Goal: Transaction & Acquisition: Purchase product/service

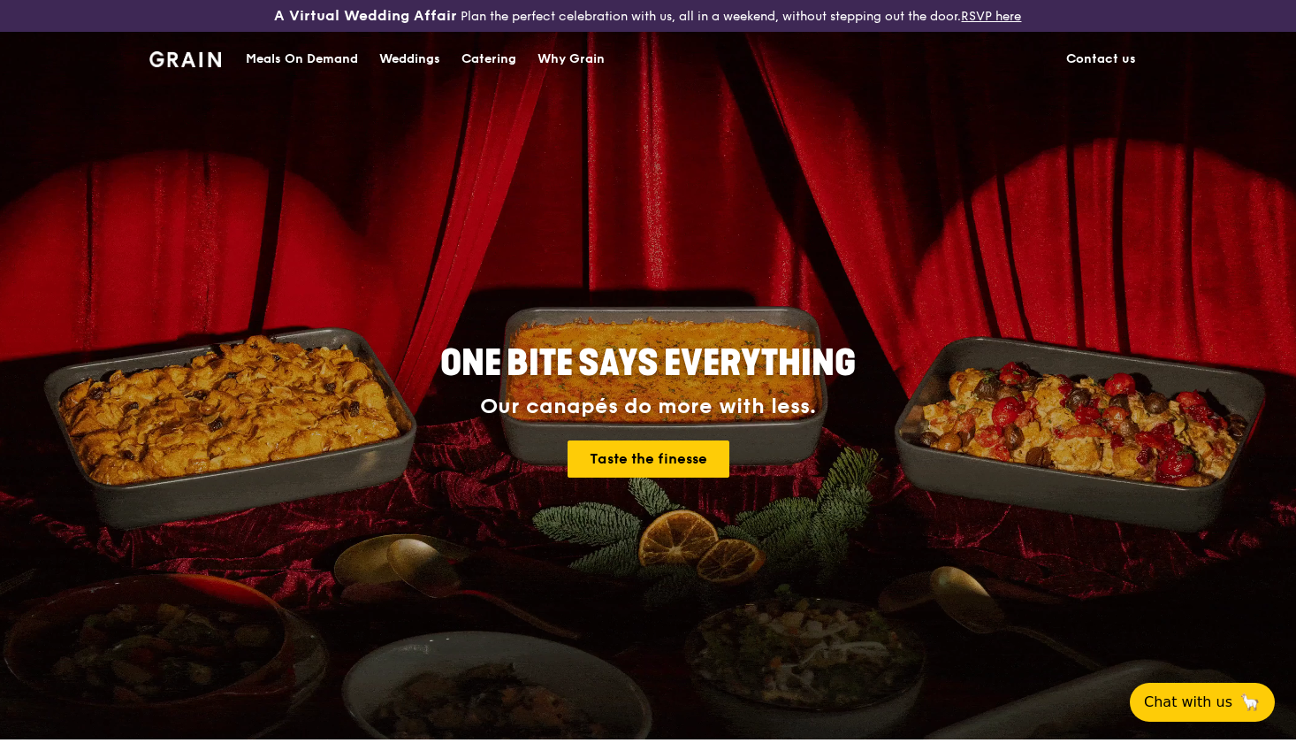
click at [507, 60] on div "Catering" at bounding box center [488, 59] width 55 height 53
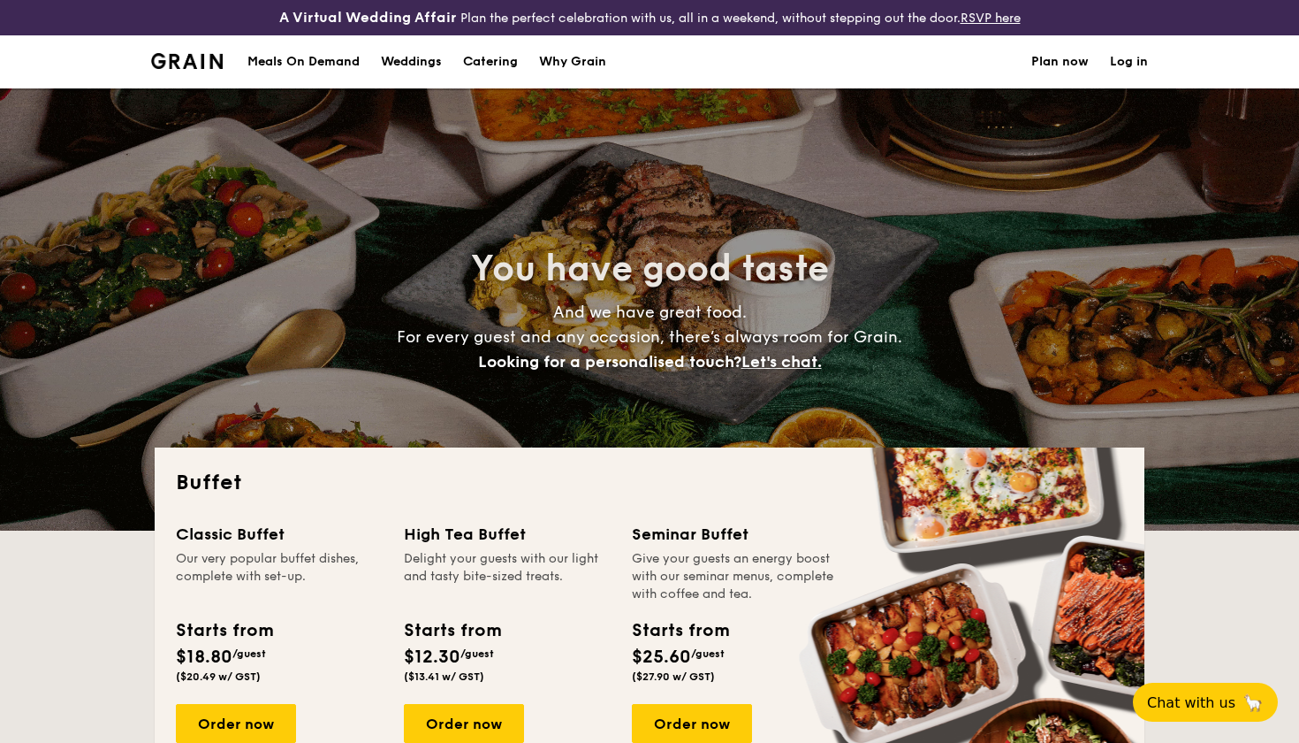
select select
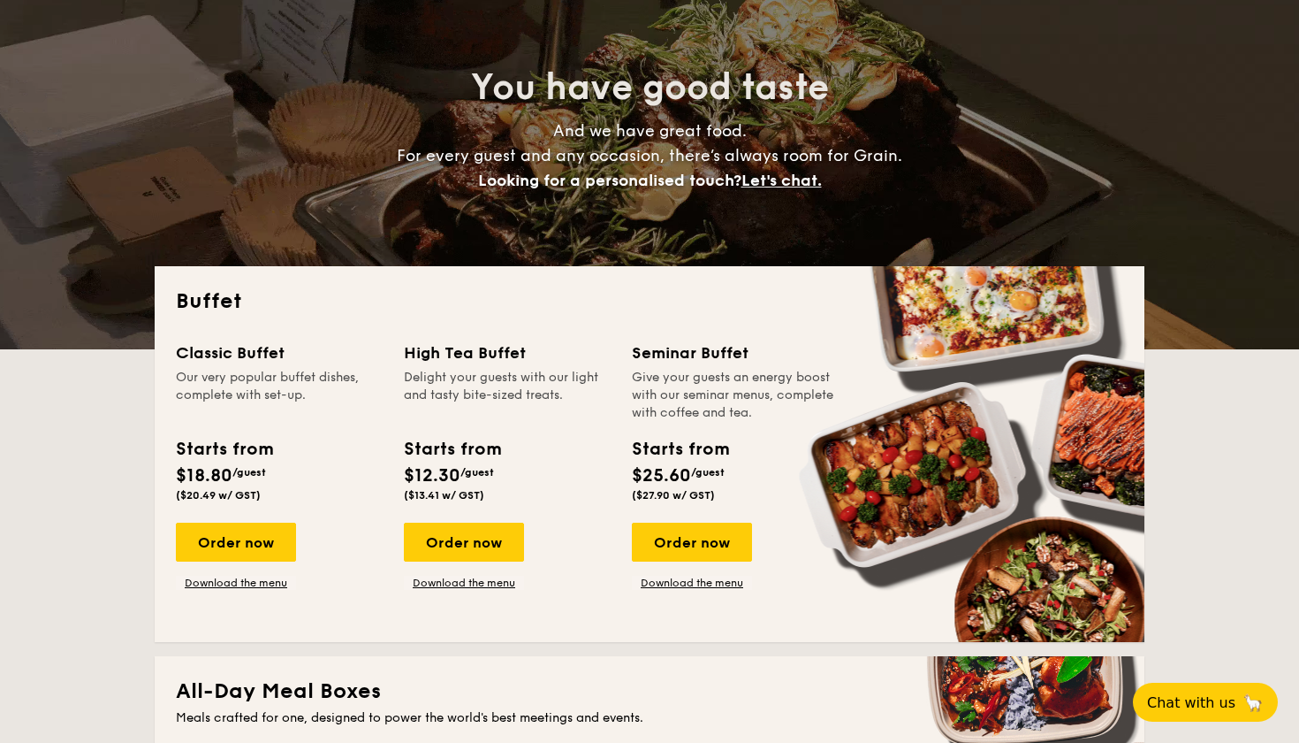
scroll to position [187, 0]
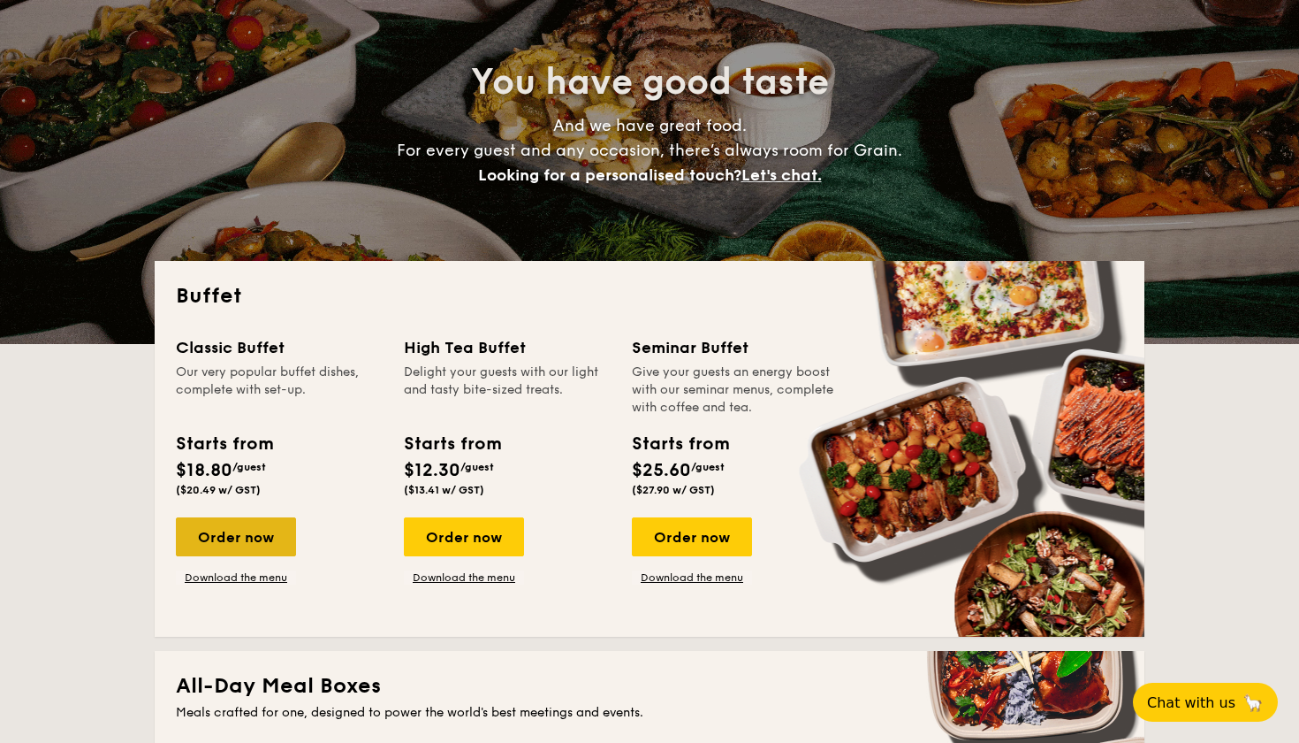
click at [231, 534] on div "Order now" at bounding box center [236, 536] width 120 height 39
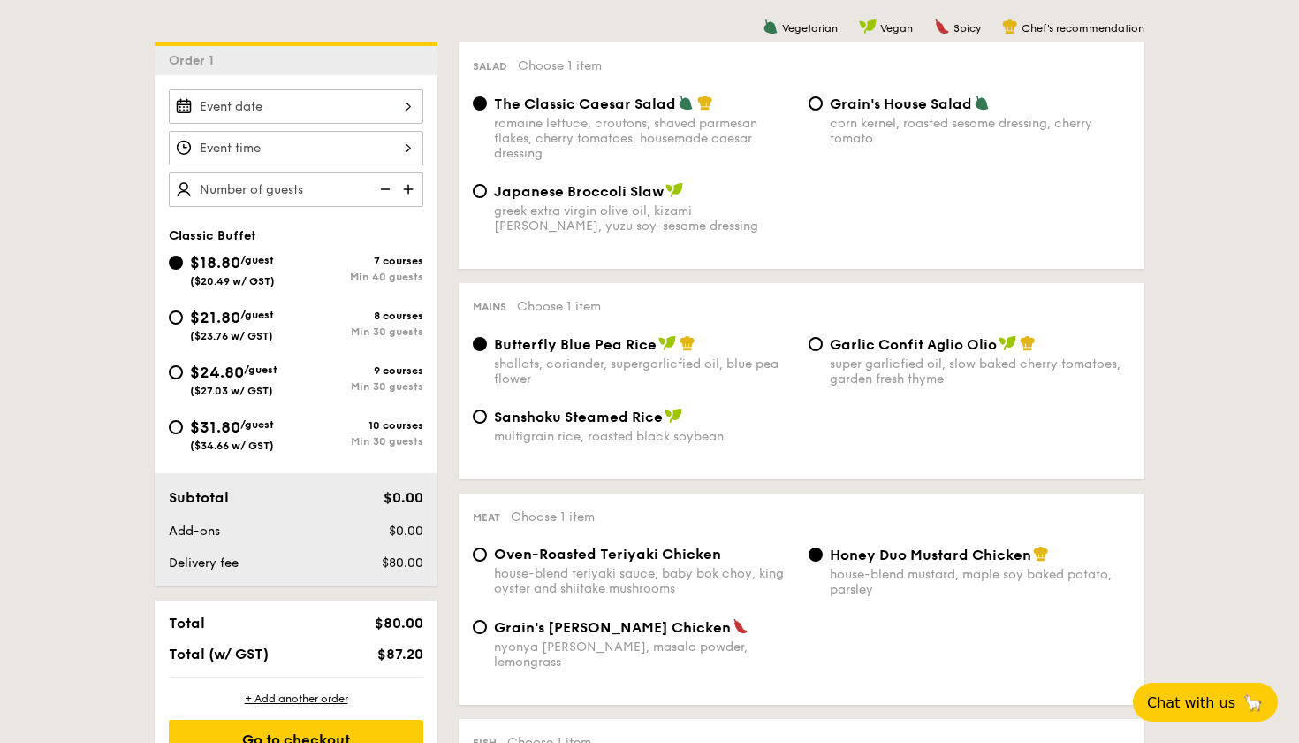
scroll to position [491, 0]
click at [270, 102] on div at bounding box center [296, 106] width 255 height 34
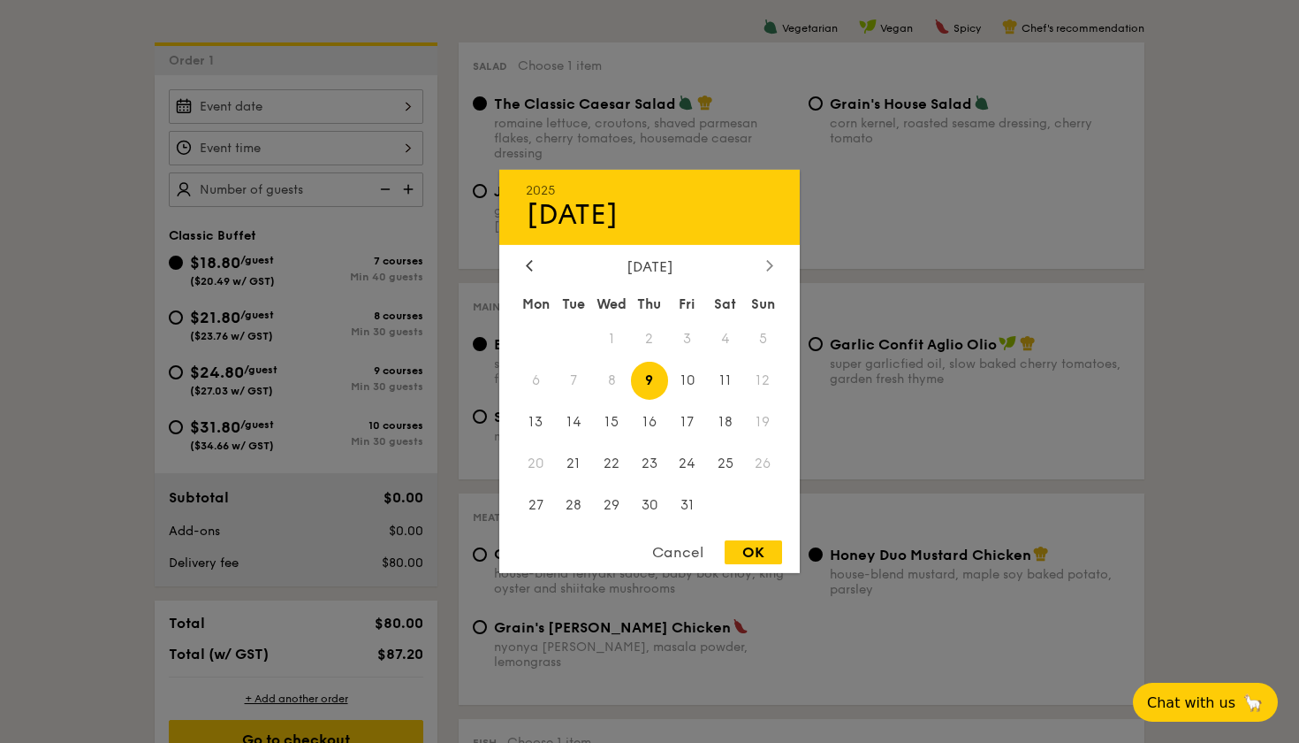
click at [766, 267] on div at bounding box center [770, 266] width 16 height 17
click at [729, 374] on span "8" at bounding box center [725, 381] width 38 height 38
click at [758, 553] on div "OK" at bounding box center [753, 552] width 57 height 24
type input "Nov 08, 2025"
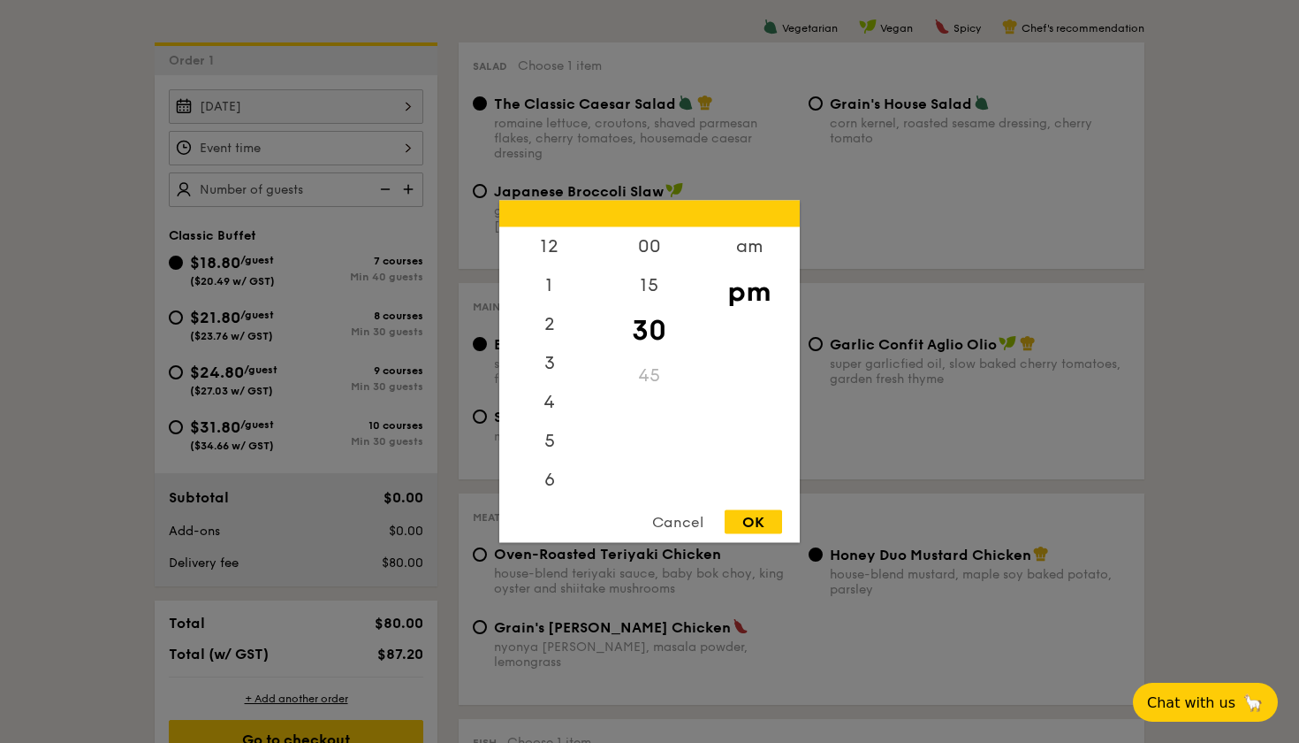
click at [350, 144] on div "12 1 2 3 4 5 6 7 8 9 10 11 00 15 30 45 am pm Cancel OK" at bounding box center [296, 148] width 255 height 34
click at [742, 241] on div "am" at bounding box center [749, 252] width 100 height 51
click at [551, 478] on div "11" at bounding box center [549, 471] width 100 height 51
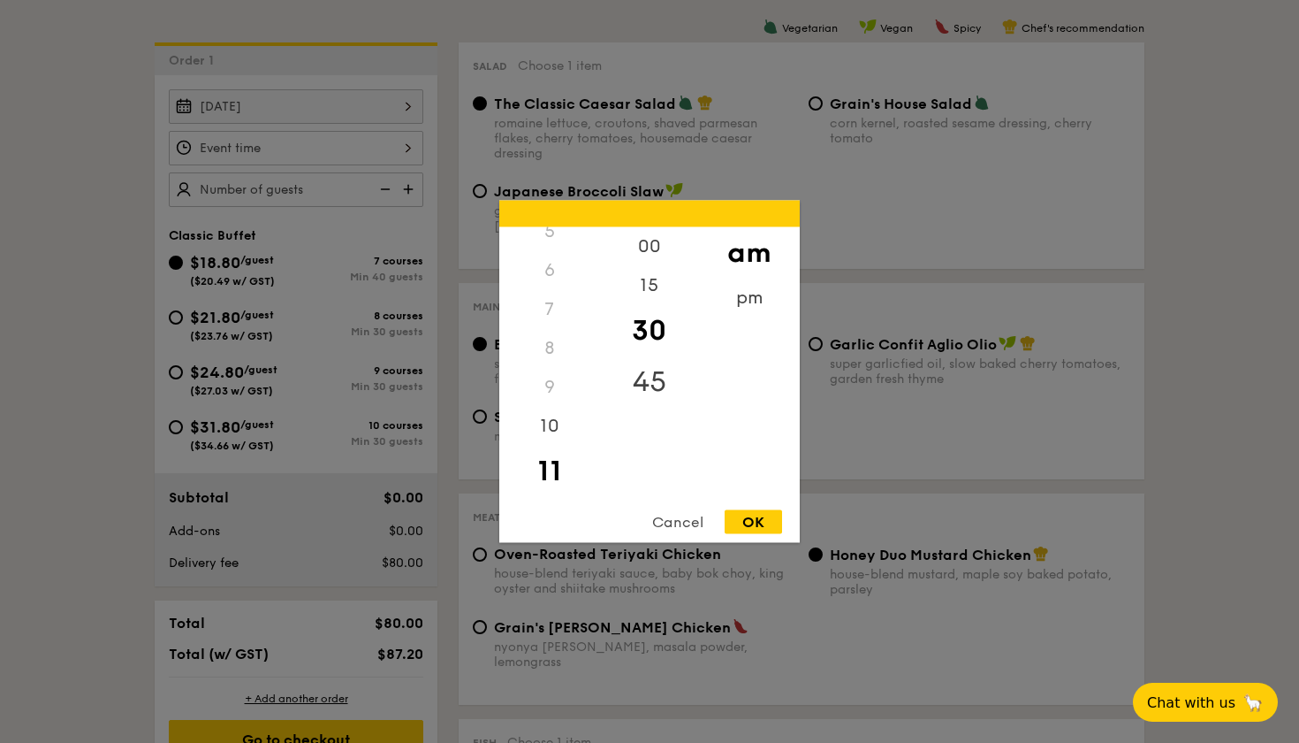
click at [648, 379] on div "45" at bounding box center [649, 381] width 100 height 51
click at [763, 522] on div "OK" at bounding box center [753, 522] width 57 height 24
type input "11:45AM"
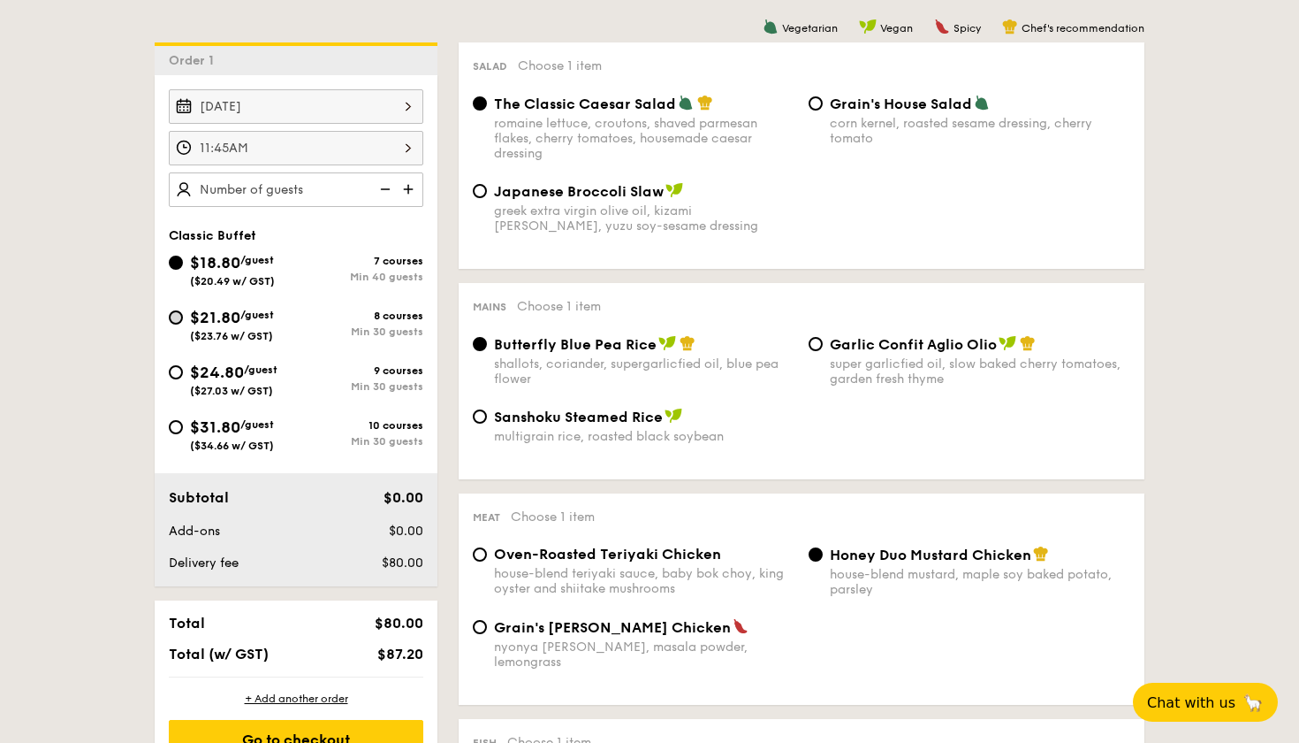
click at [173, 315] on input "$21.80 /guest ($23.76 w/ GST) 8 courses Min 30 guests" at bounding box center [176, 317] width 14 height 14
radio input "true"
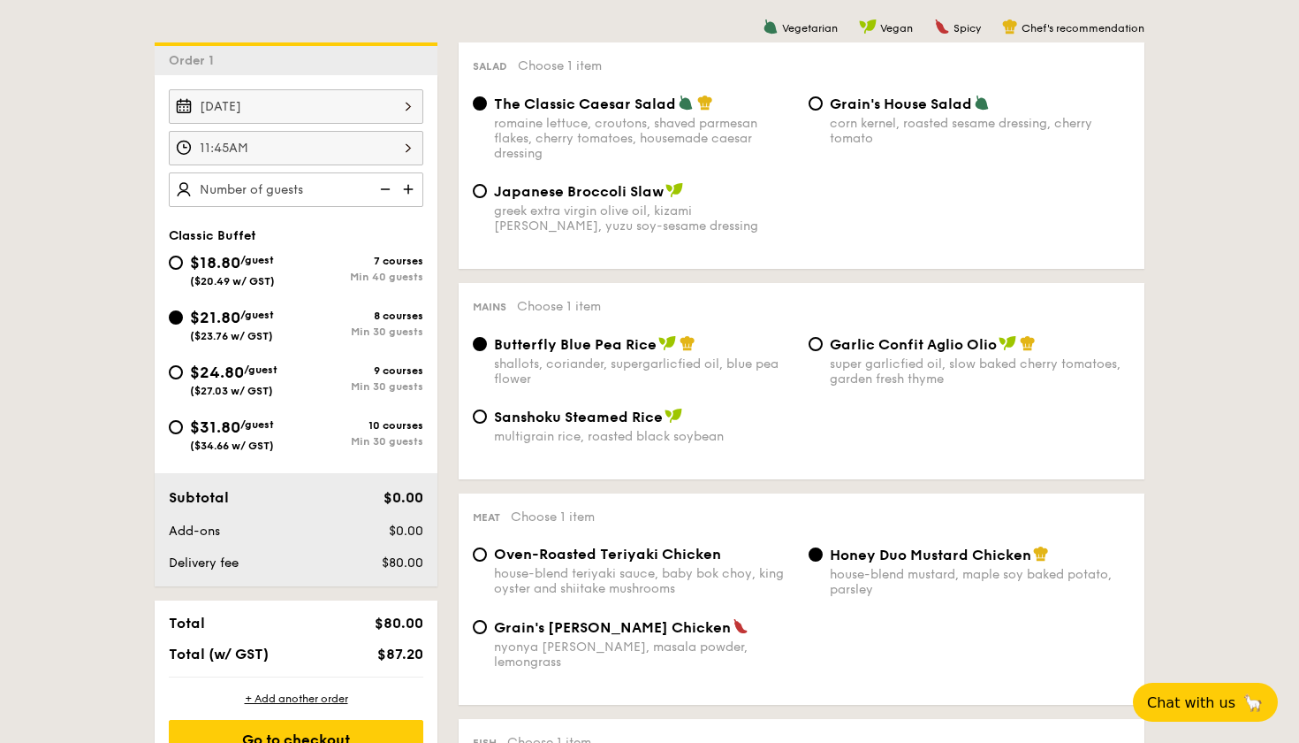
radio input "true"
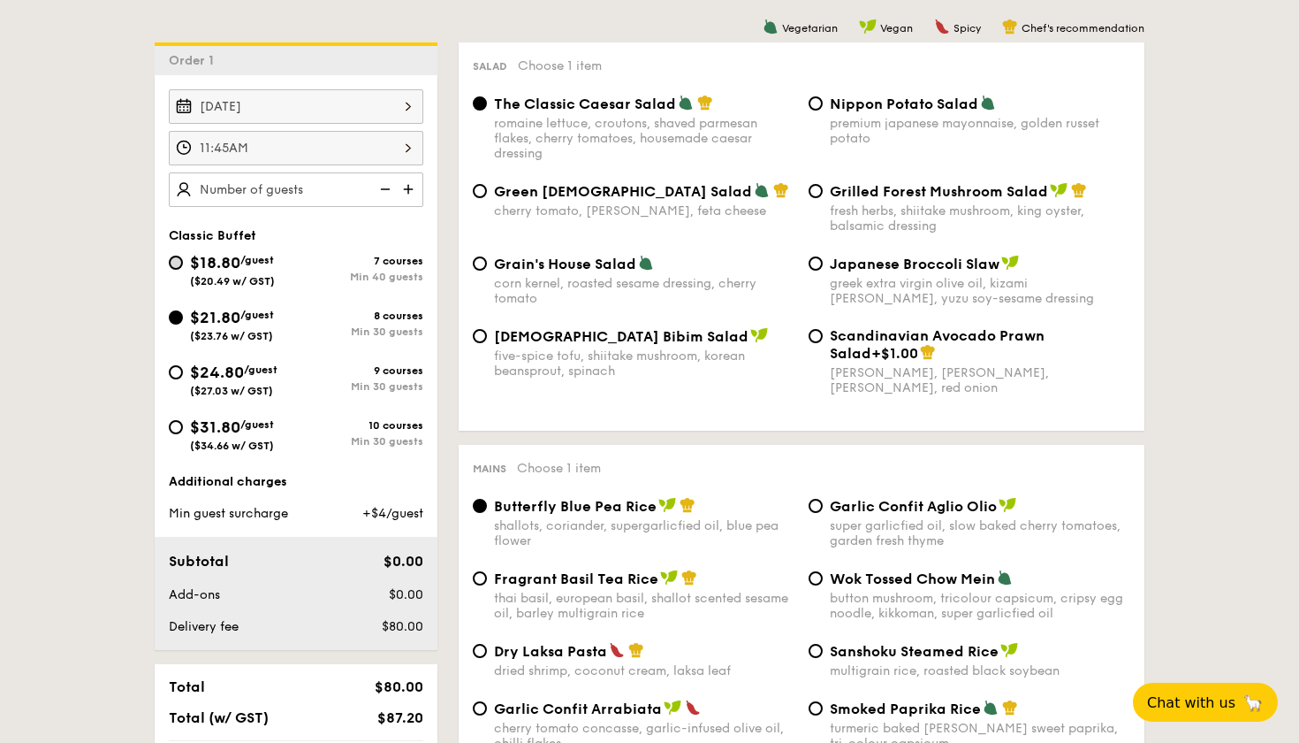
click at [178, 263] on input "$18.80 /guest ($20.49 w/ GST) 7 courses Min 40 guests" at bounding box center [176, 262] width 14 height 14
radio input "true"
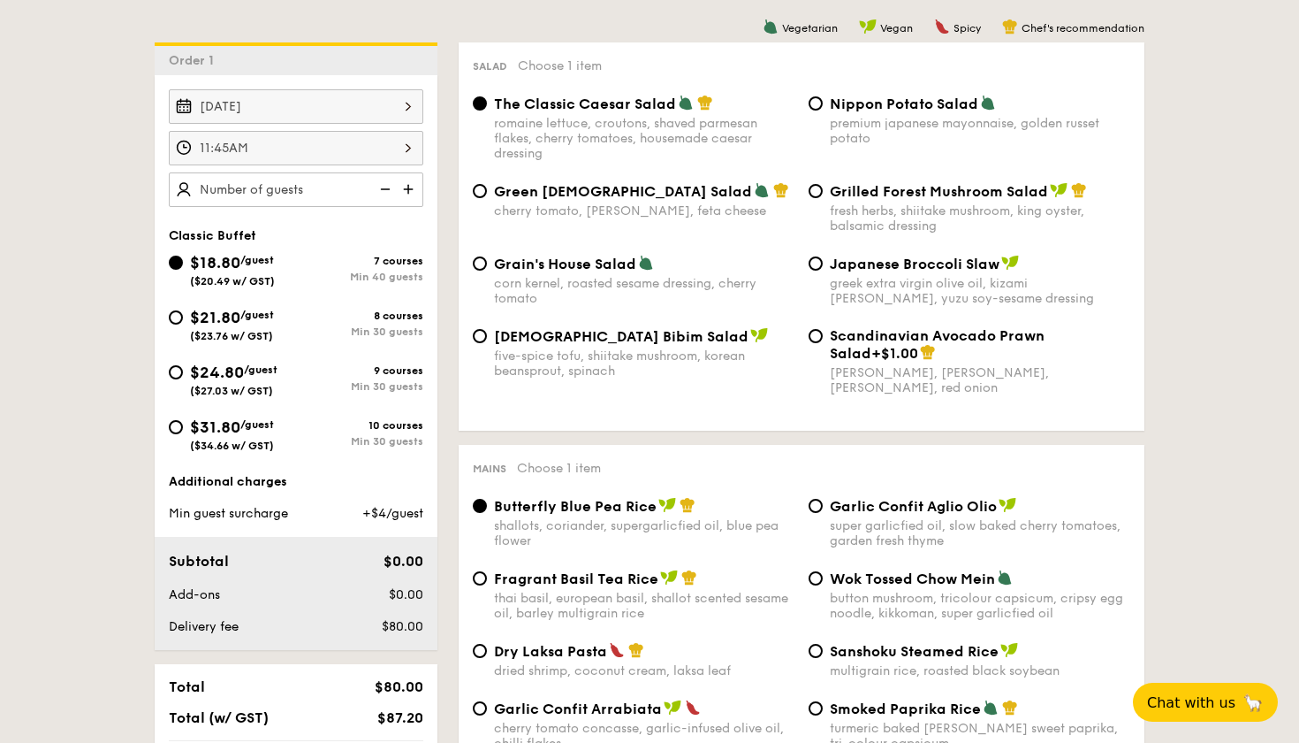
radio input "true"
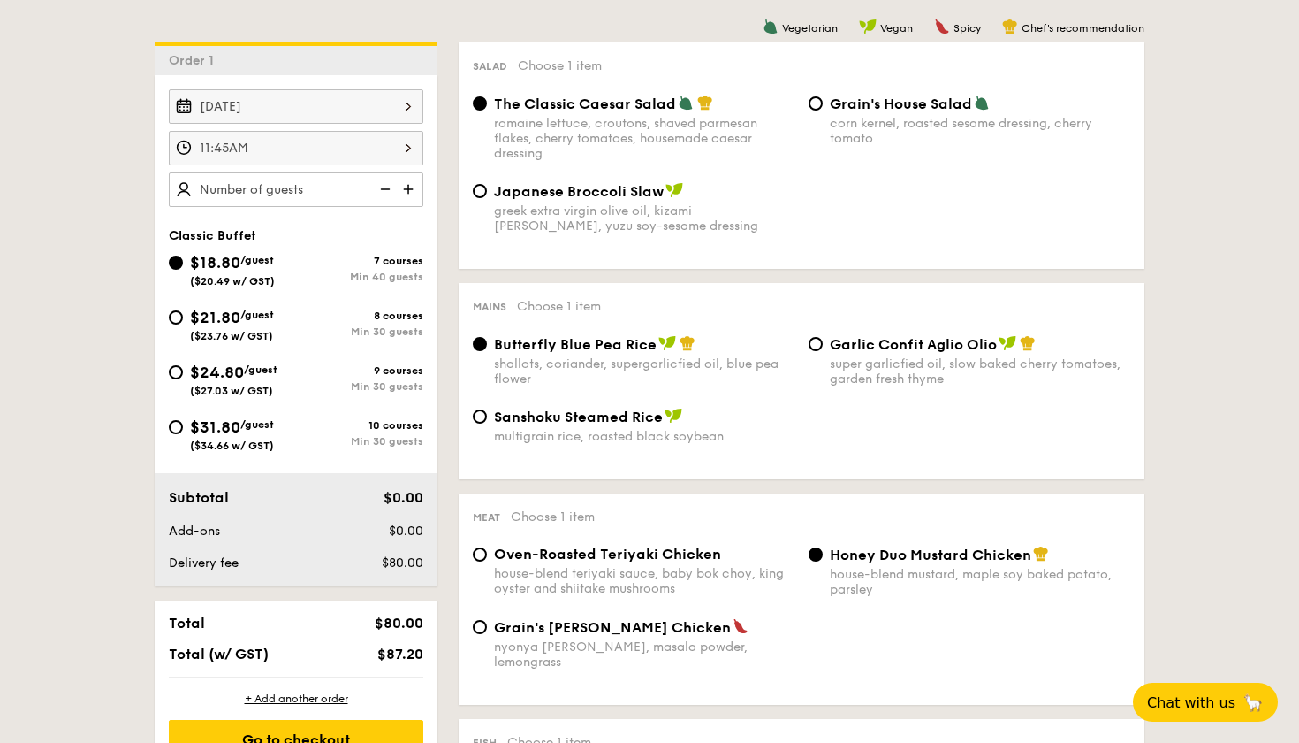
click at [210, 315] on span "$21.80" at bounding box center [215, 317] width 50 height 19
click at [183, 315] on input "$21.80 /guest ($23.76 w/ GST) 8 courses Min 30 guests" at bounding box center [176, 317] width 14 height 14
radio input "true"
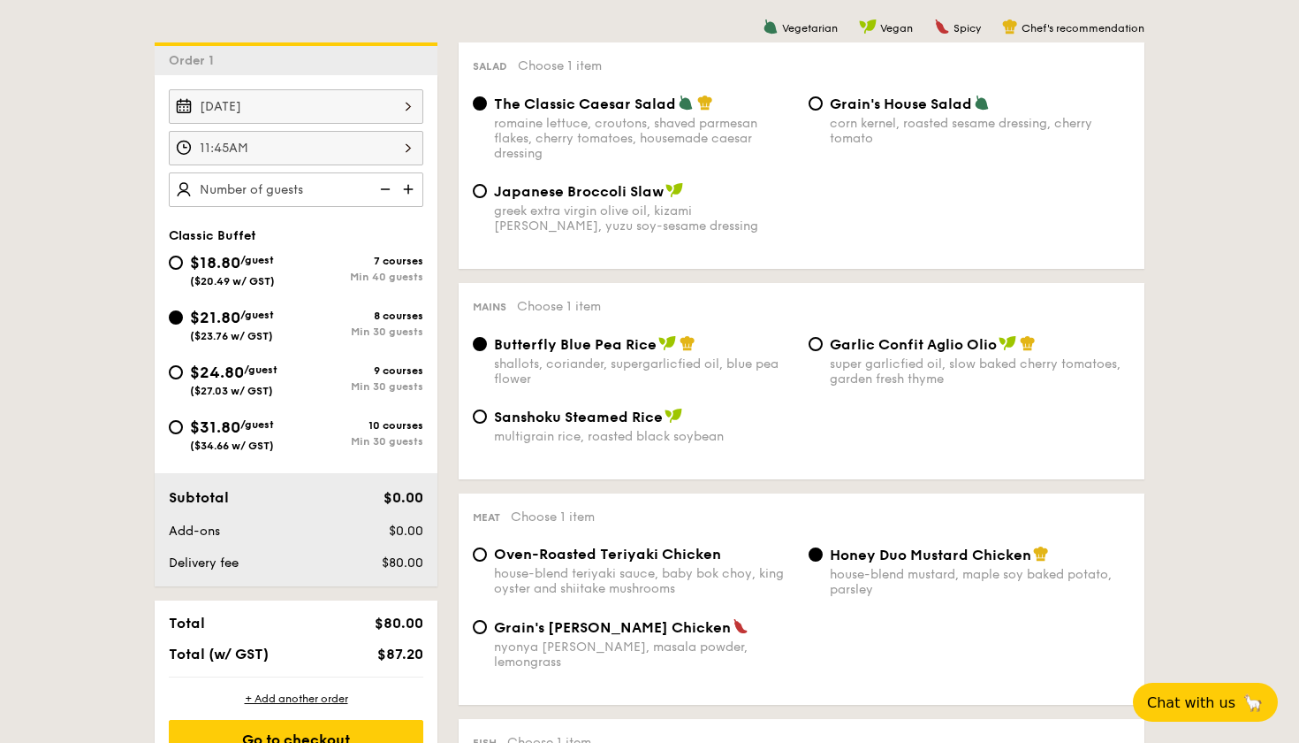
radio input "true"
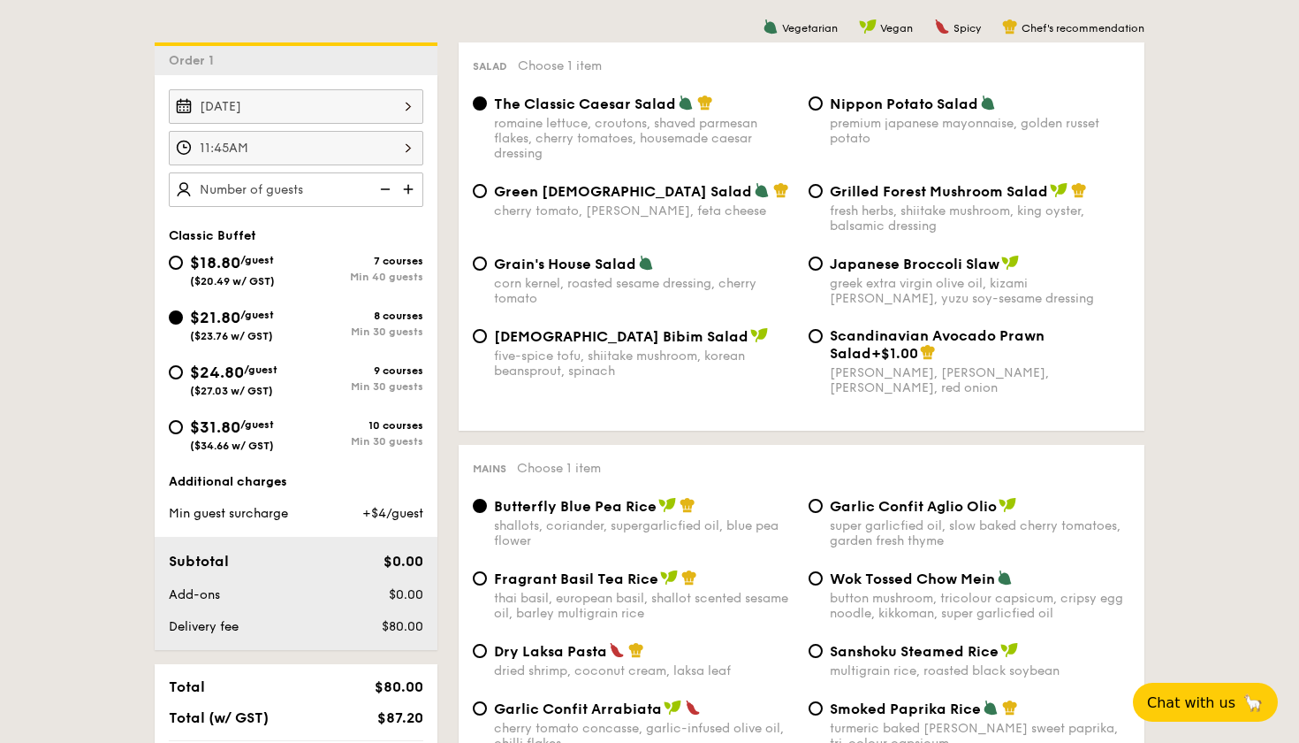
click at [213, 250] on div "$18.80 /guest ($20.49 w/ GST)" at bounding box center [232, 268] width 85 height 37
click at [183, 255] on input "$18.80 /guest ($20.49 w/ GST) 7 courses Min 40 guests" at bounding box center [176, 262] width 14 height 14
radio input "true"
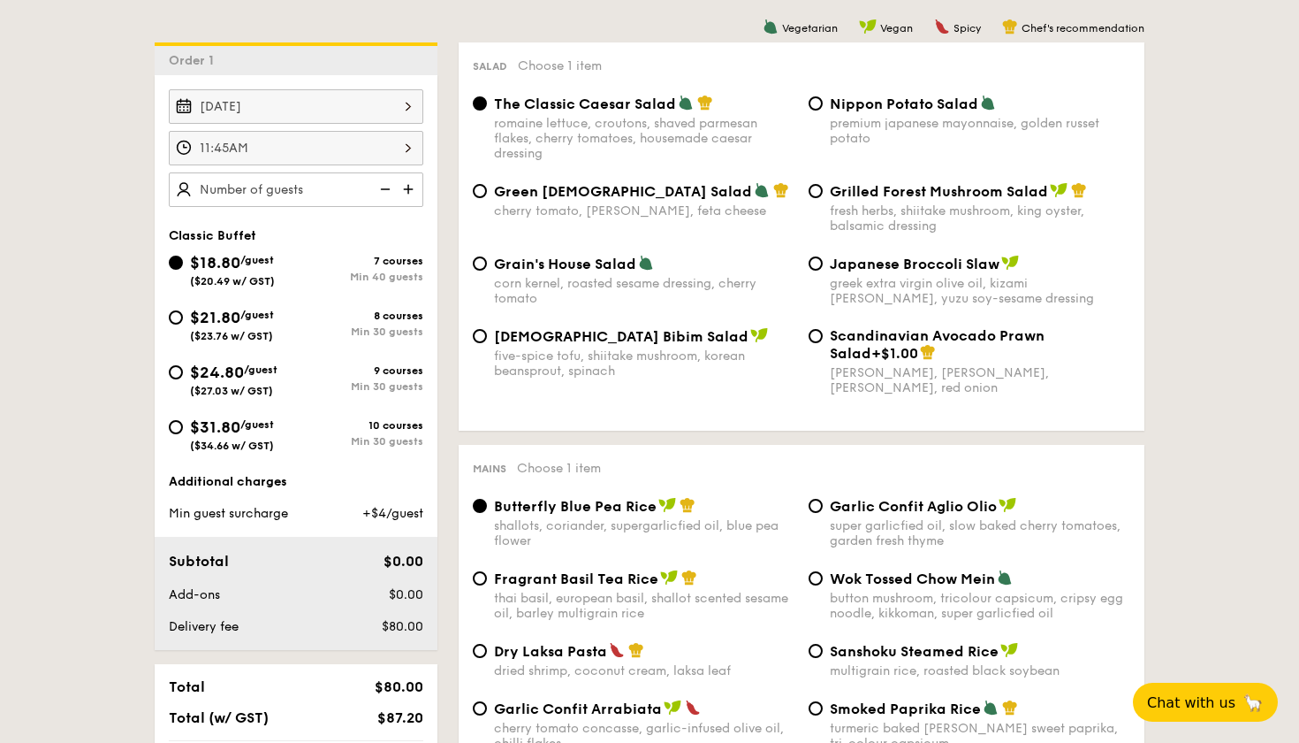
radio input "true"
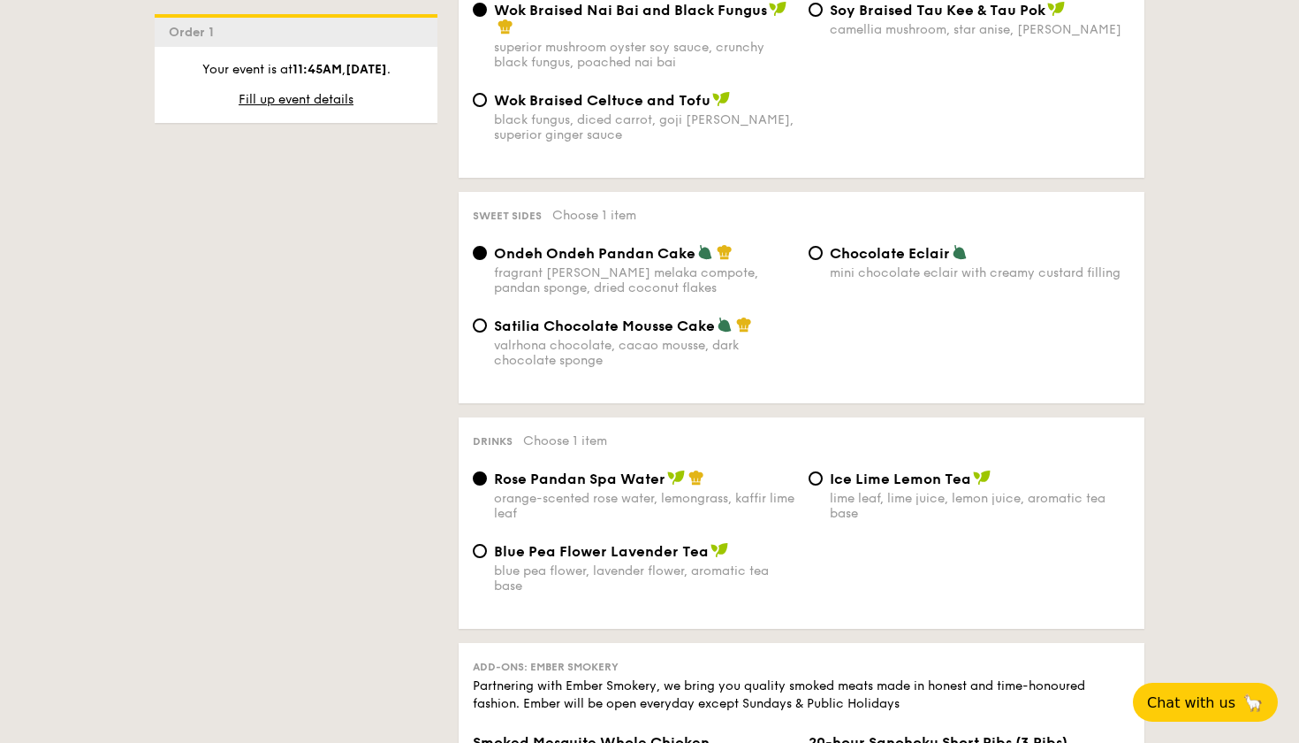
scroll to position [1513, 0]
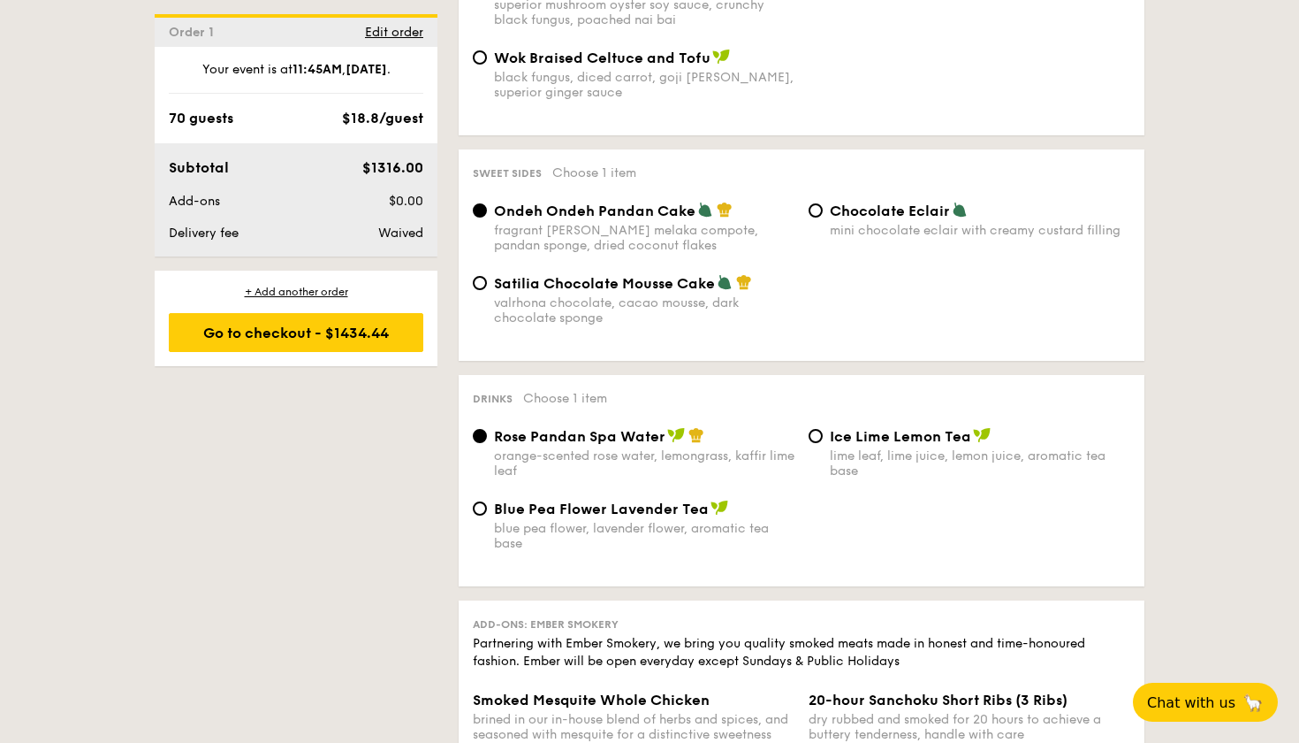
type input "70 guests"
click at [500, 429] on span "Rose Pandan Spa Water" at bounding box center [579, 436] width 171 height 17
click at [487, 429] on input "Rose Pandan Spa Water orange-scented rose water, lemongrass, kaffir lime leaf" at bounding box center [480, 436] width 14 height 14
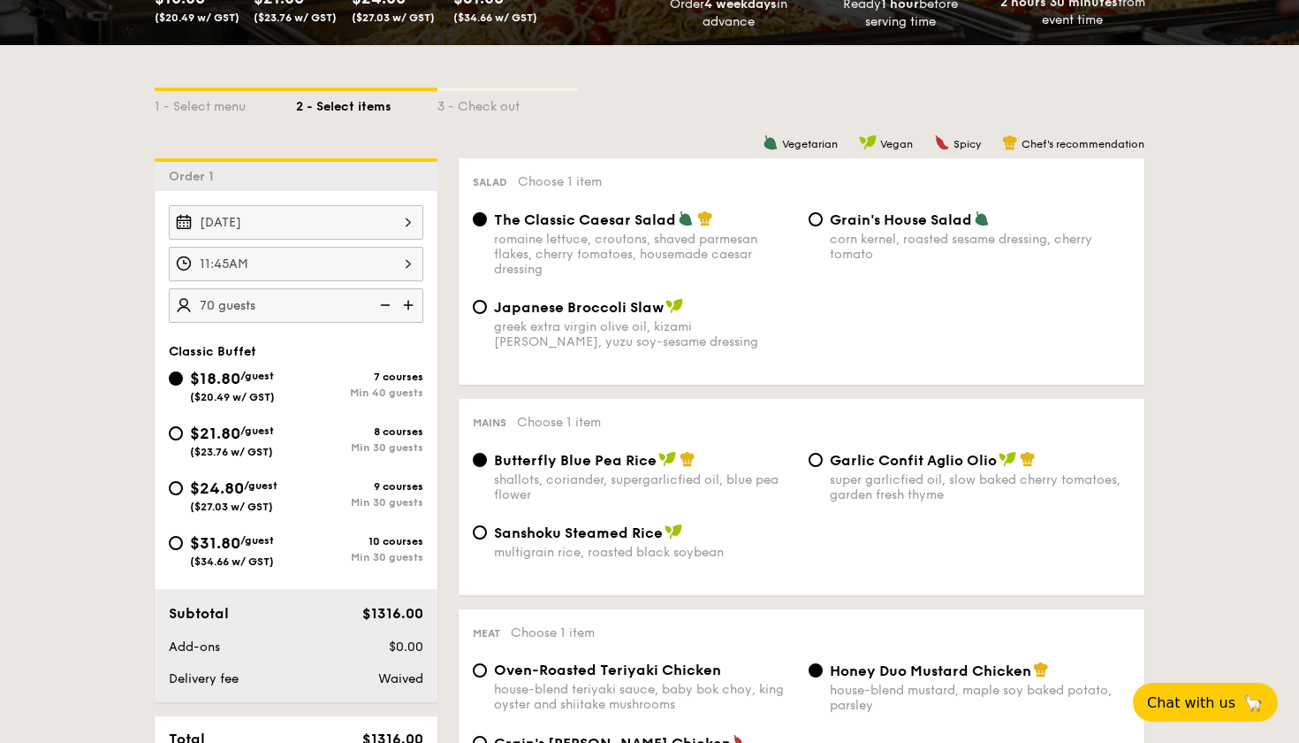
scroll to position [378, 0]
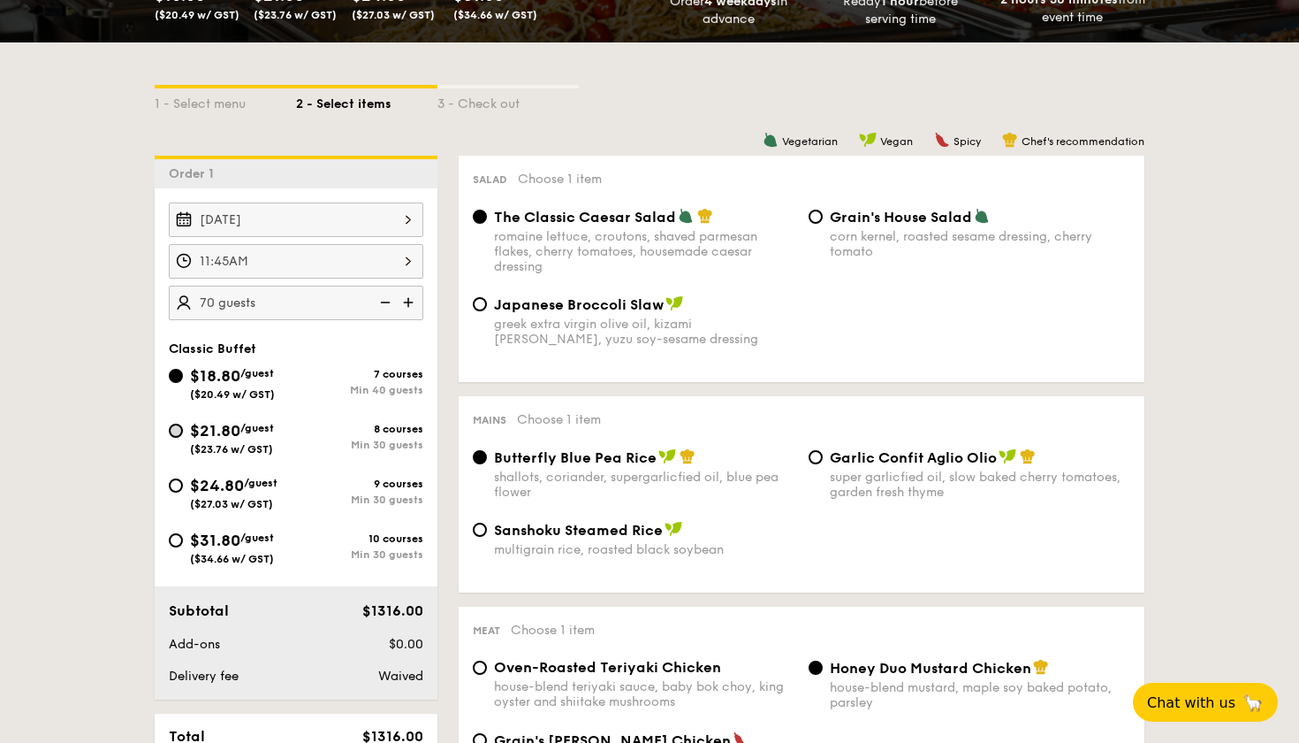
click at [182, 428] on input "$21.80 /guest ($23.76 w/ GST) 8 courses Min 30 guests" at bounding box center [176, 430] width 14 height 14
radio input "true"
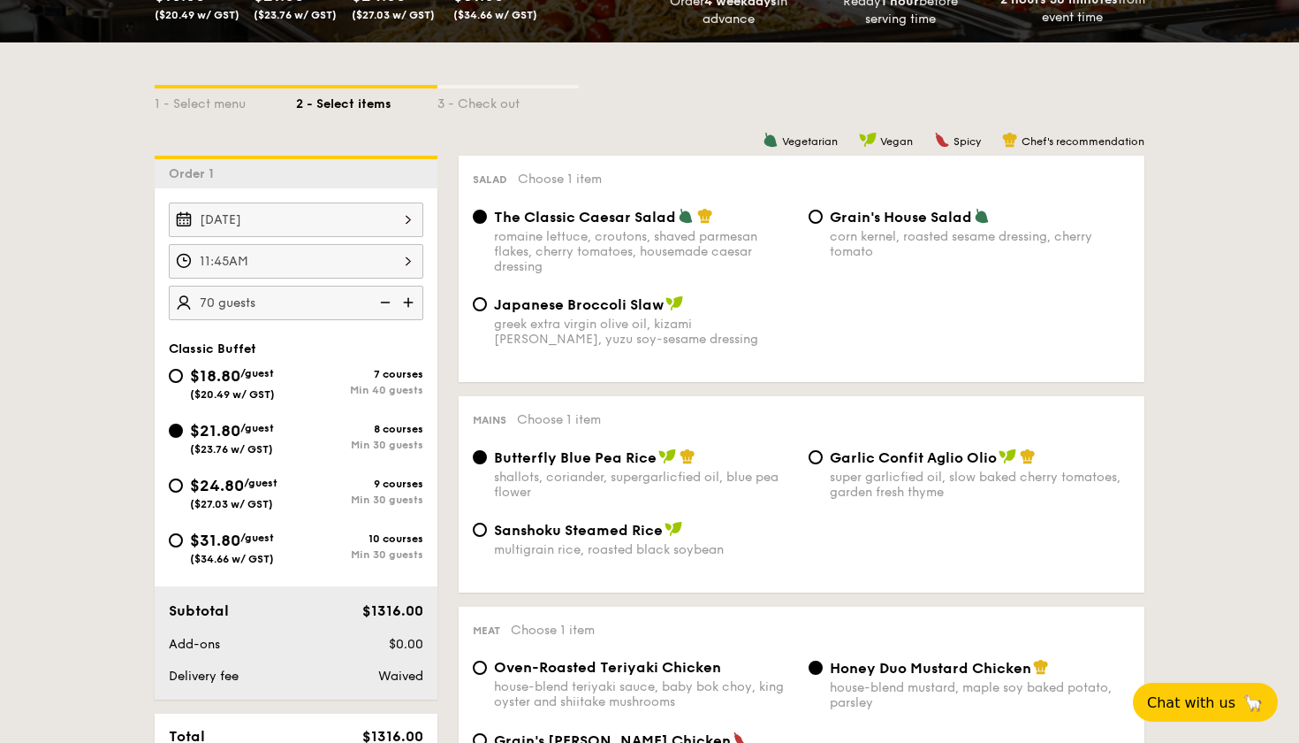
radio input "true"
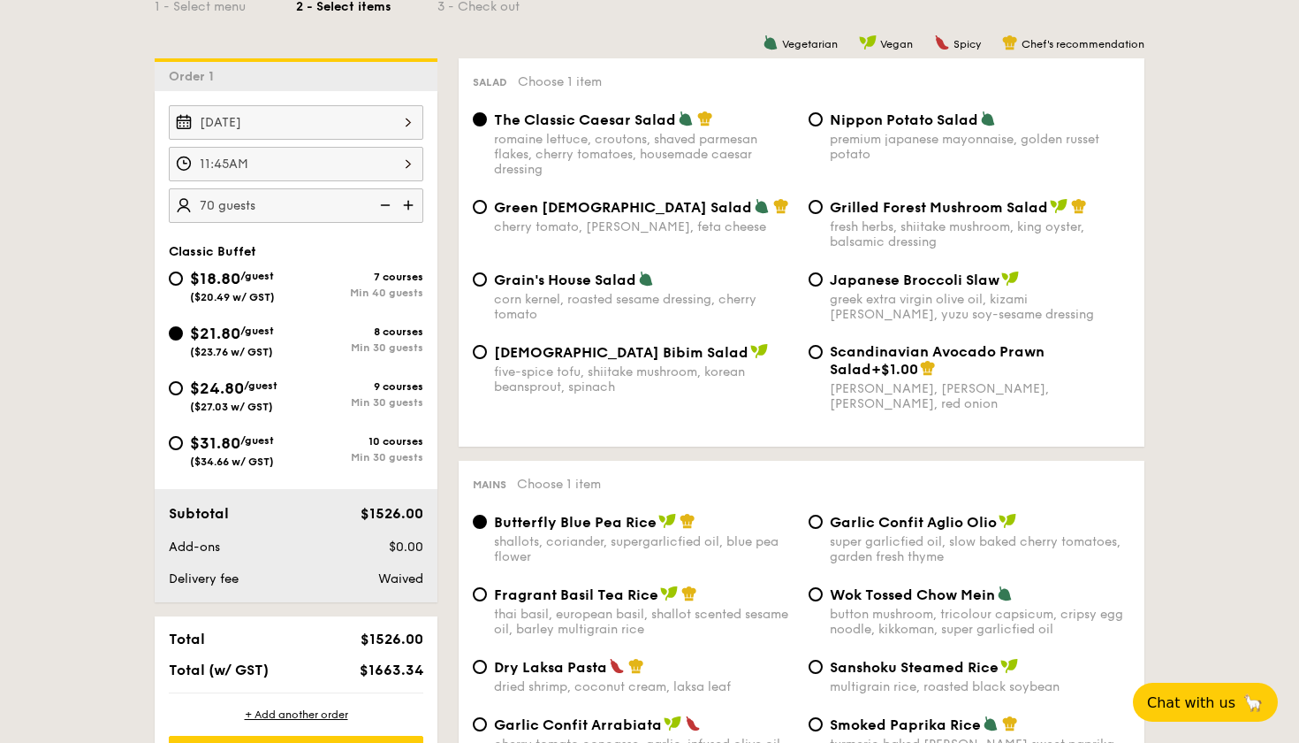
scroll to position [476, 0]
type input "35 guests"
click at [281, 334] on div "$21.80 /guest ($23.76 w/ GST)" at bounding box center [232, 339] width 127 height 37
click at [183, 334] on input "$21.80 /guest ($23.76 w/ GST) 8 courses Min 30 guests" at bounding box center [176, 333] width 14 height 14
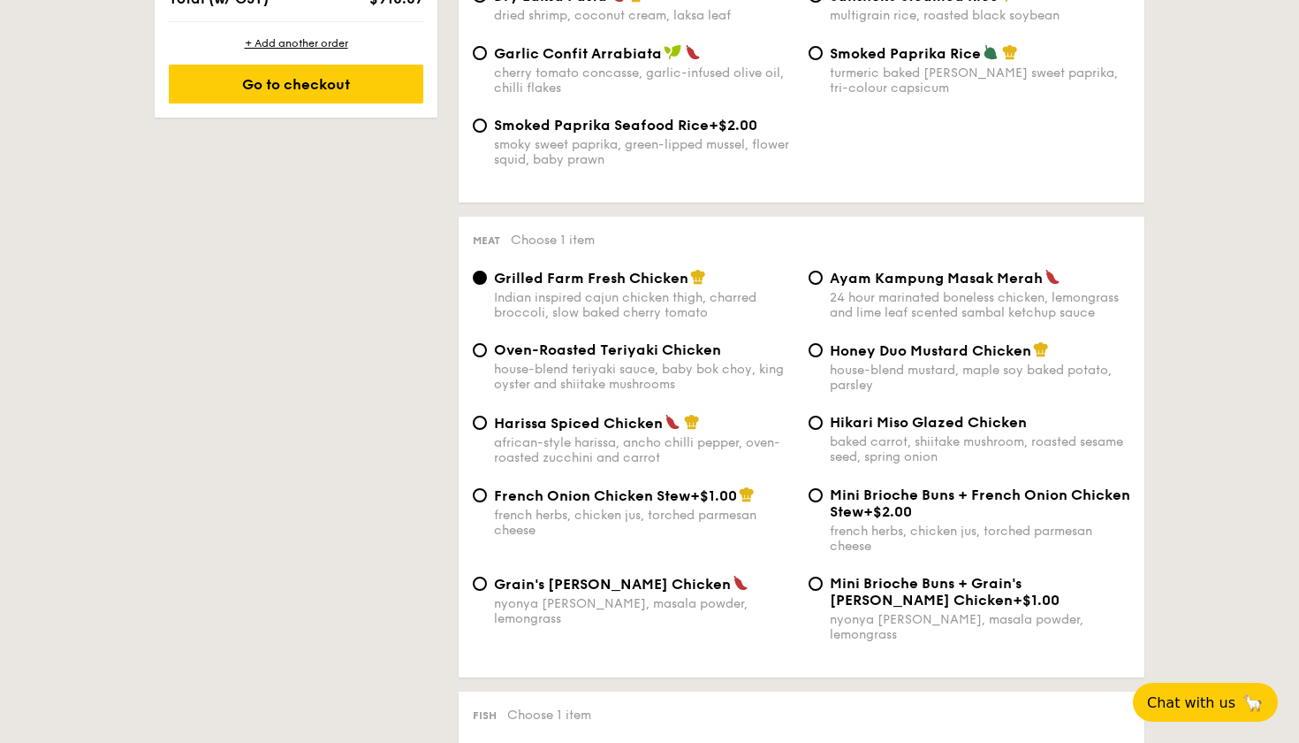
scroll to position [1204, 0]
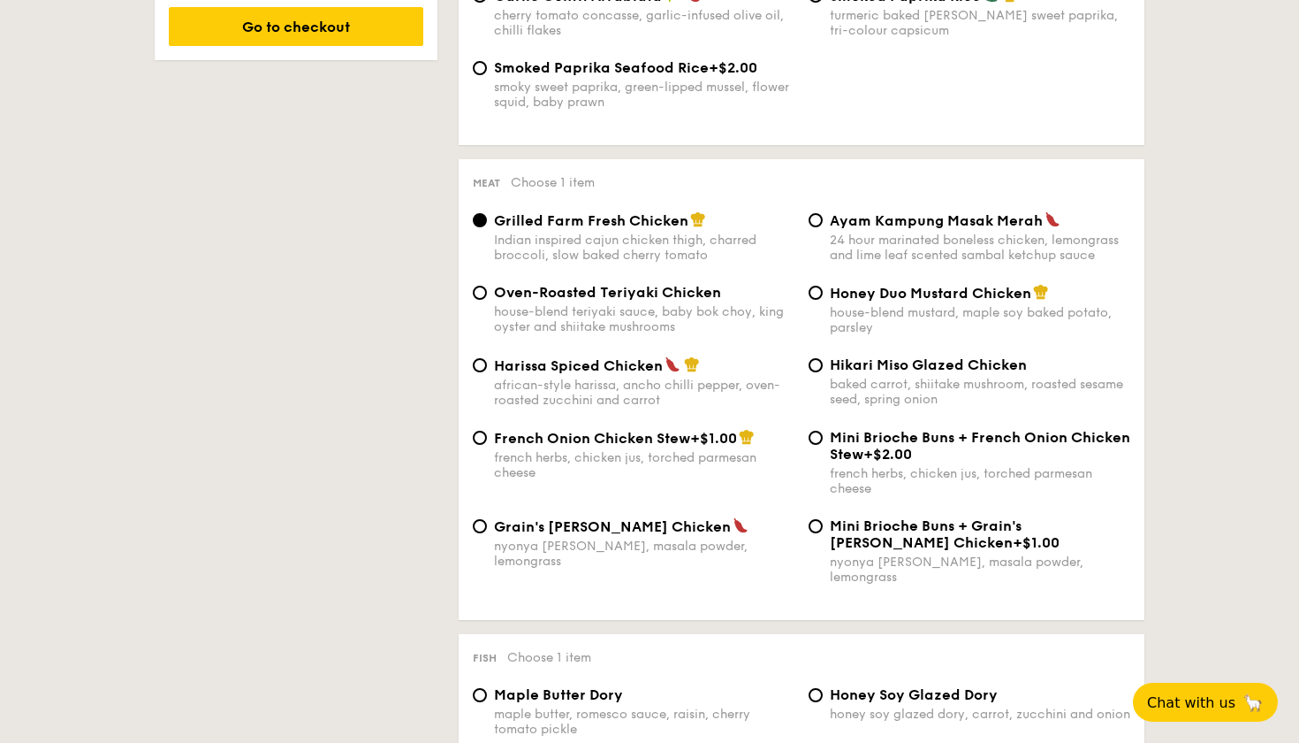
click at [499, 545] on div "nyonya curry, masala powder, lemongrass" at bounding box center [644, 553] width 301 height 30
click at [487, 533] on input "Grain's Curry Chicken nyonya curry, masala powder, lemongrass" at bounding box center [480, 526] width 14 height 14
radio input "true"
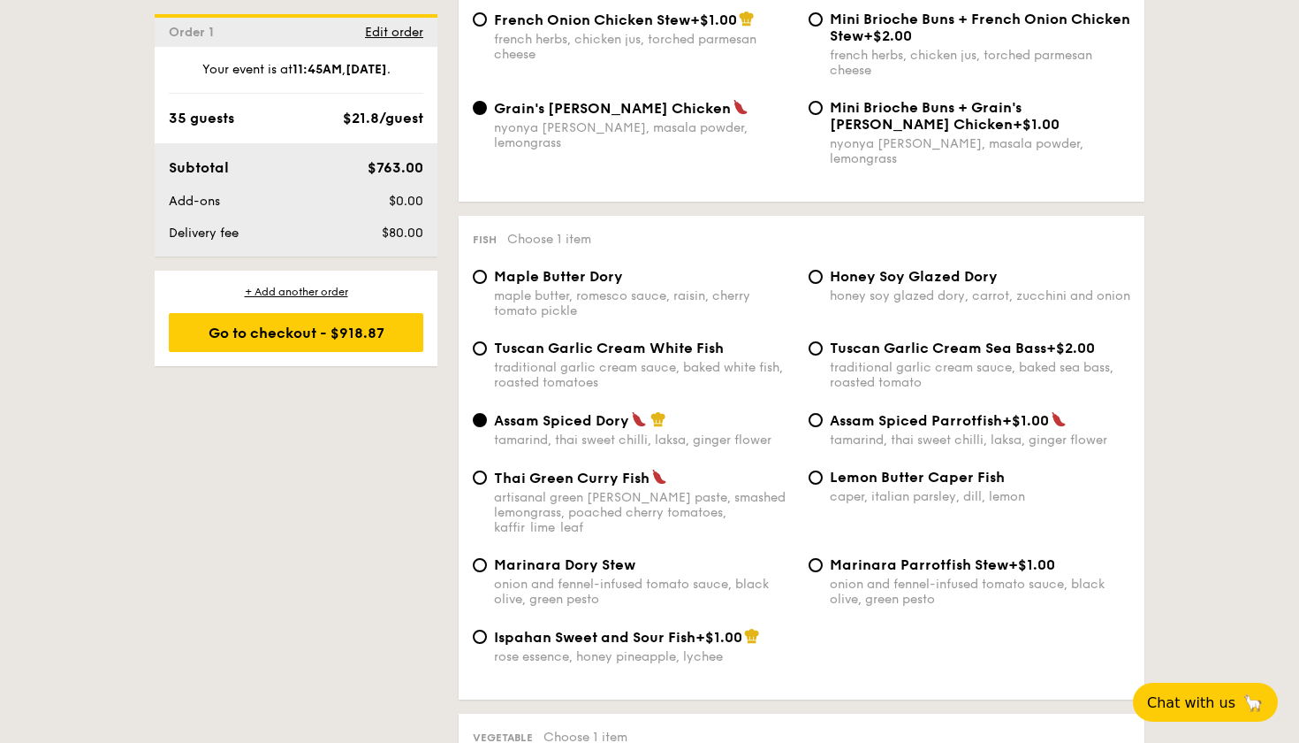
scroll to position [1642, 0]
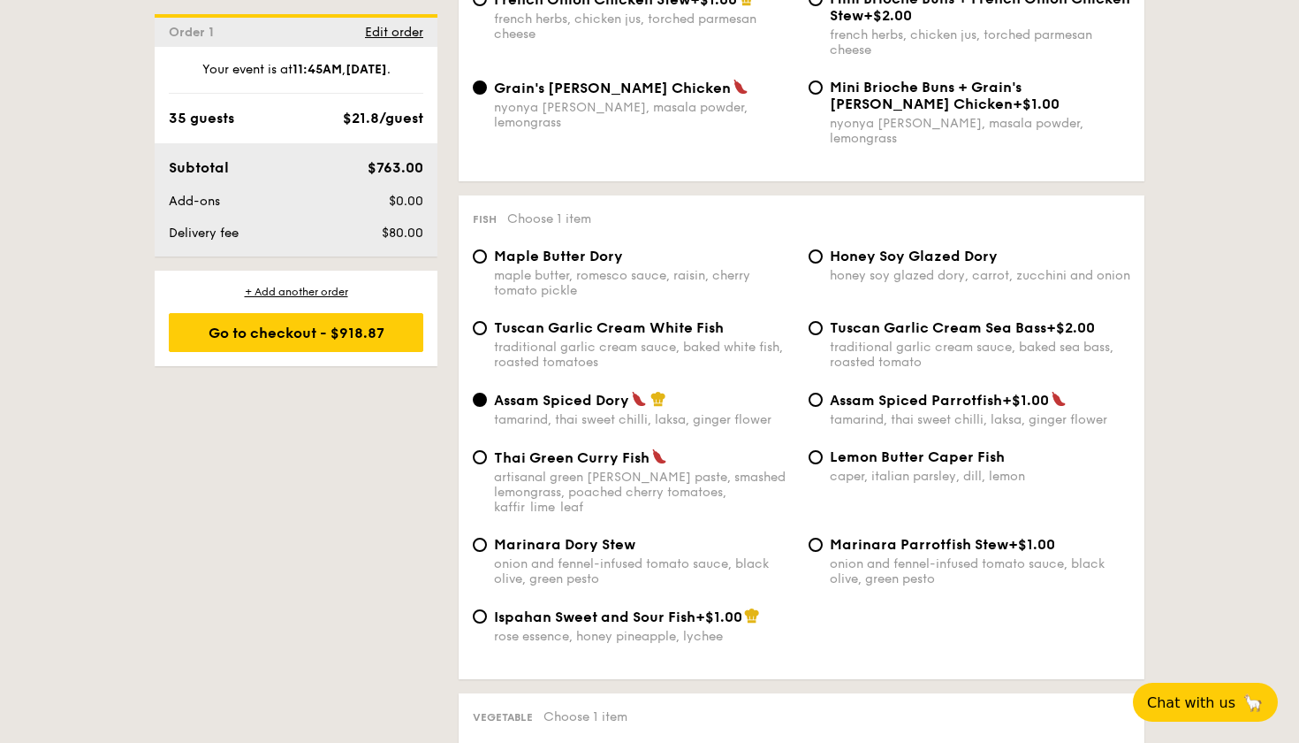
click at [616, 351] on div "traditional garlic cream sauce, baked white fish, roasted tomatoes" at bounding box center [644, 354] width 301 height 30
click at [487, 335] on input "Tuscan Garlic Cream White Fish traditional garlic cream sauce, baked white fish…" at bounding box center [480, 328] width 14 height 14
radio input "true"
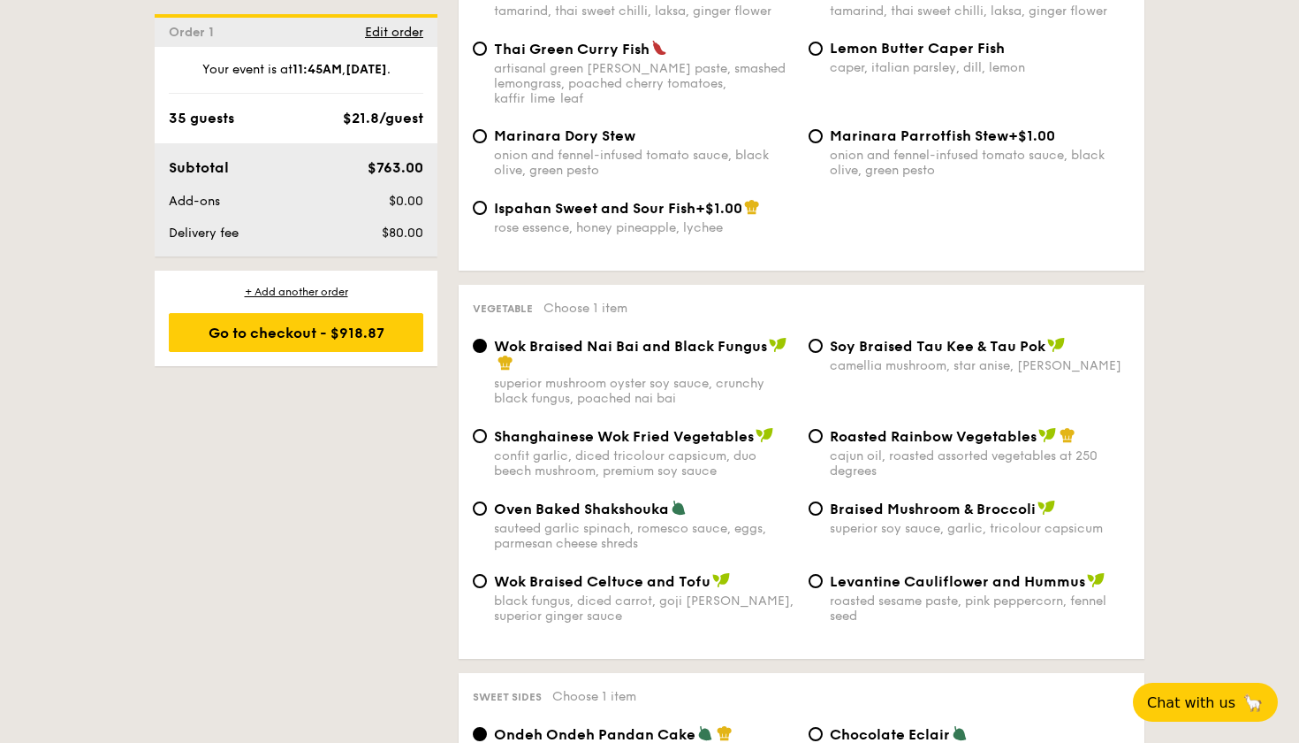
scroll to position [2065, 0]
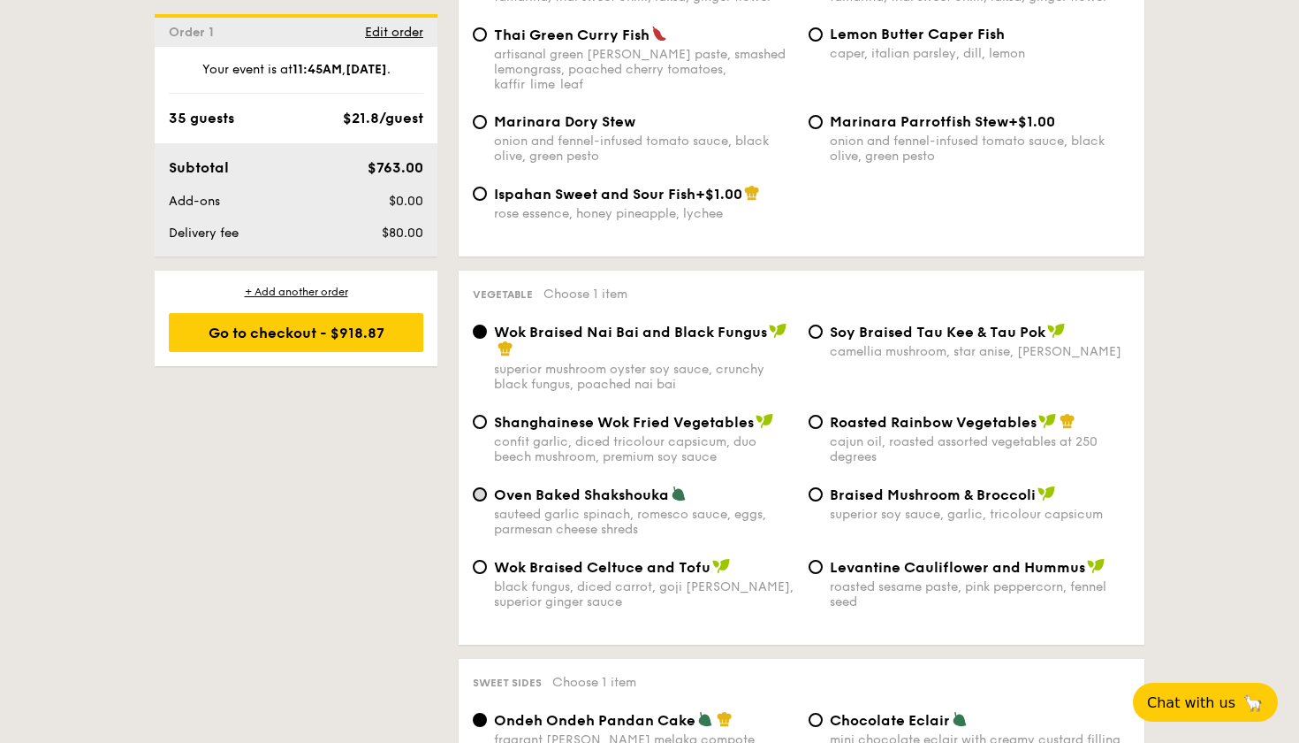
click at [484, 487] on input "Oven Baked Shakshouka sauteed garlic spinach, romesco sauce, eggs, parmesan che…" at bounding box center [480, 494] width 14 height 14
radio input "true"
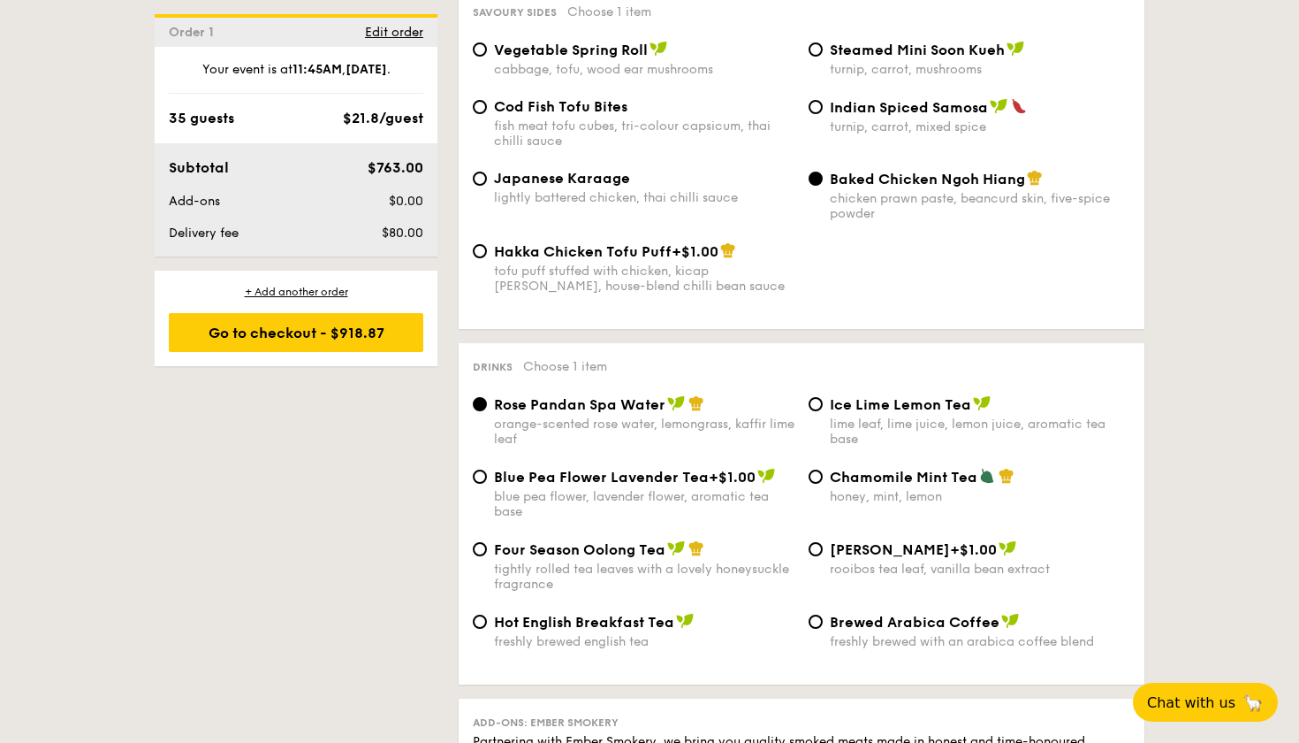
scroll to position [3190, 0]
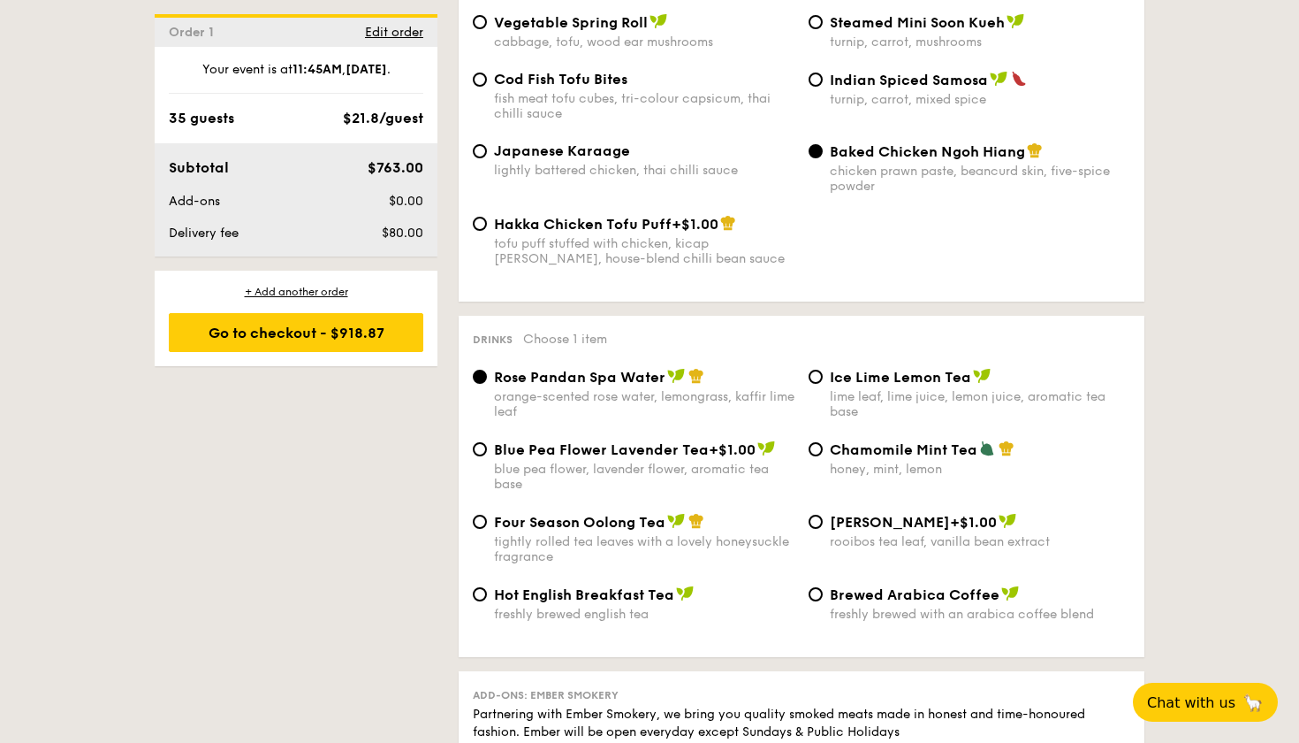
click at [848, 606] on div "freshly brewed with an arabica coffee blend" at bounding box center [980, 613] width 301 height 15
click at [823, 587] on input "Brewed Arabica Coffee freshly brewed with an arabica coffee blend" at bounding box center [816, 594] width 14 height 14
radio input "true"
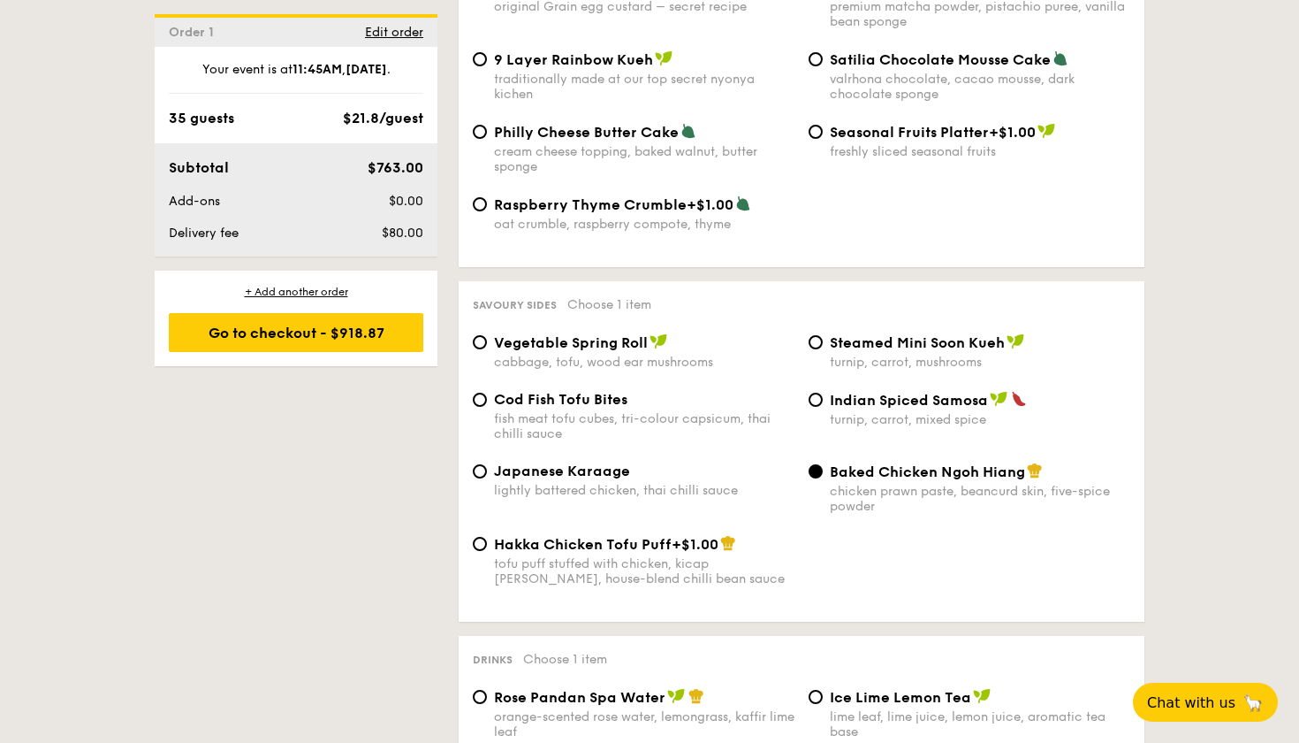
scroll to position [2864, 0]
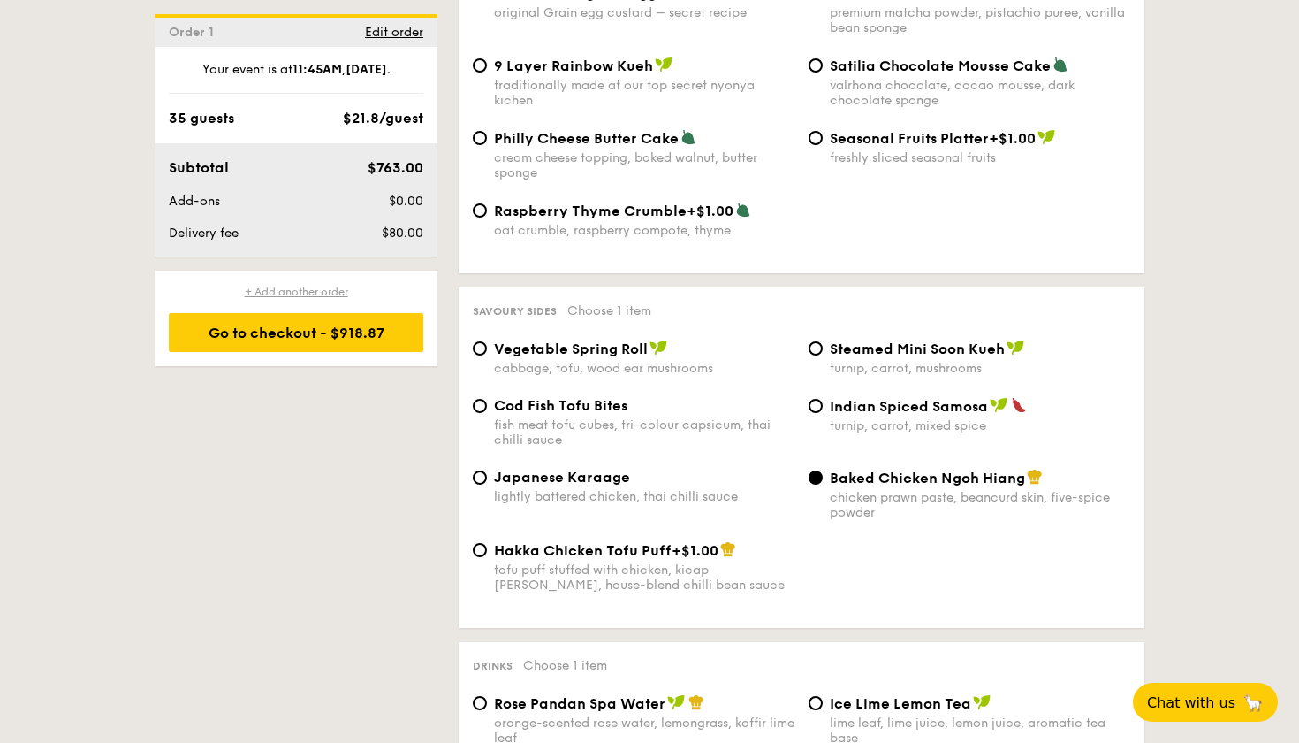
click at [328, 292] on div "+ Add another order" at bounding box center [296, 292] width 255 height 14
radio input "true"
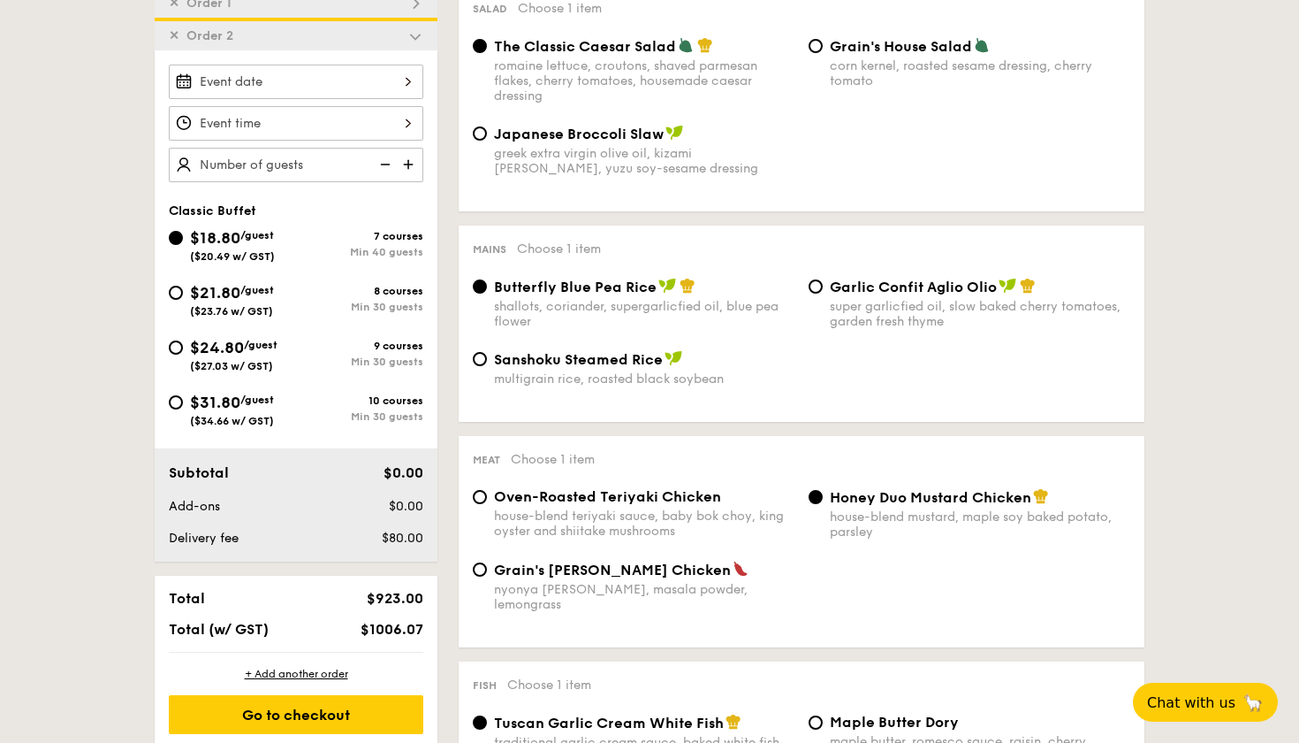
scroll to position [540, 0]
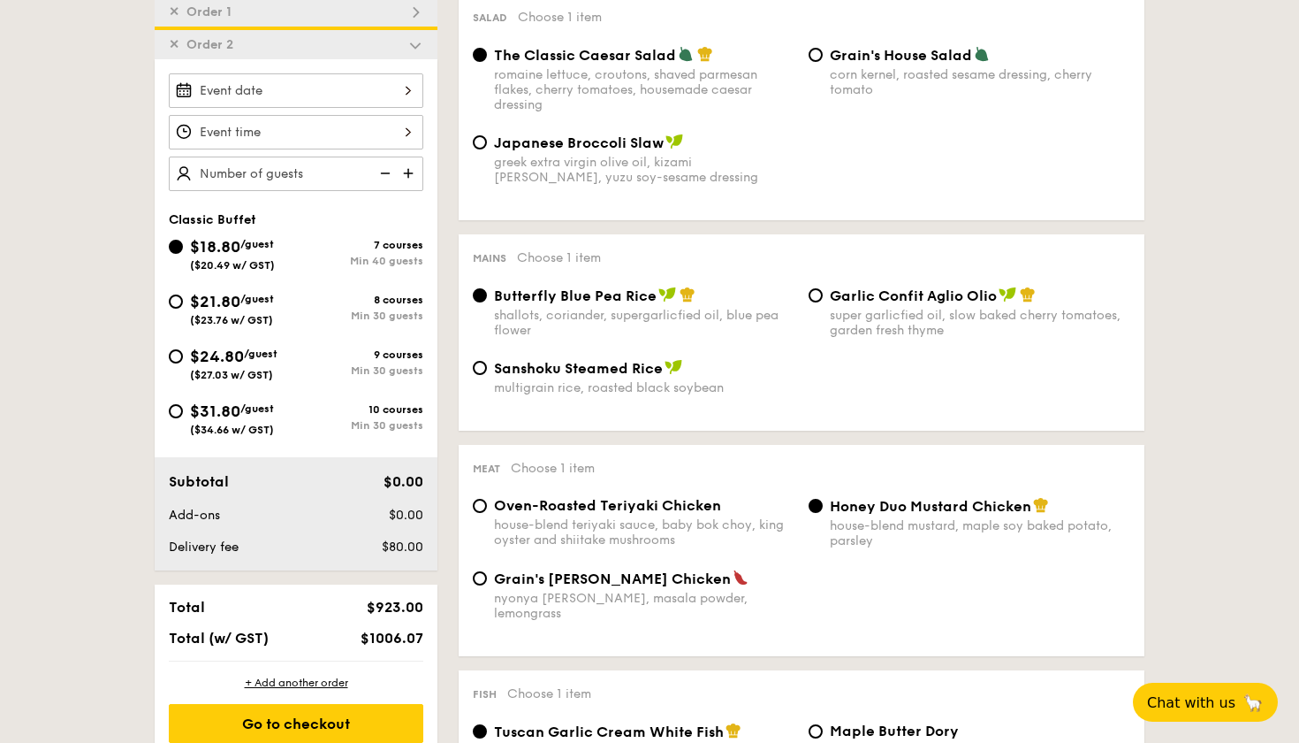
click at [293, 88] on div at bounding box center [296, 90] width 255 height 34
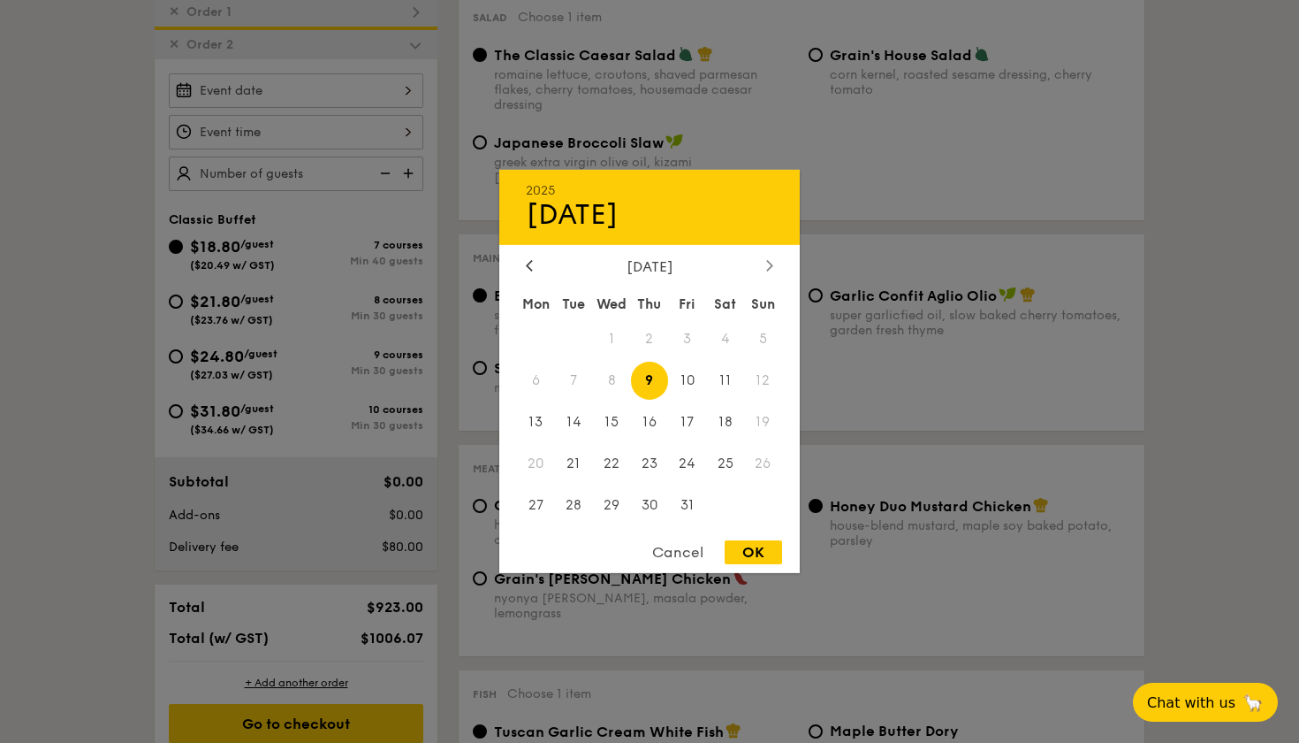
click at [775, 259] on div at bounding box center [770, 266] width 16 height 17
click at [729, 387] on span "8" at bounding box center [725, 381] width 38 height 38
click at [752, 559] on div "OK" at bounding box center [753, 552] width 57 height 24
type input "Nov 08, 2025"
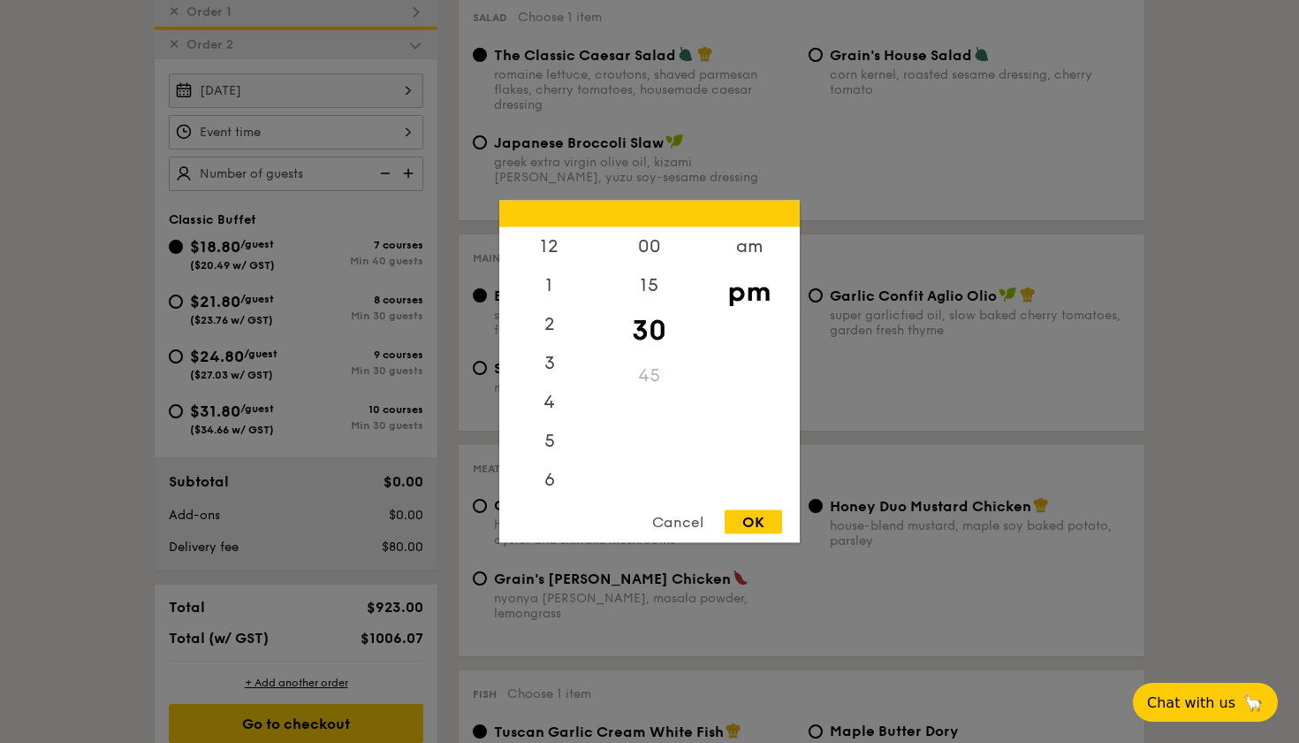
click at [308, 136] on div "12 1 2 3 4 5 6 7 8 9 10 11 00 15 30 45 am pm Cancel OK" at bounding box center [296, 132] width 255 height 34
click at [552, 476] on div "11" at bounding box center [549, 477] width 100 height 39
click at [546, 476] on div "11" at bounding box center [549, 477] width 100 height 39
click at [740, 253] on div "am" at bounding box center [749, 252] width 100 height 51
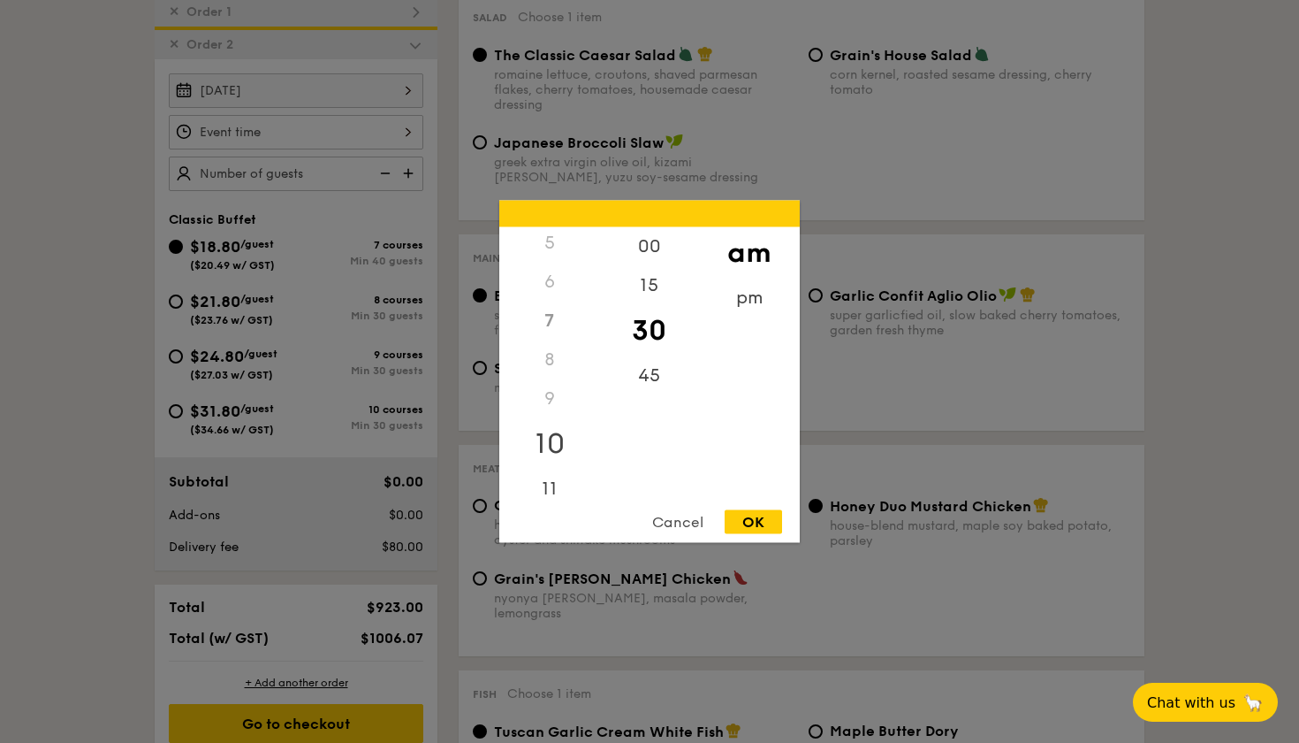
scroll to position [197, 0]
click at [544, 490] on div "11" at bounding box center [549, 483] width 100 height 51
click at [646, 379] on div "45" at bounding box center [649, 381] width 100 height 51
click at [752, 514] on div "OK" at bounding box center [753, 522] width 57 height 24
type input "11:45AM"
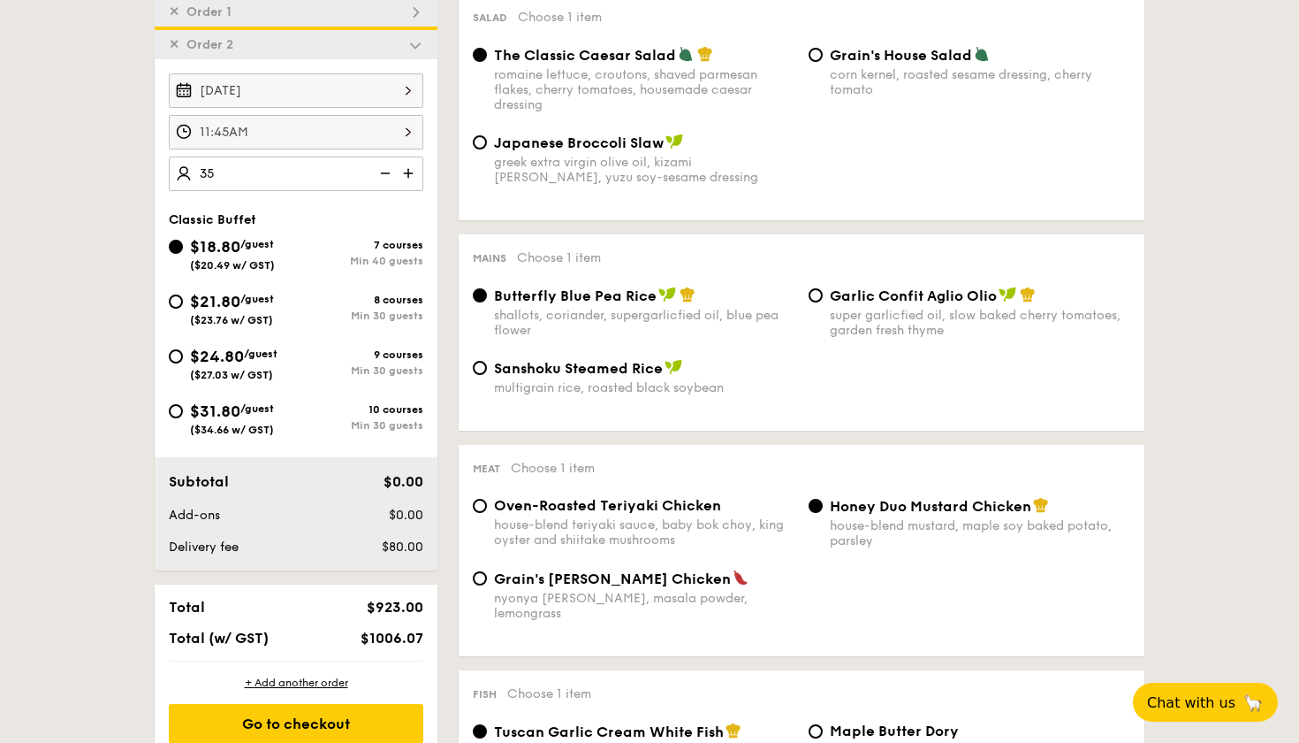
type input "40 guests"
click at [192, 305] on span "$21.80" at bounding box center [215, 301] width 50 height 19
click at [183, 305] on input "$21.80 /guest ($23.76 w/ GST) 8 courses Min 30 guests" at bounding box center [176, 301] width 14 height 14
radio input "true"
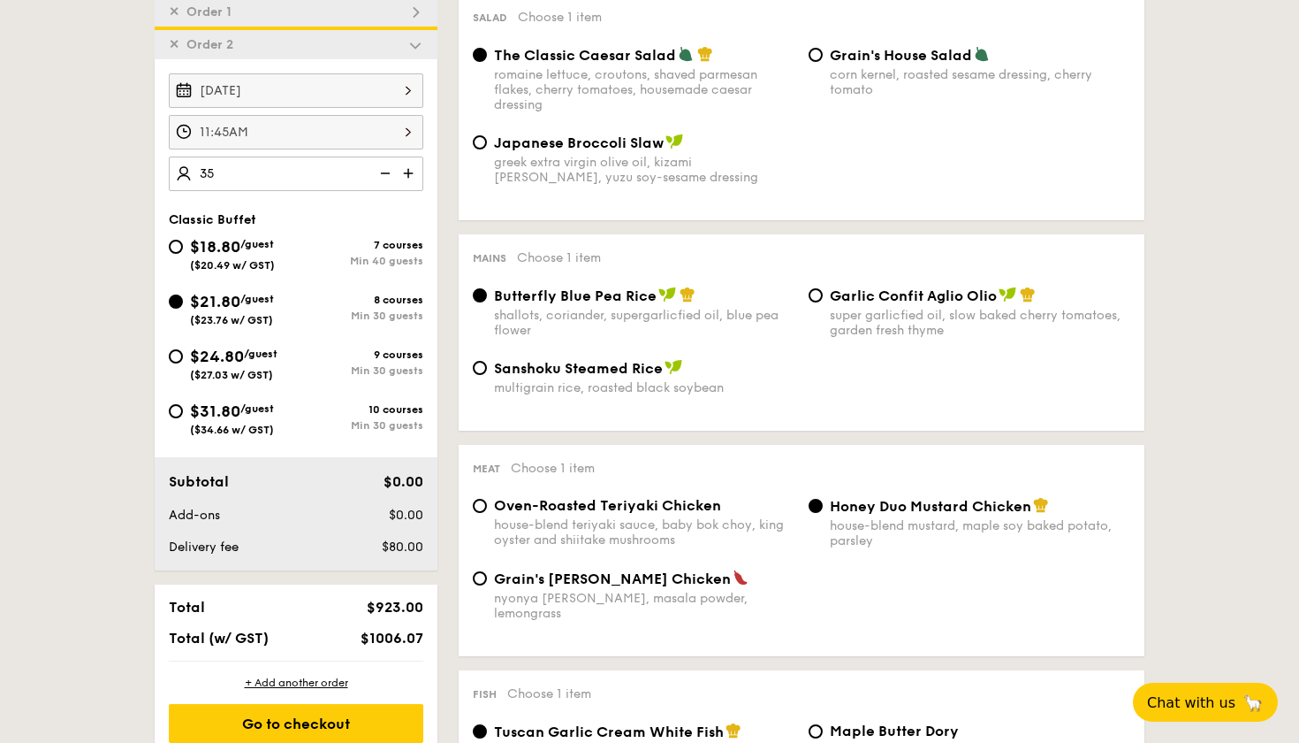
radio input "true"
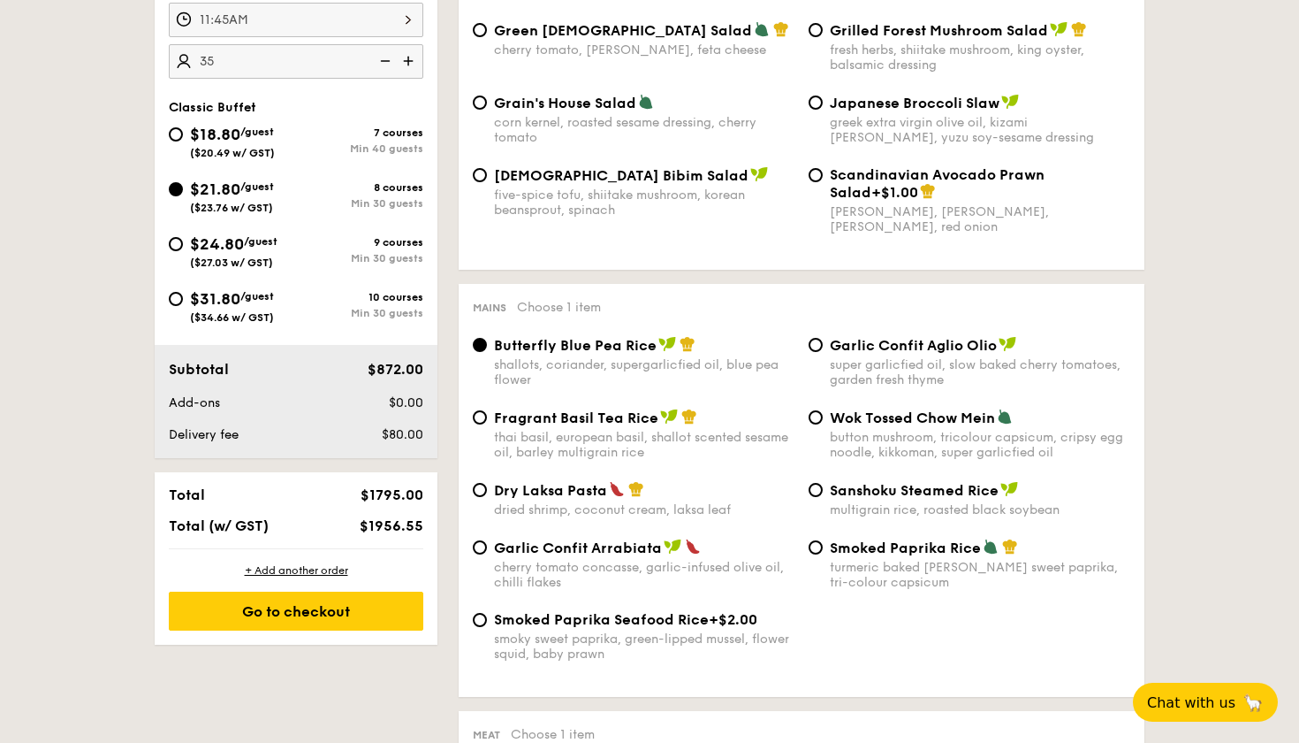
scroll to position [744, 0]
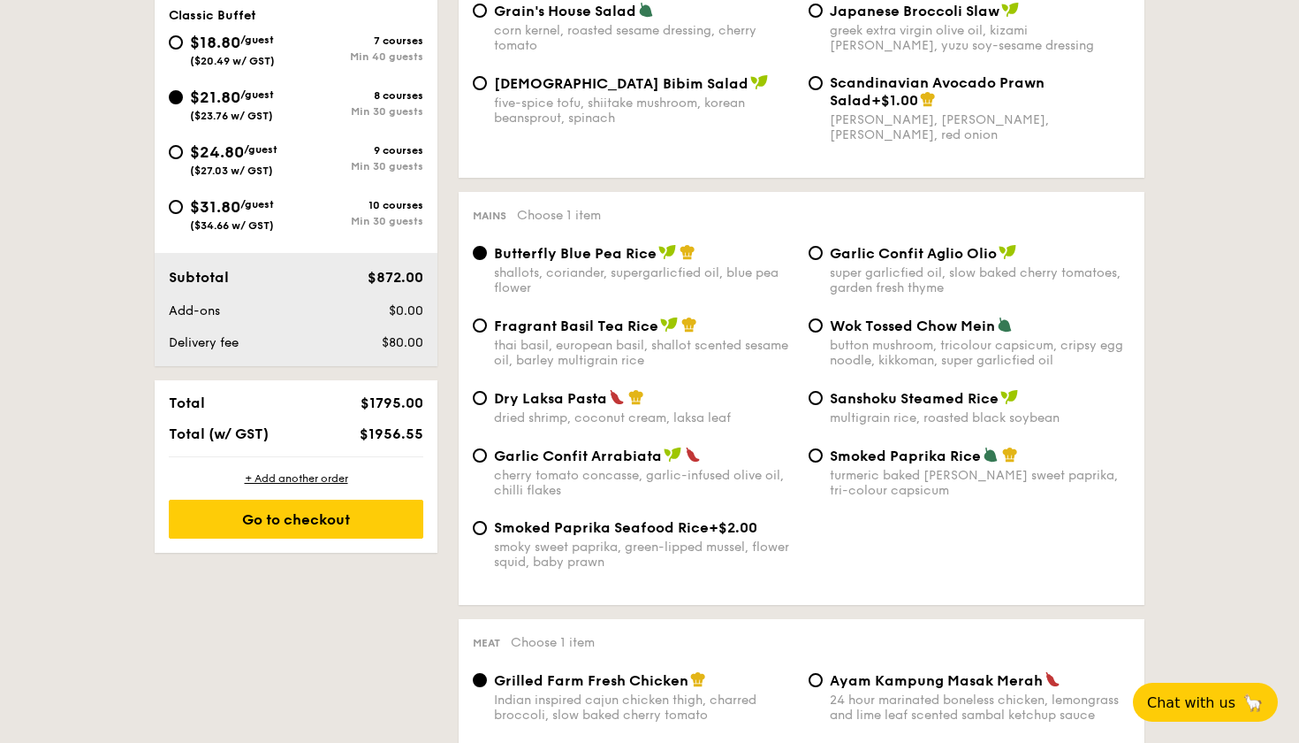
click at [589, 407] on div "Dry Laksa Pasta dried shrimp, coconut cream, laksa leaf" at bounding box center [644, 407] width 301 height 36
click at [487, 405] on input "Dry Laksa Pasta dried shrimp, coconut cream, laksa leaf" at bounding box center [480, 398] width 14 height 14
radio input "true"
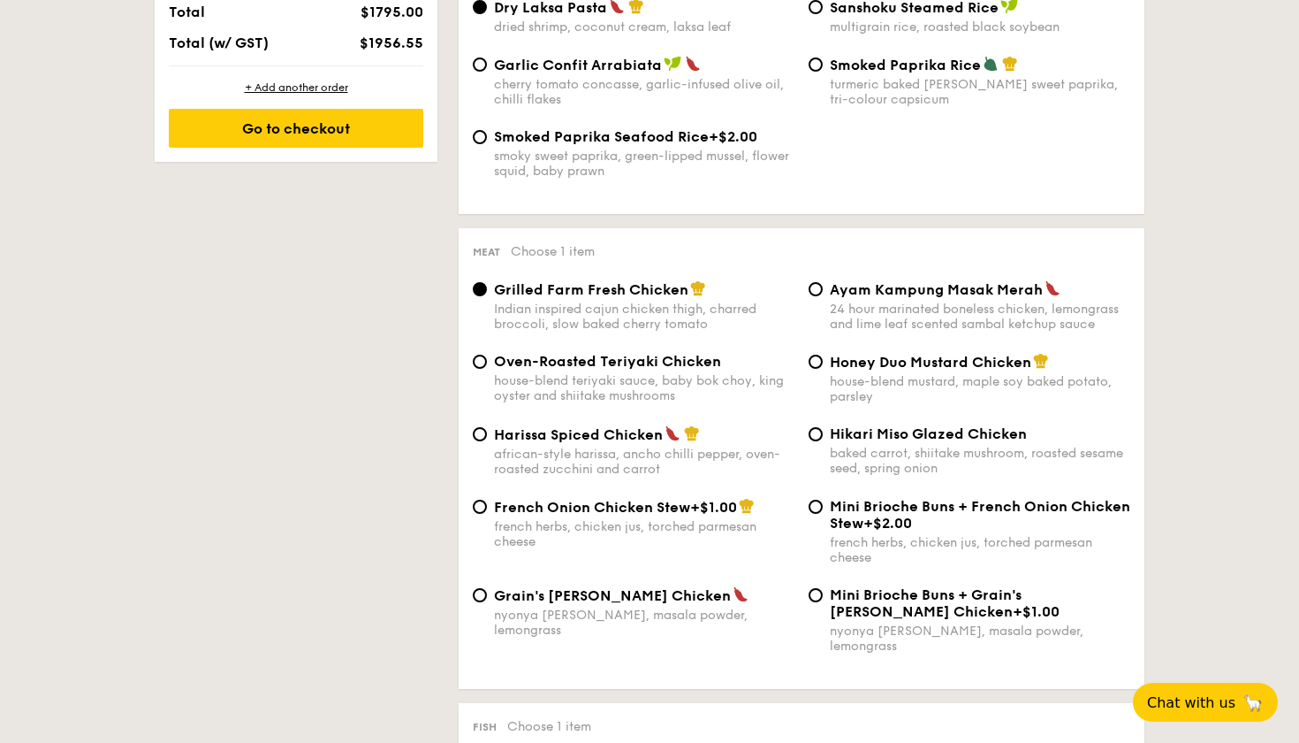
scroll to position [1139, 0]
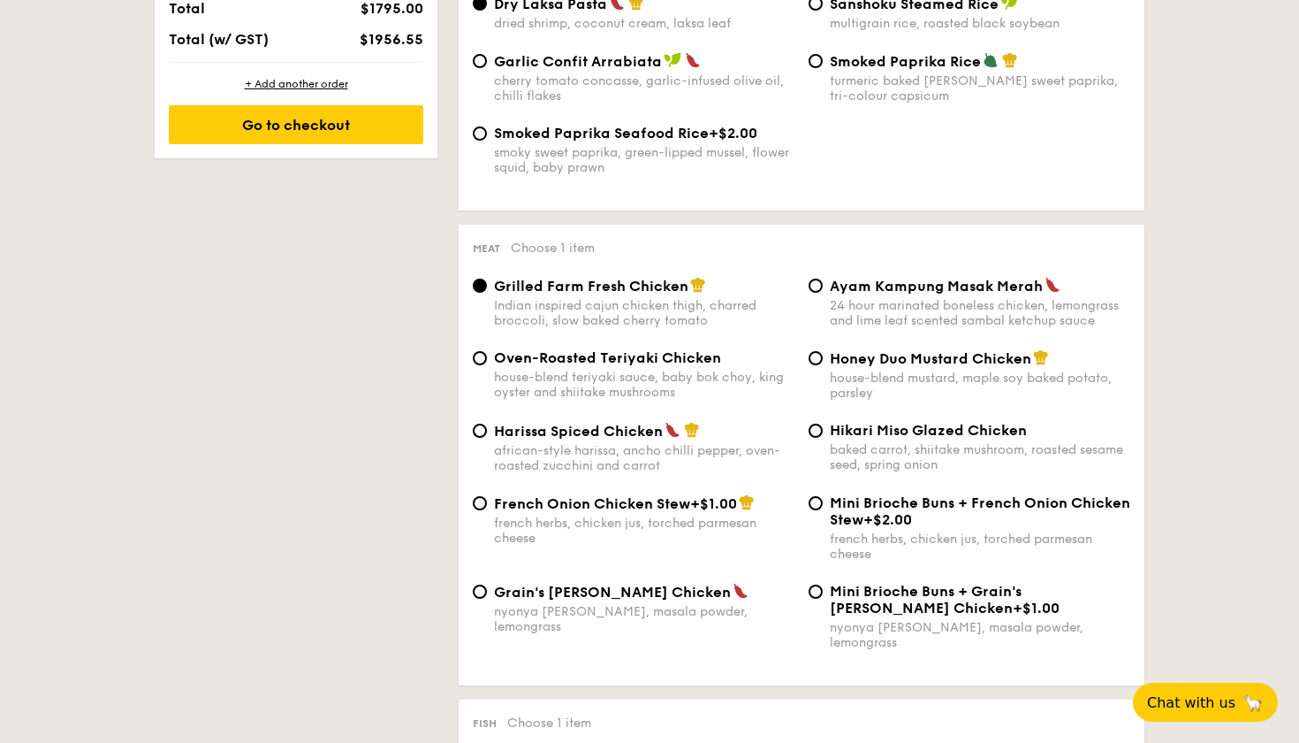
click at [846, 368] on div "Honey Duo Mustard Chicken house-blend mustard, maple soy baked potato, parsley" at bounding box center [980, 374] width 301 height 51
click at [823, 365] on input "Honey Duo Mustard Chicken house-blend mustard, maple soy baked potato, parsley" at bounding box center [816, 358] width 14 height 14
radio input "true"
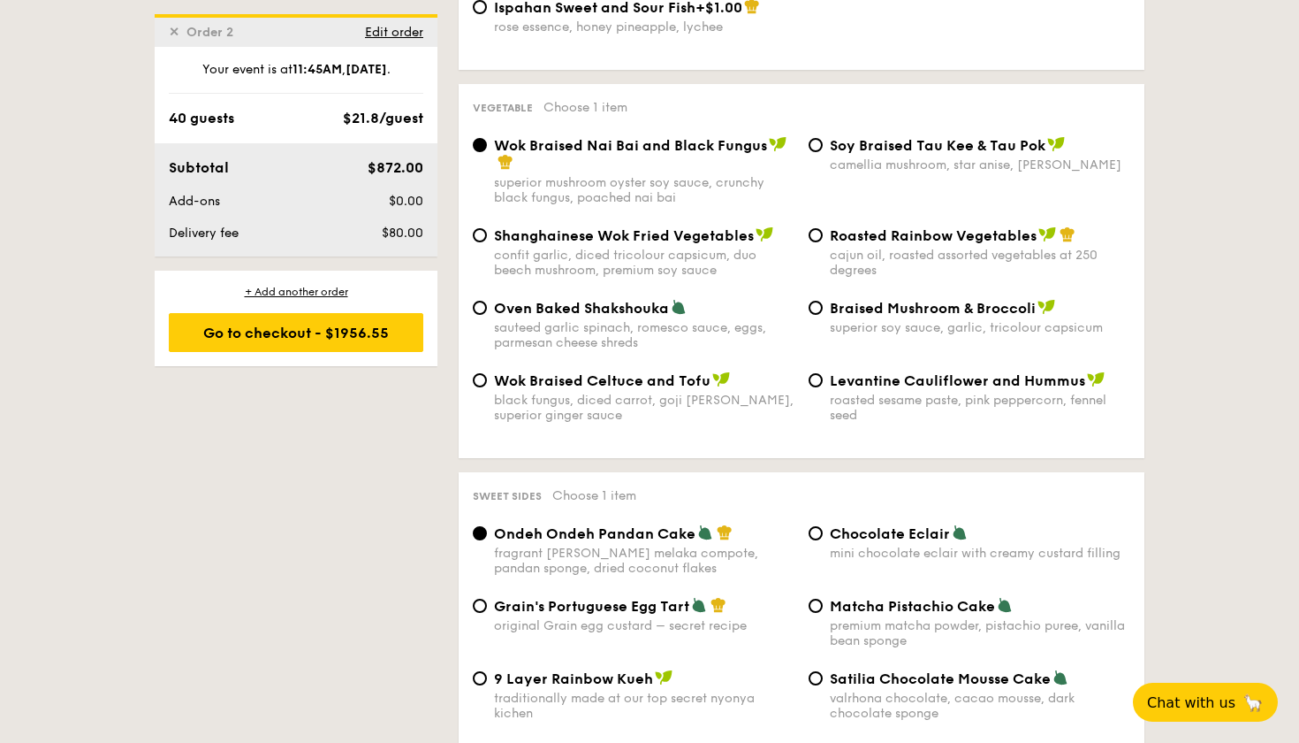
scroll to position [2249, 0]
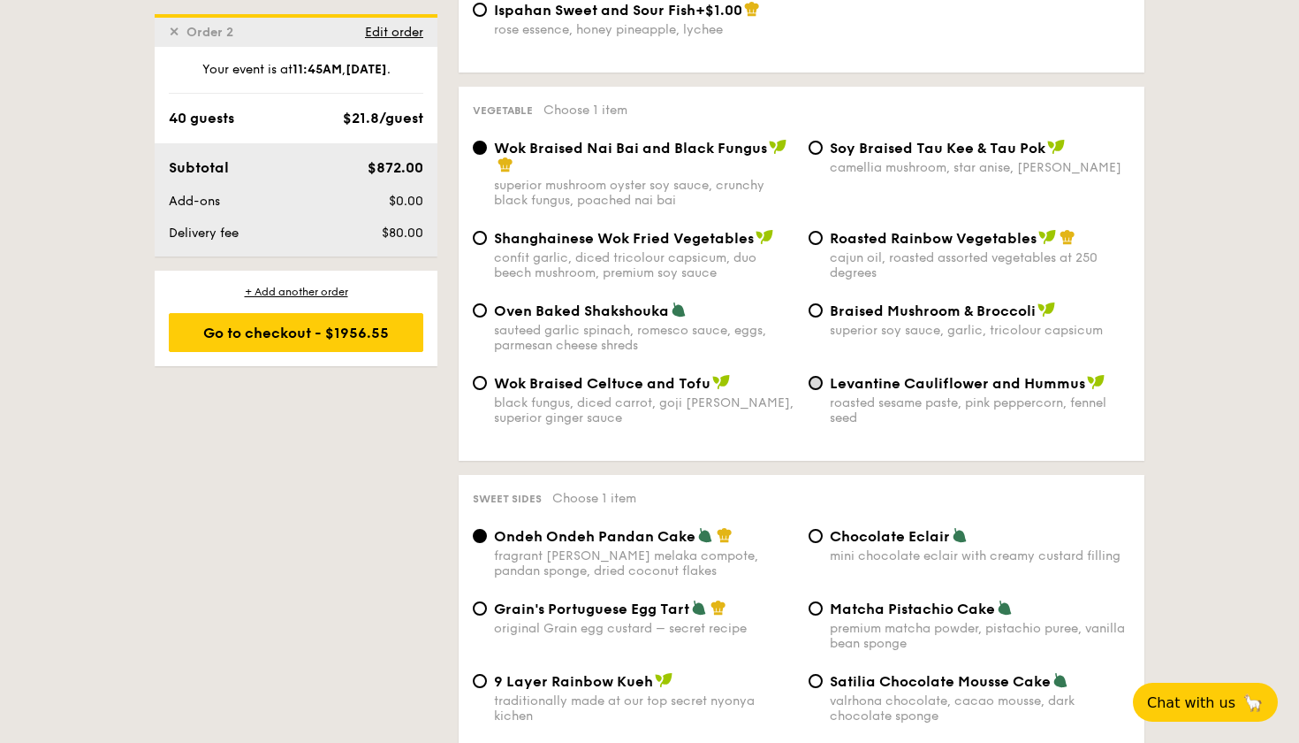
click at [813, 376] on input "Levantine Cauliflower and Hummus roasted sesame paste, pink peppercorn, fennel …" at bounding box center [816, 383] width 14 height 14
radio input "true"
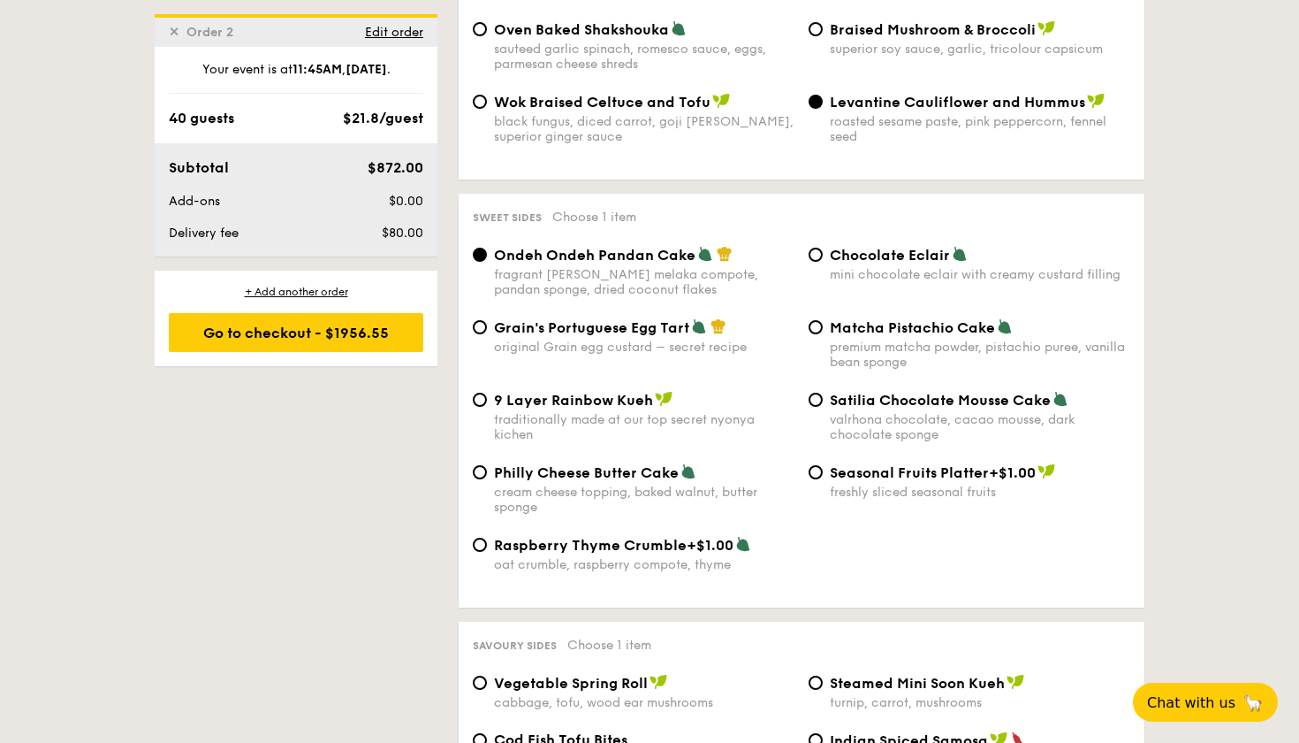
scroll to position [2537, 0]
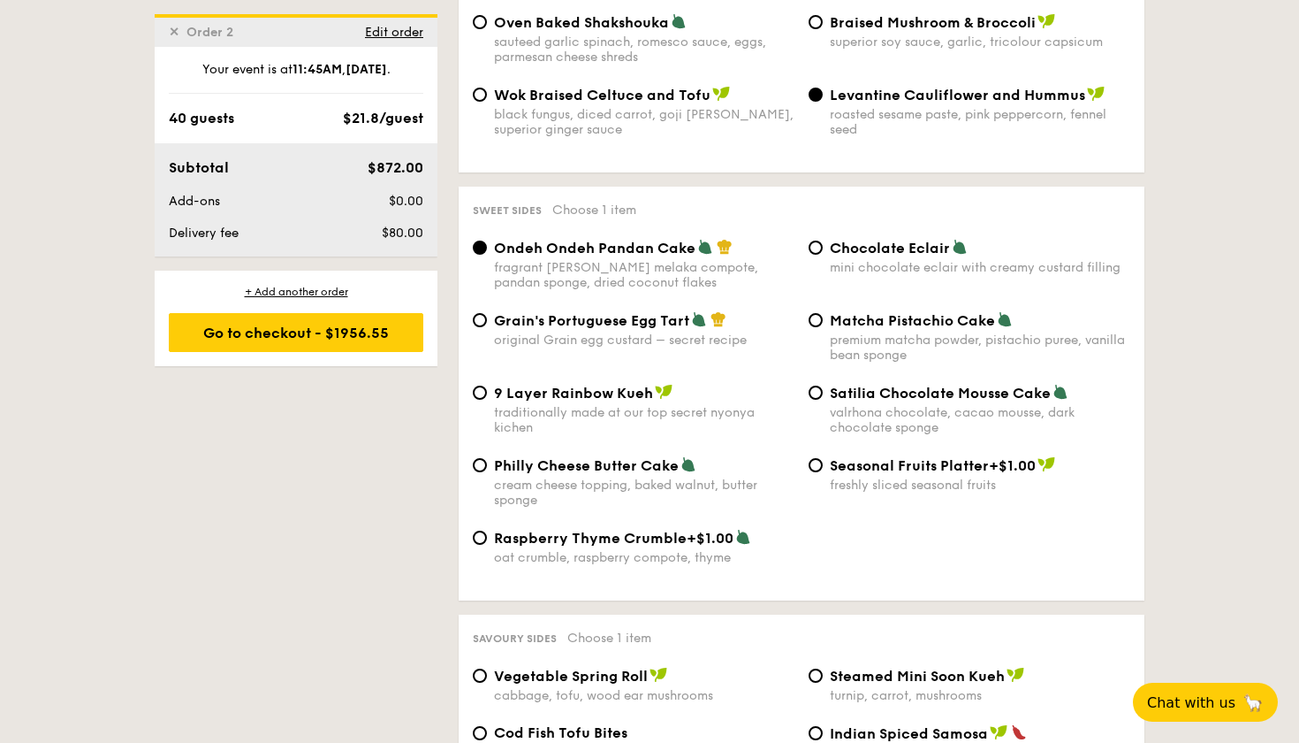
click at [599, 312] on span "Grain's Portuguese Egg Tart" at bounding box center [591, 320] width 195 height 17
click at [487, 313] on input "Grain's Portuguese Egg Tart original Grain egg custard – secret recipe" at bounding box center [480, 320] width 14 height 14
radio input "true"
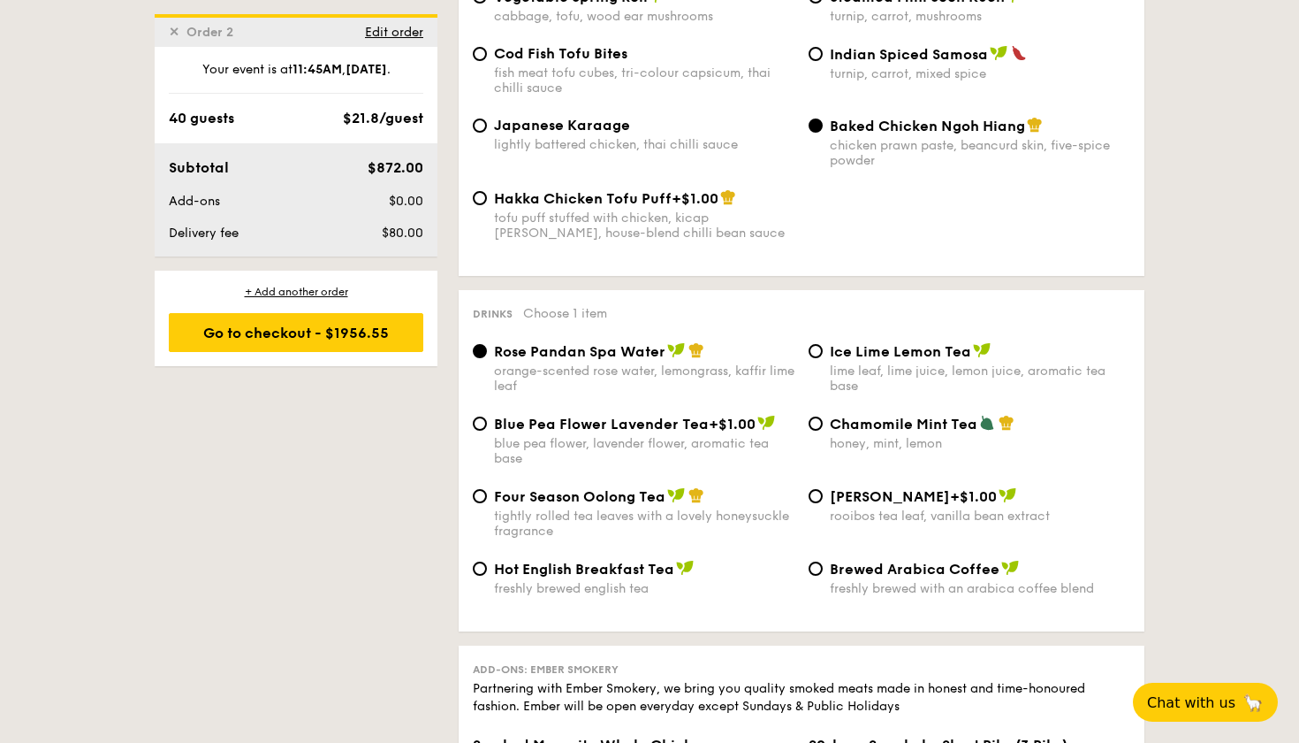
scroll to position [3327, 0]
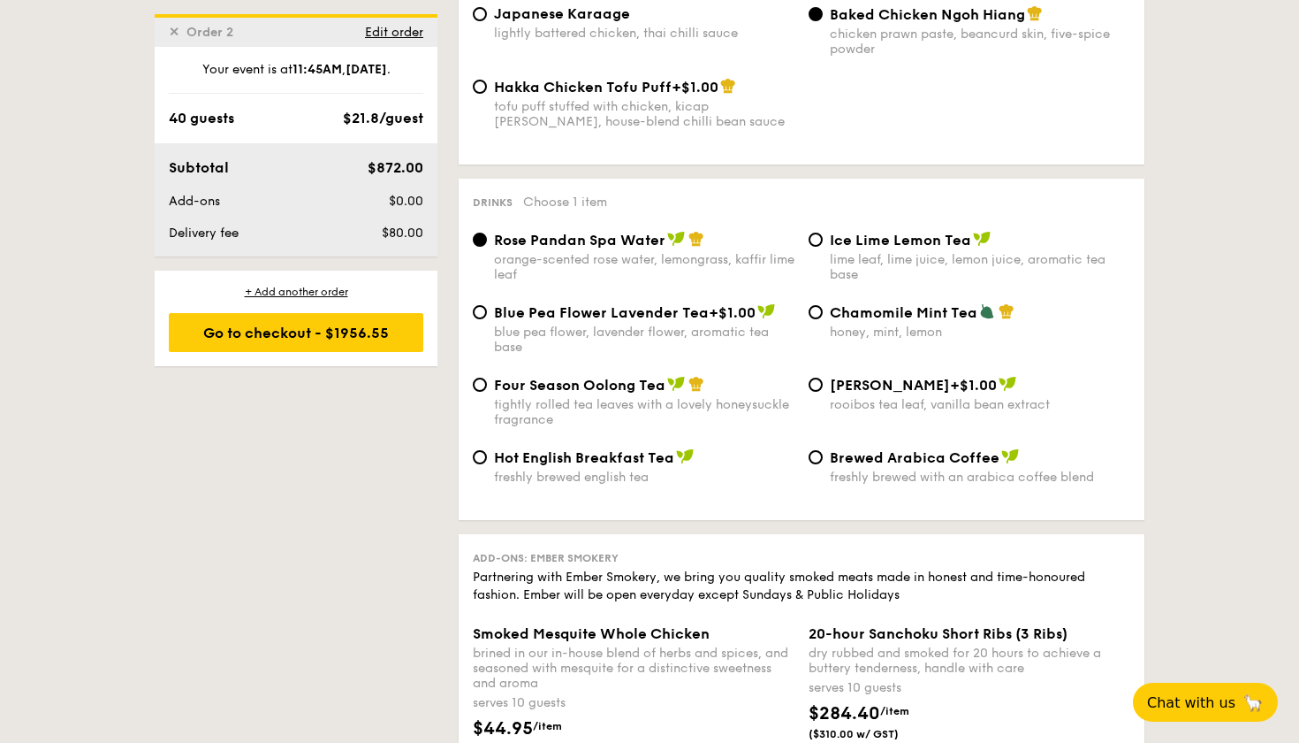
click at [602, 376] on div "Four Season Oolong Tea tightly rolled tea leaves with a lovely honeysuckle frag…" at bounding box center [644, 401] width 301 height 51
click at [487, 377] on input "Four Season Oolong Tea tightly rolled tea leaves with a lovely honeysuckle frag…" at bounding box center [480, 384] width 14 height 14
radio input "true"
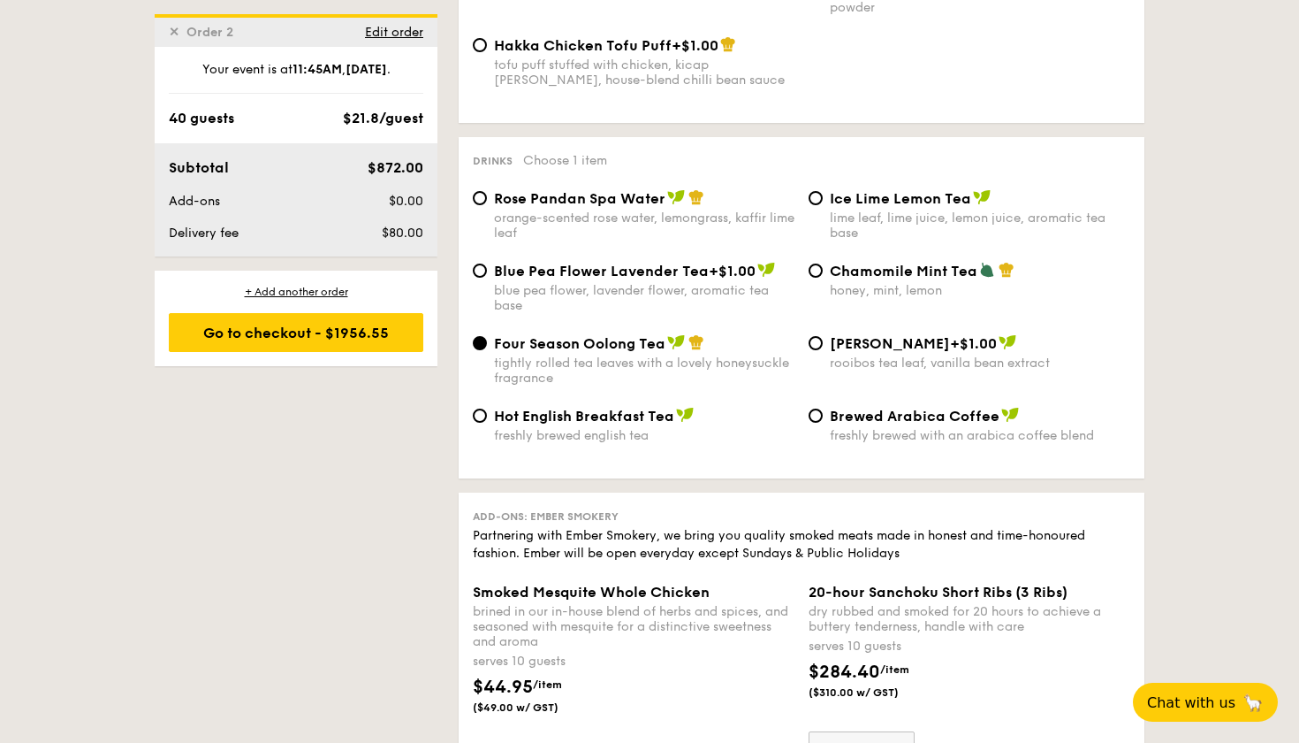
scroll to position [3356, 0]
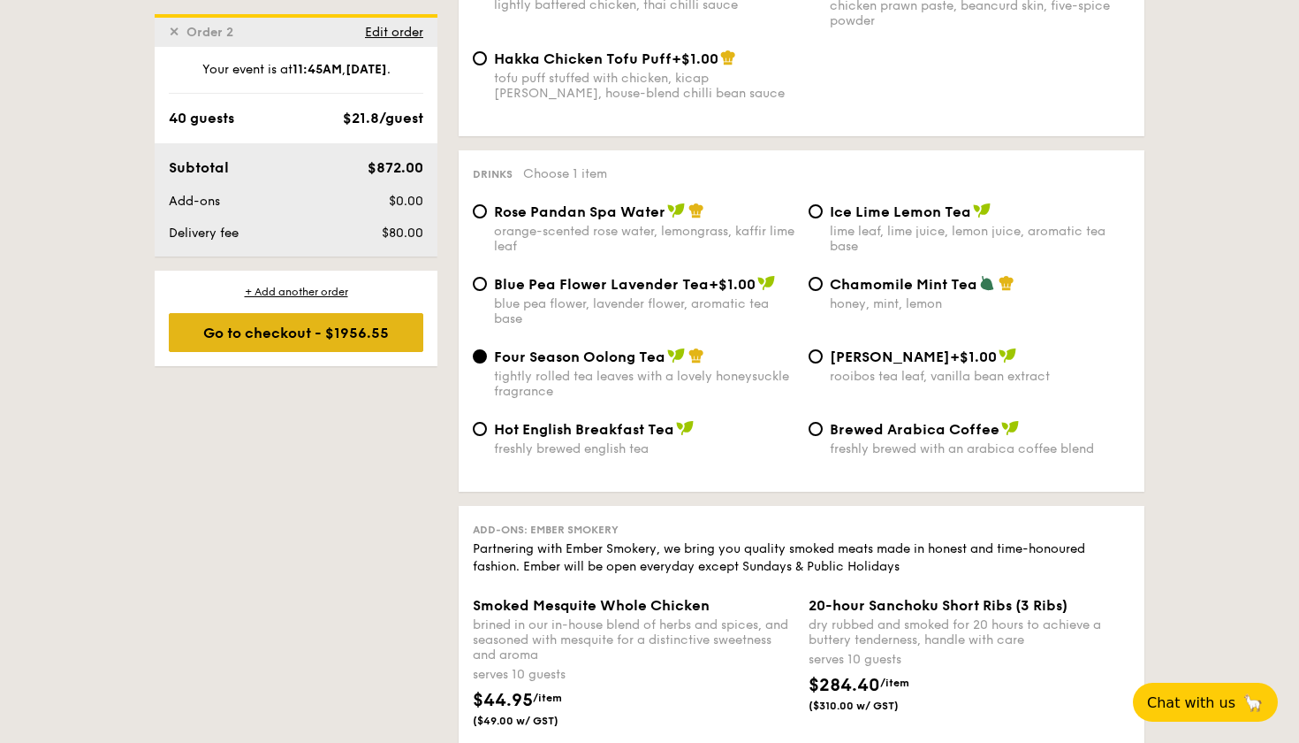
click at [322, 332] on div "Go to checkout - $1956.55" at bounding box center [296, 332] width 255 height 39
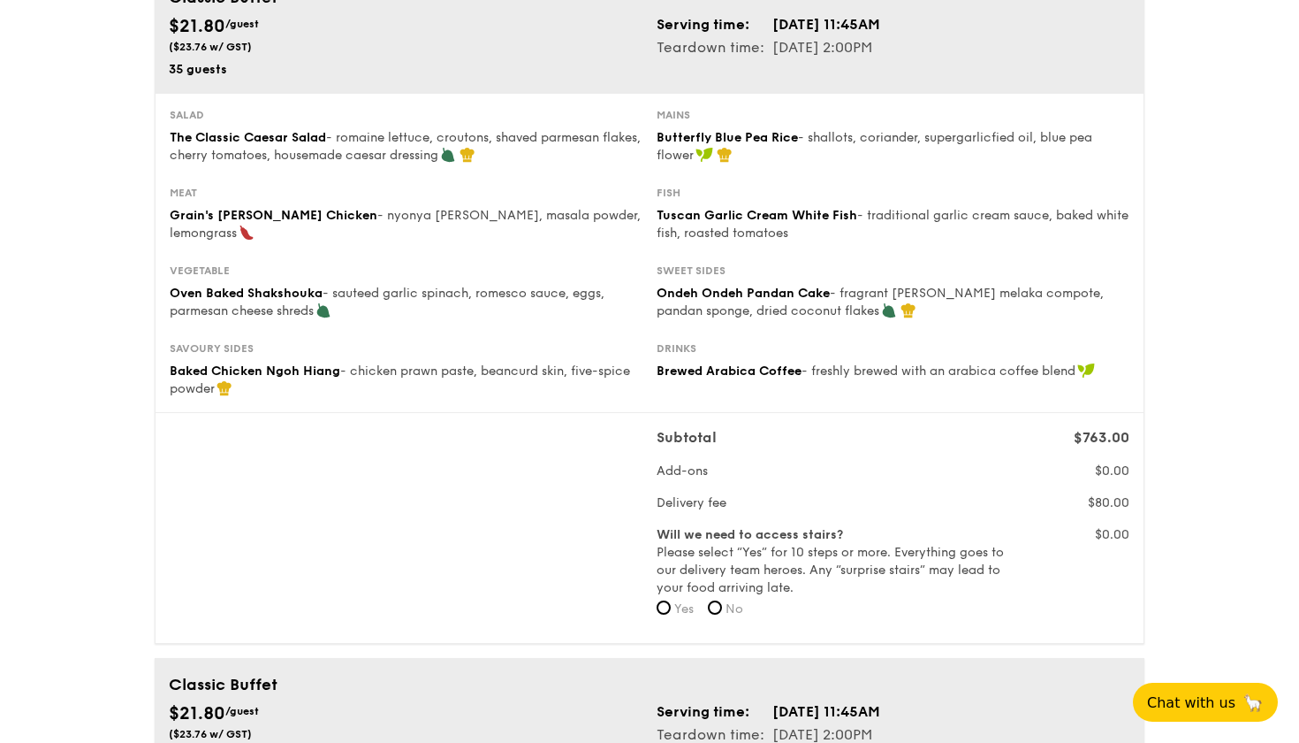
scroll to position [160, 0]
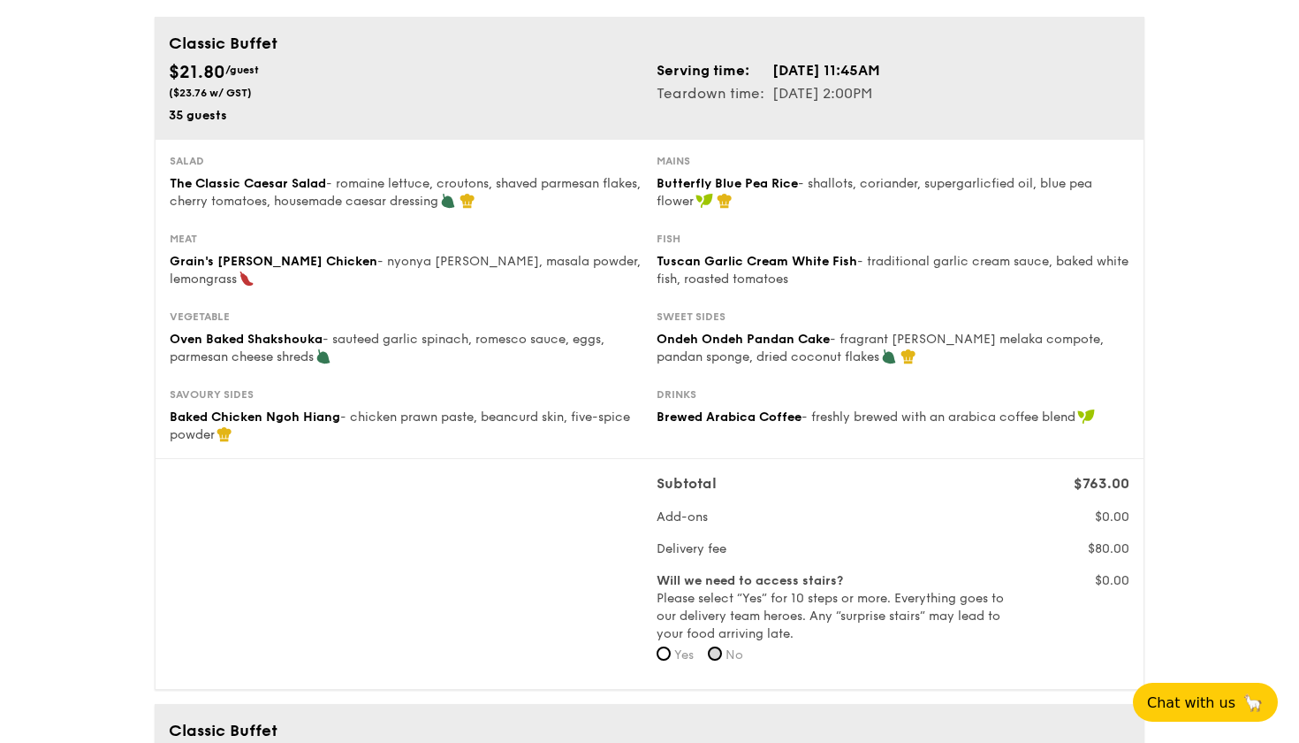
click at [722, 651] on input "No" at bounding box center [715, 653] width 14 height 14
radio input "true"
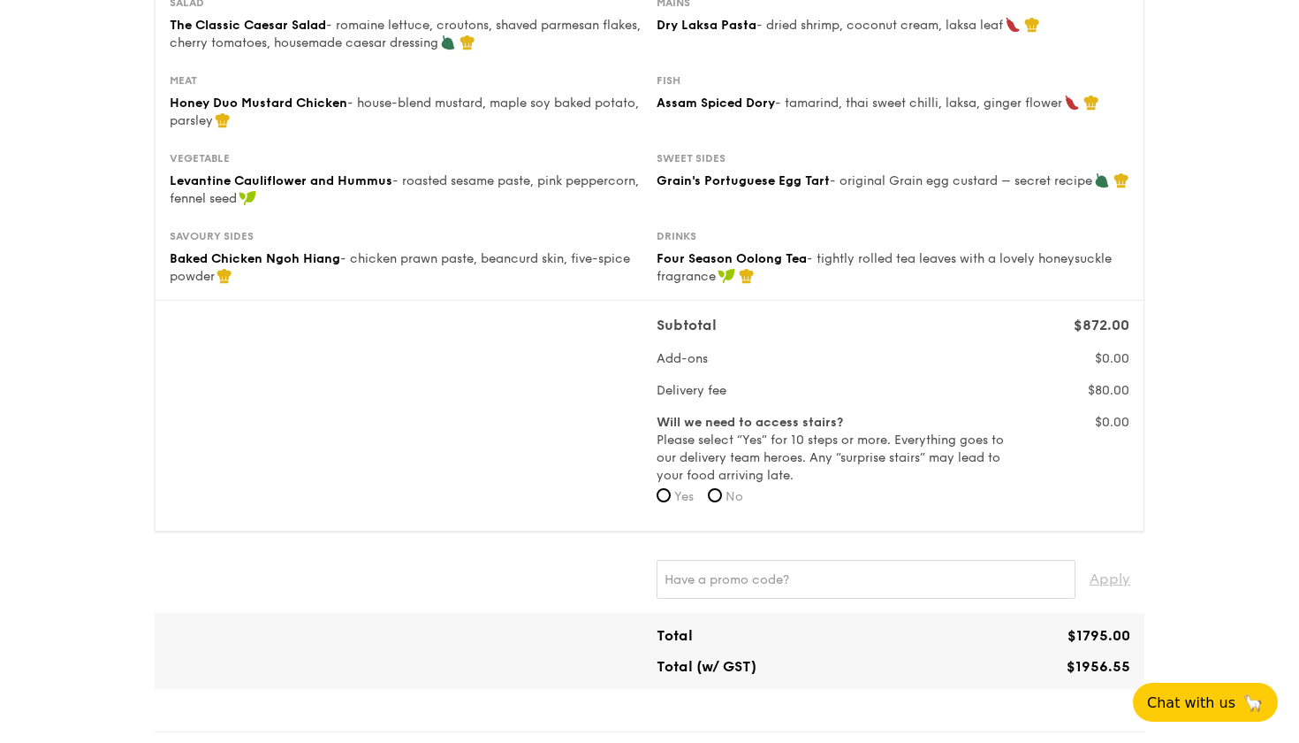
scroll to position [1029, 0]
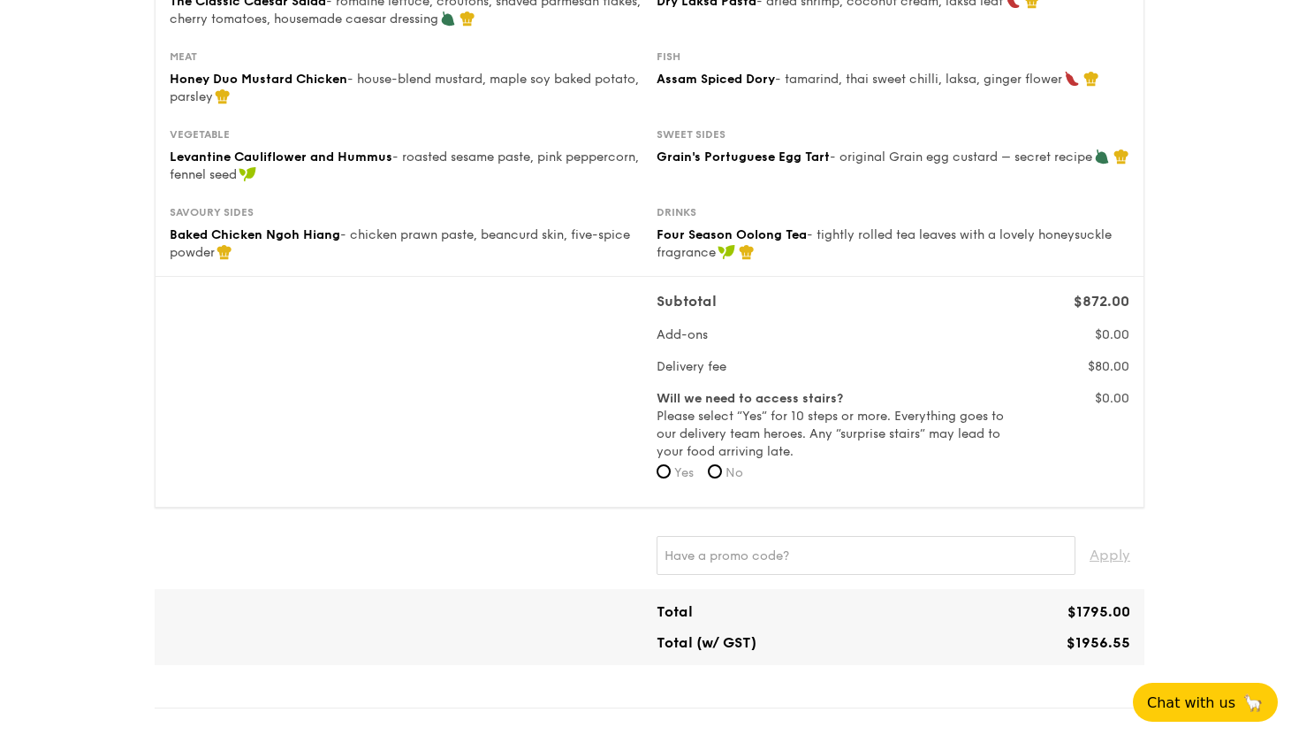
click at [730, 469] on span "No" at bounding box center [735, 472] width 18 height 15
click at [722, 469] on input "No" at bounding box center [715, 471] width 14 height 14
radio input "true"
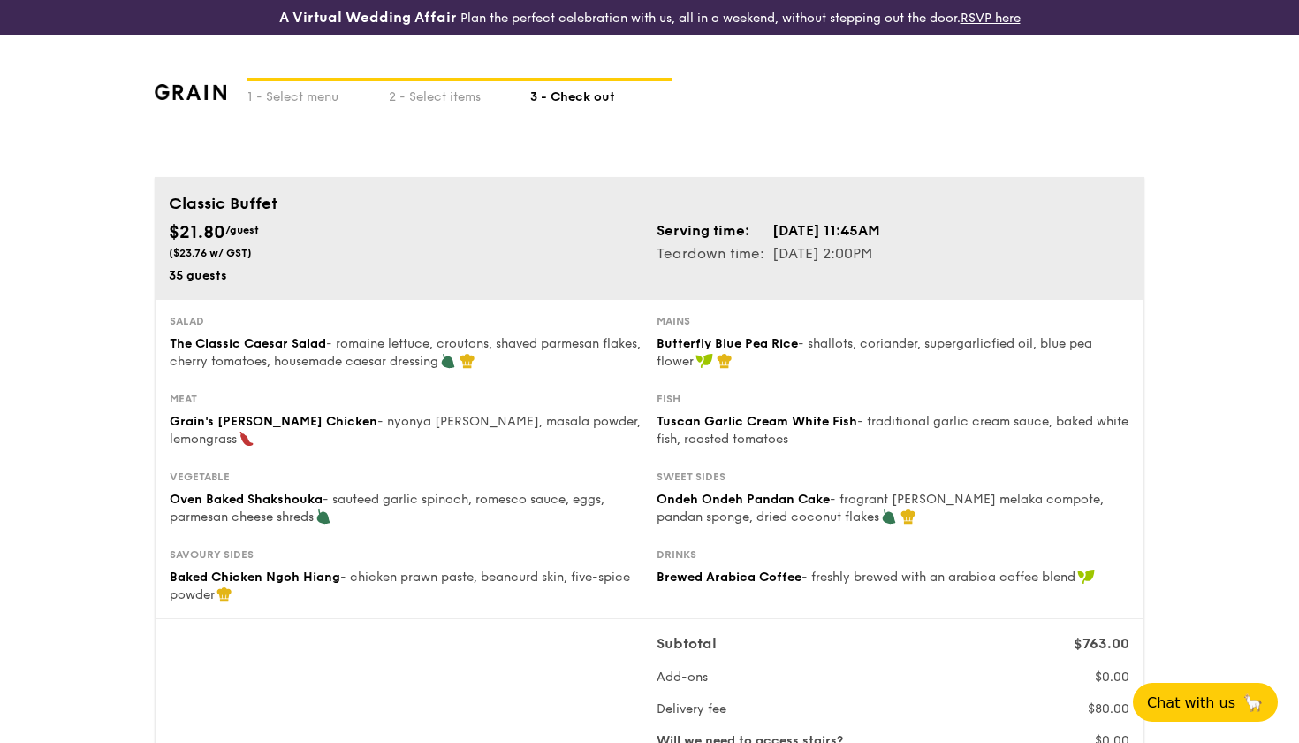
scroll to position [0, 0]
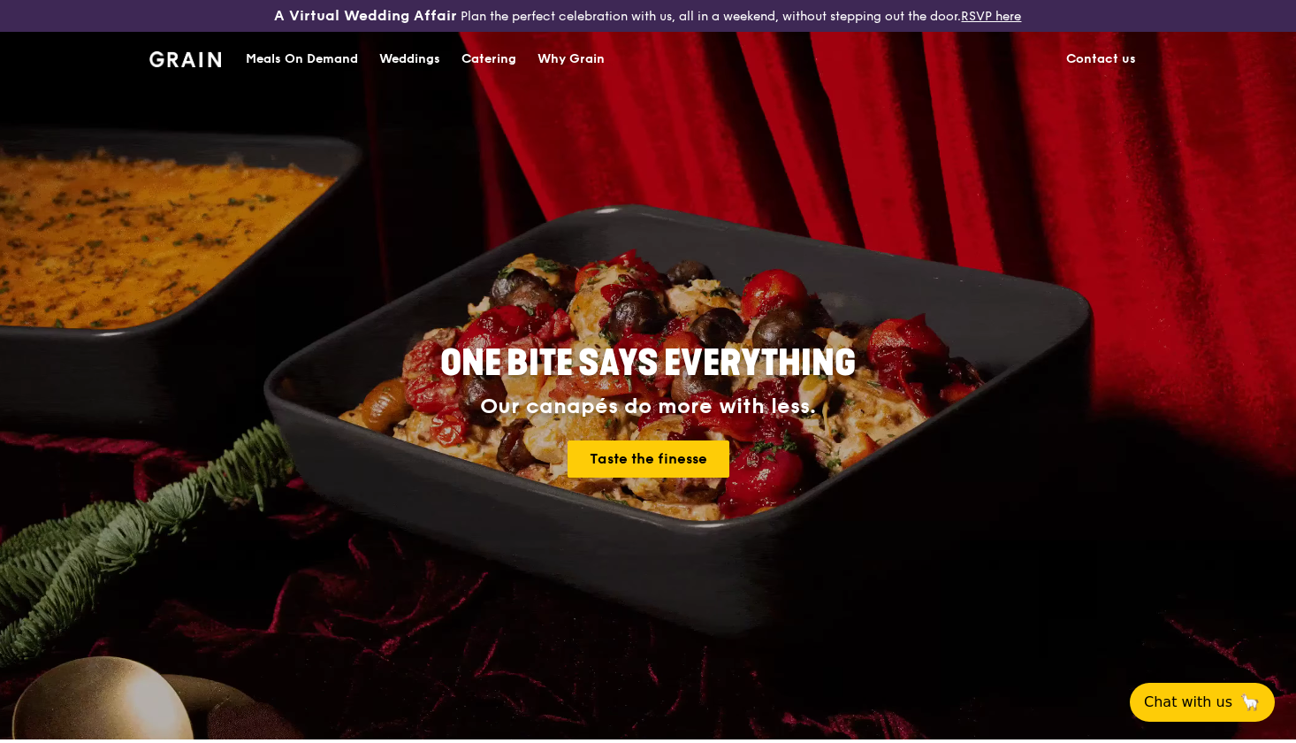
click at [505, 63] on div "Catering" at bounding box center [488, 59] width 55 height 53
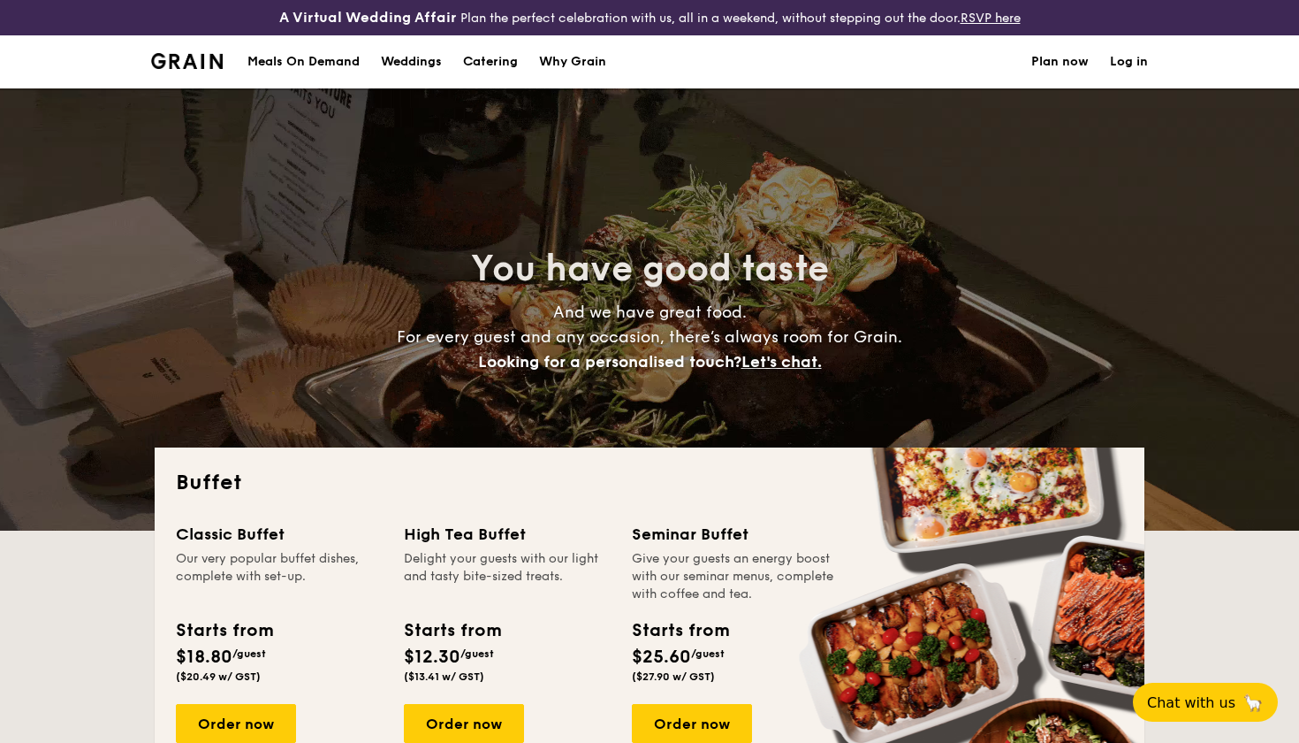
select select
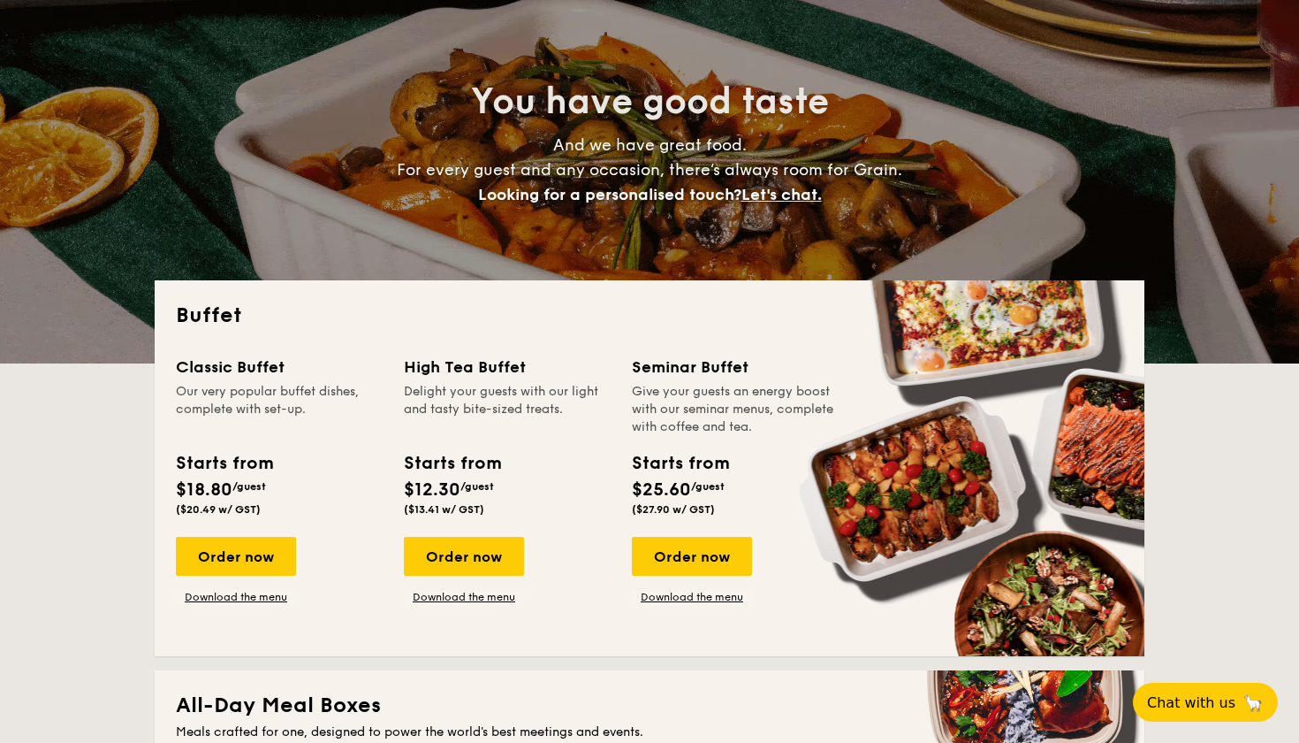
scroll to position [179, 0]
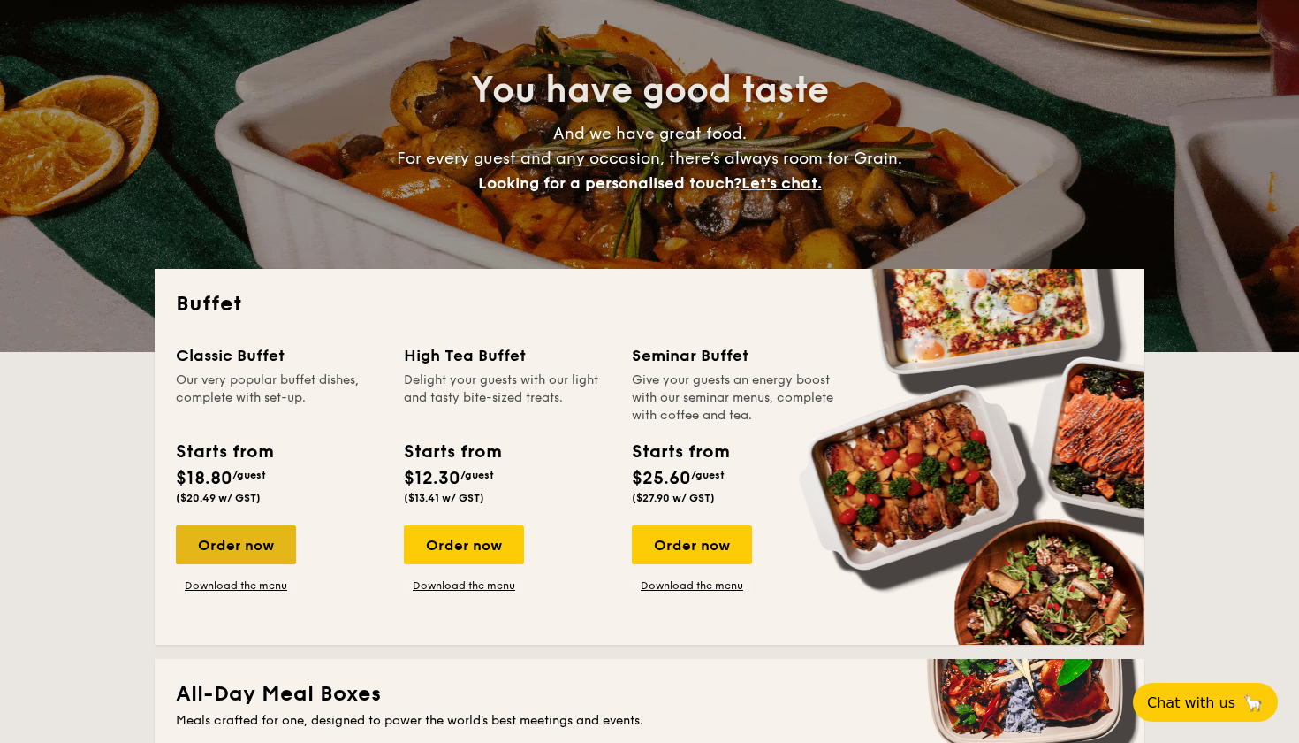
click at [256, 552] on div "Order now" at bounding box center [236, 544] width 120 height 39
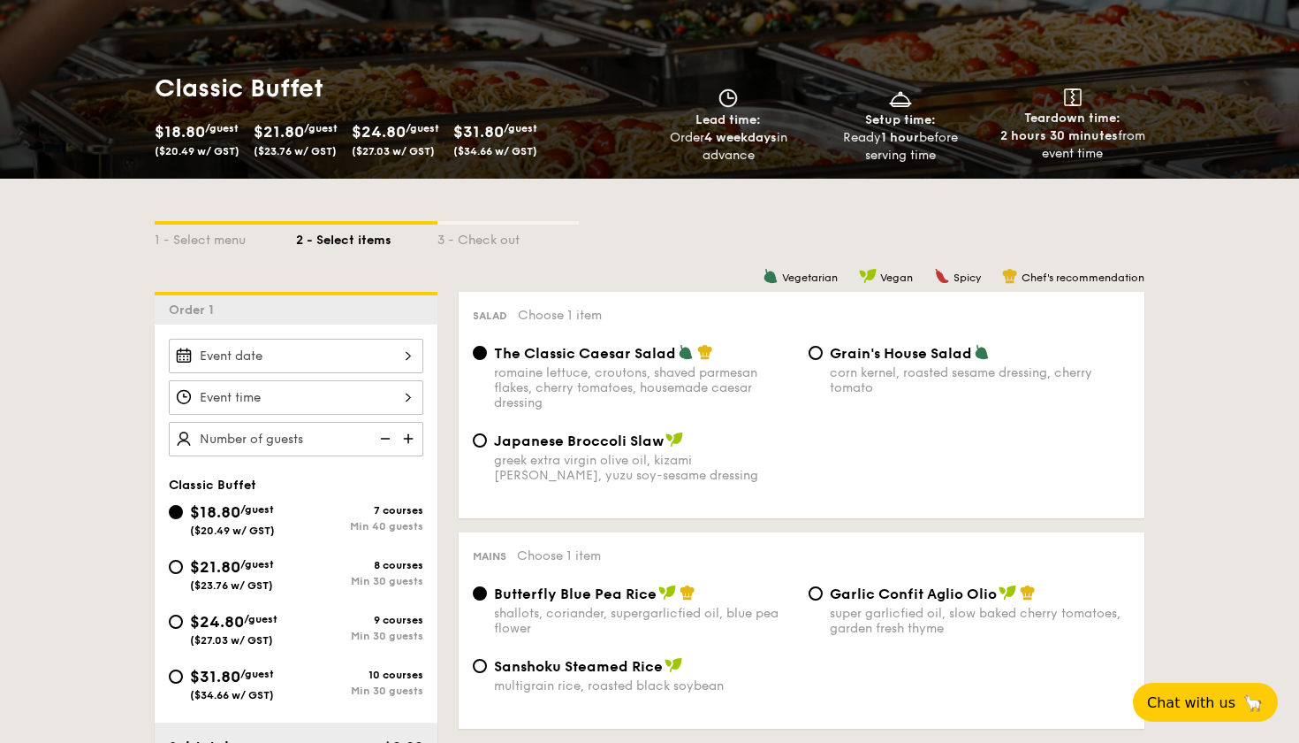
scroll to position [243, 0]
click at [232, 566] on span "$21.80" at bounding box center [215, 565] width 50 height 19
click at [183, 566] on input "$21.80 /guest ($23.76 w/ GST) 8 courses Min 30 guests" at bounding box center [176, 566] width 14 height 14
radio input "true"
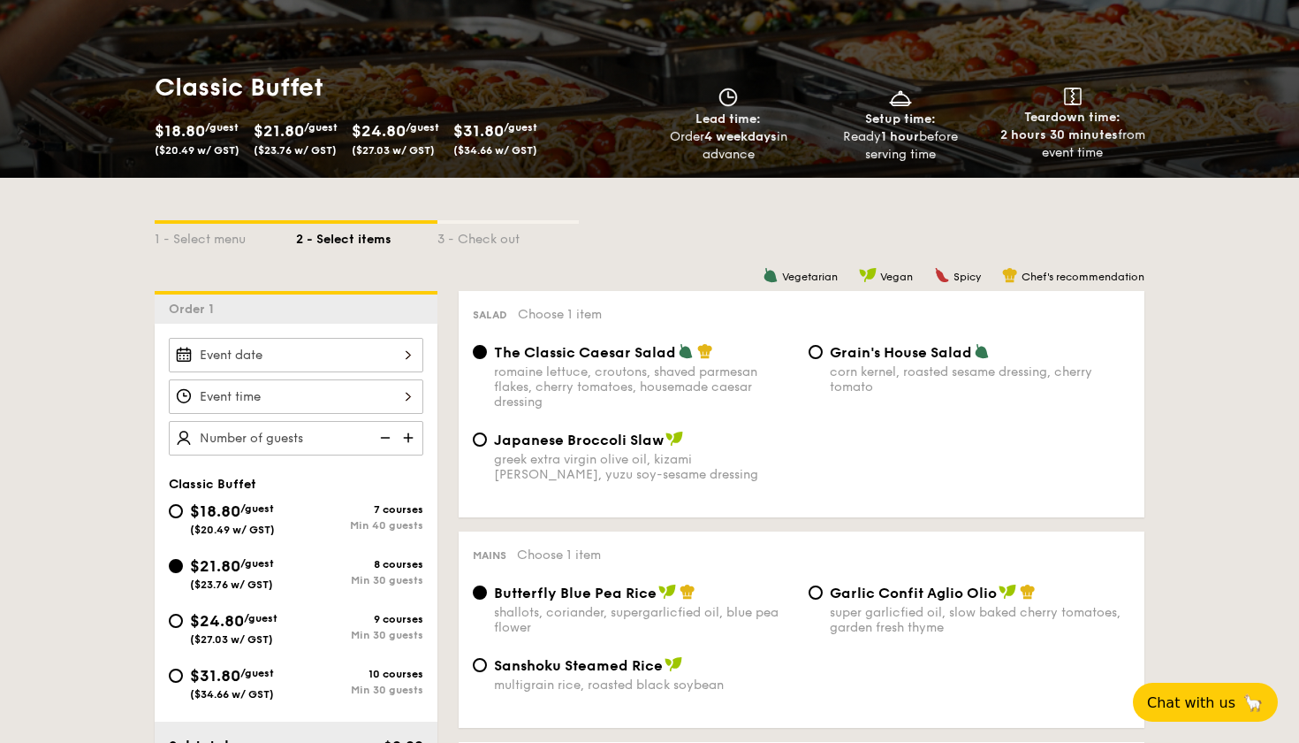
radio input "true"
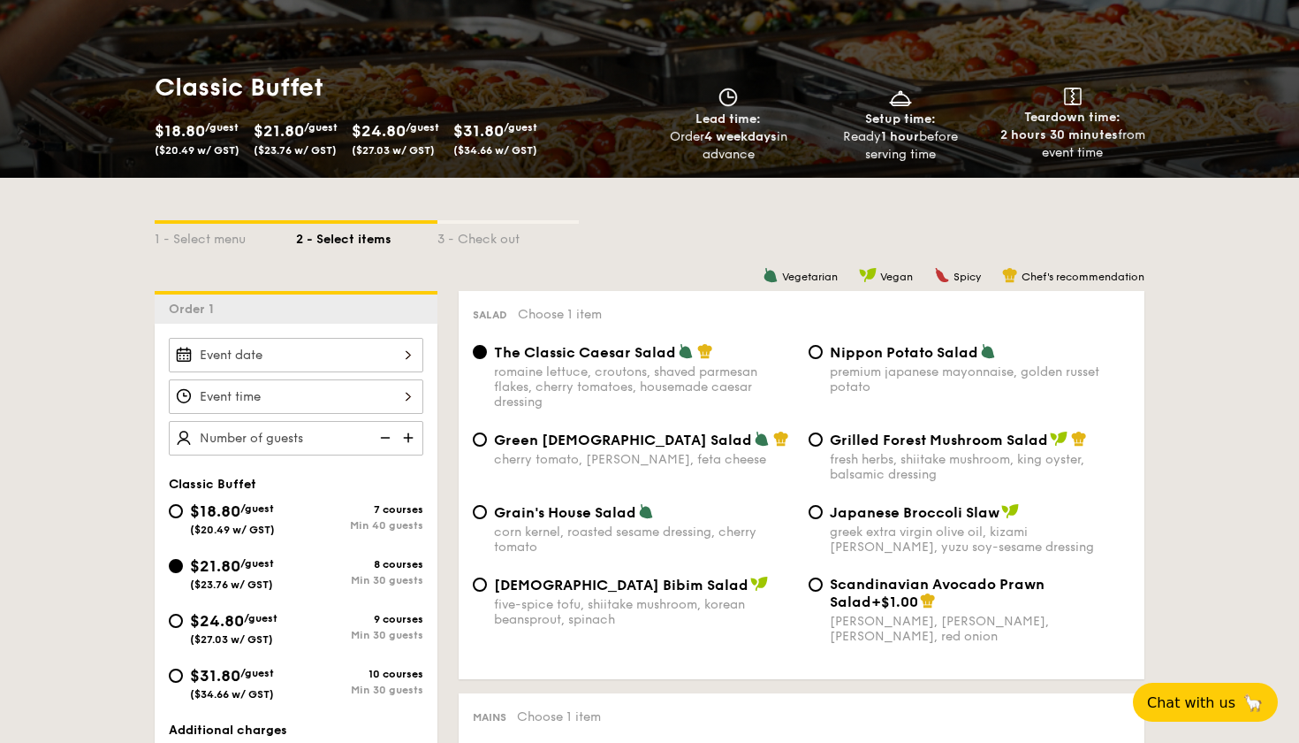
click at [229, 518] on span "$18.80" at bounding box center [215, 510] width 50 height 19
click at [183, 518] on input "$18.80 /guest ($20.49 w/ GST) 7 courses Min 40 guests" at bounding box center [176, 511] width 14 height 14
radio input "true"
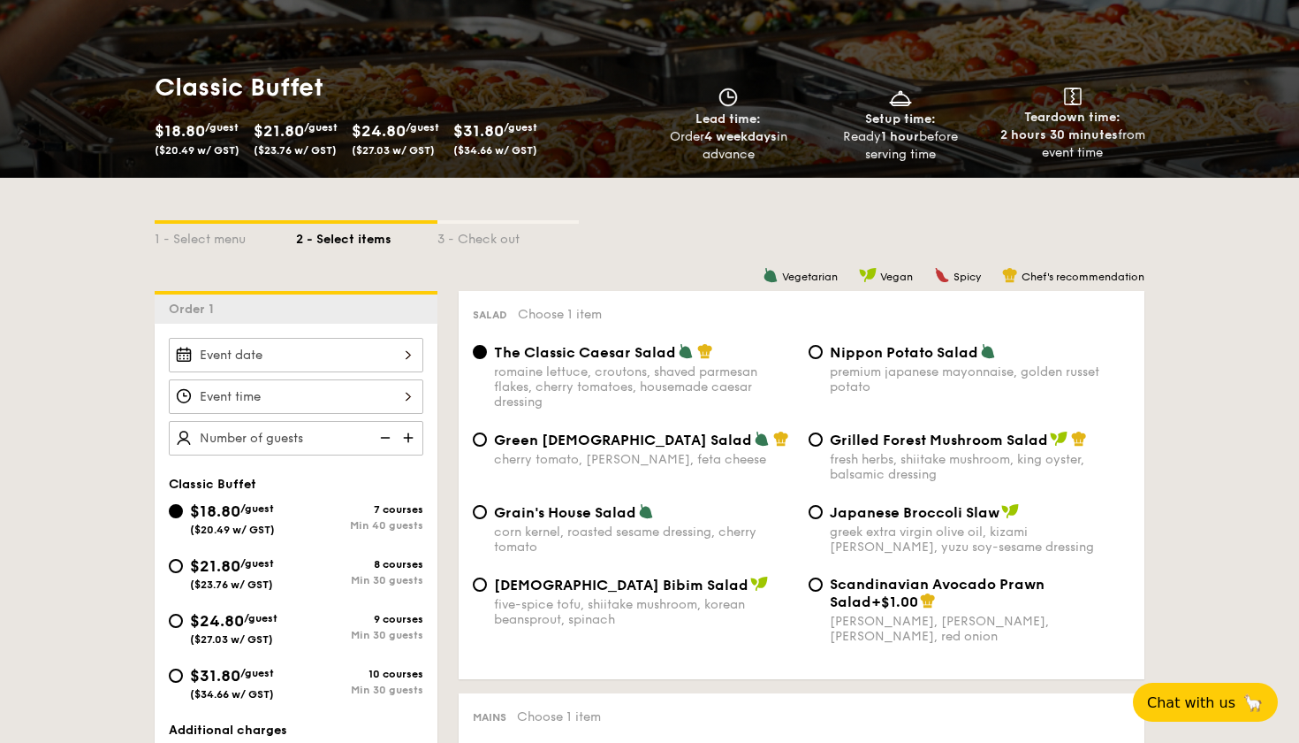
radio input "true"
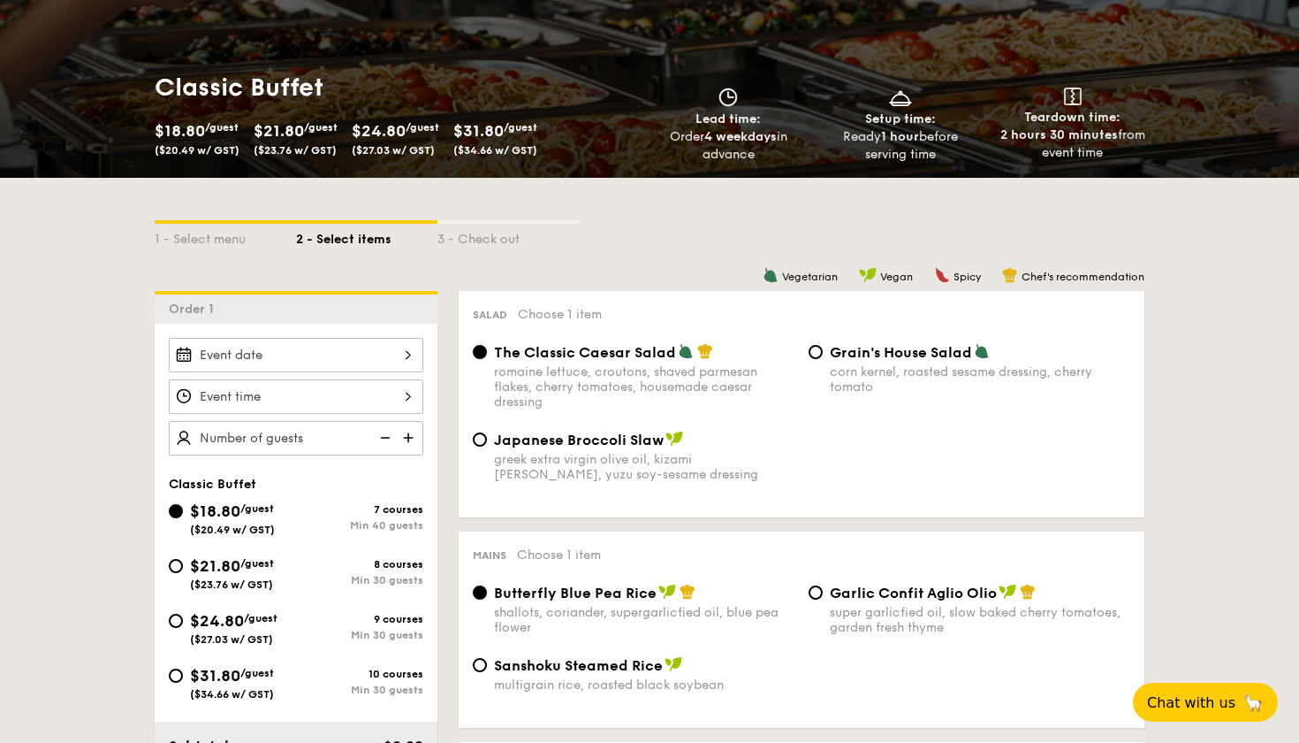
click at [264, 353] on div "2025 Oct 09 October 2025 Mon Tue Wed Thu Fri Sat Sun 1 2 3 4 5 6 7 8 9 10 11 12…" at bounding box center [296, 355] width 255 height 34
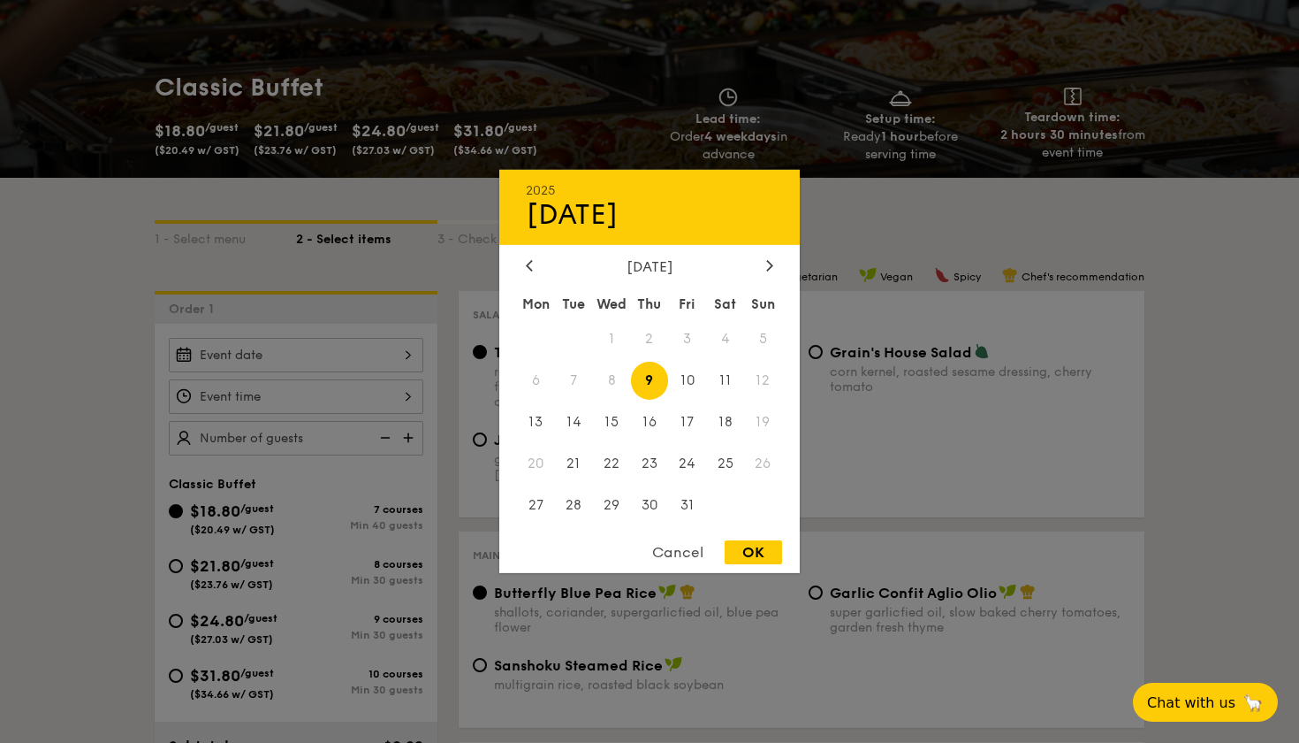
click at [762, 267] on div "October 2025" at bounding box center [650, 266] width 248 height 17
click at [771, 266] on icon at bounding box center [769, 265] width 5 height 11
click at [731, 381] on span "8" at bounding box center [725, 381] width 38 height 38
click at [761, 553] on div "OK" at bounding box center [753, 552] width 57 height 24
type input "Nov 08, 2025"
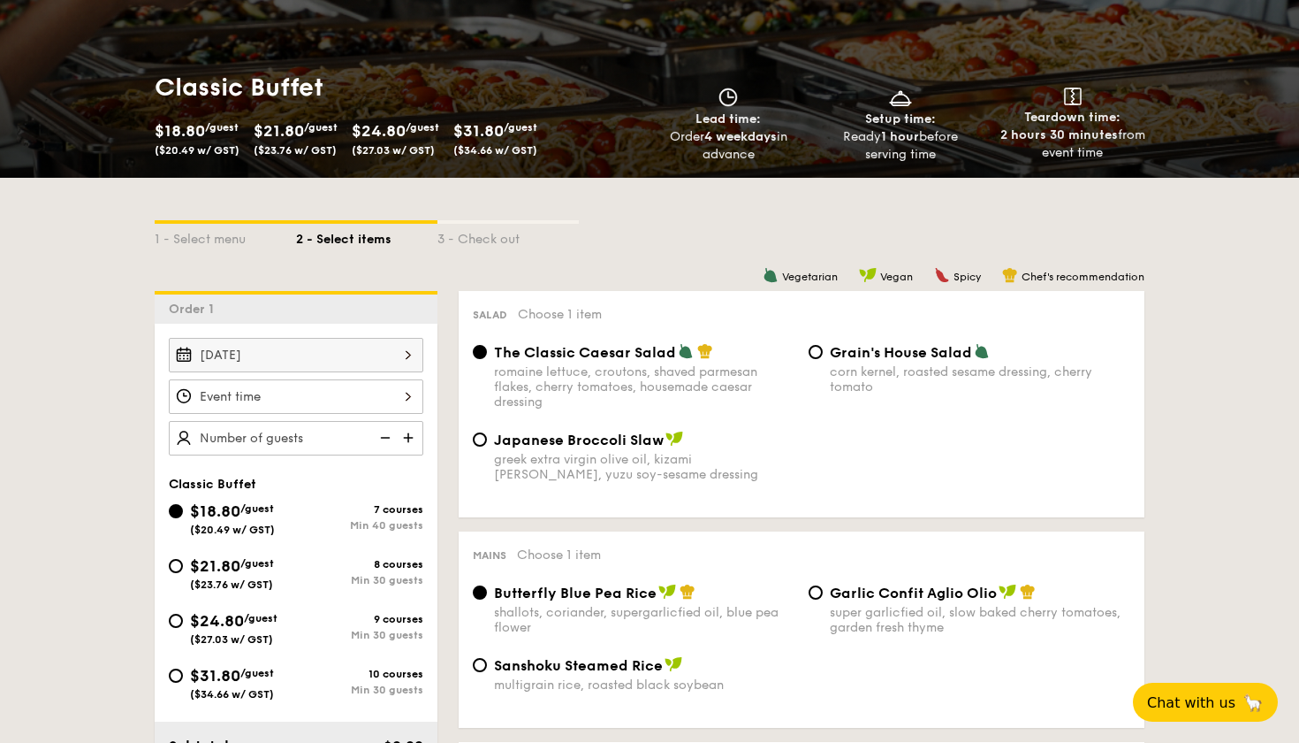
click at [333, 399] on div at bounding box center [296, 396] width 255 height 34
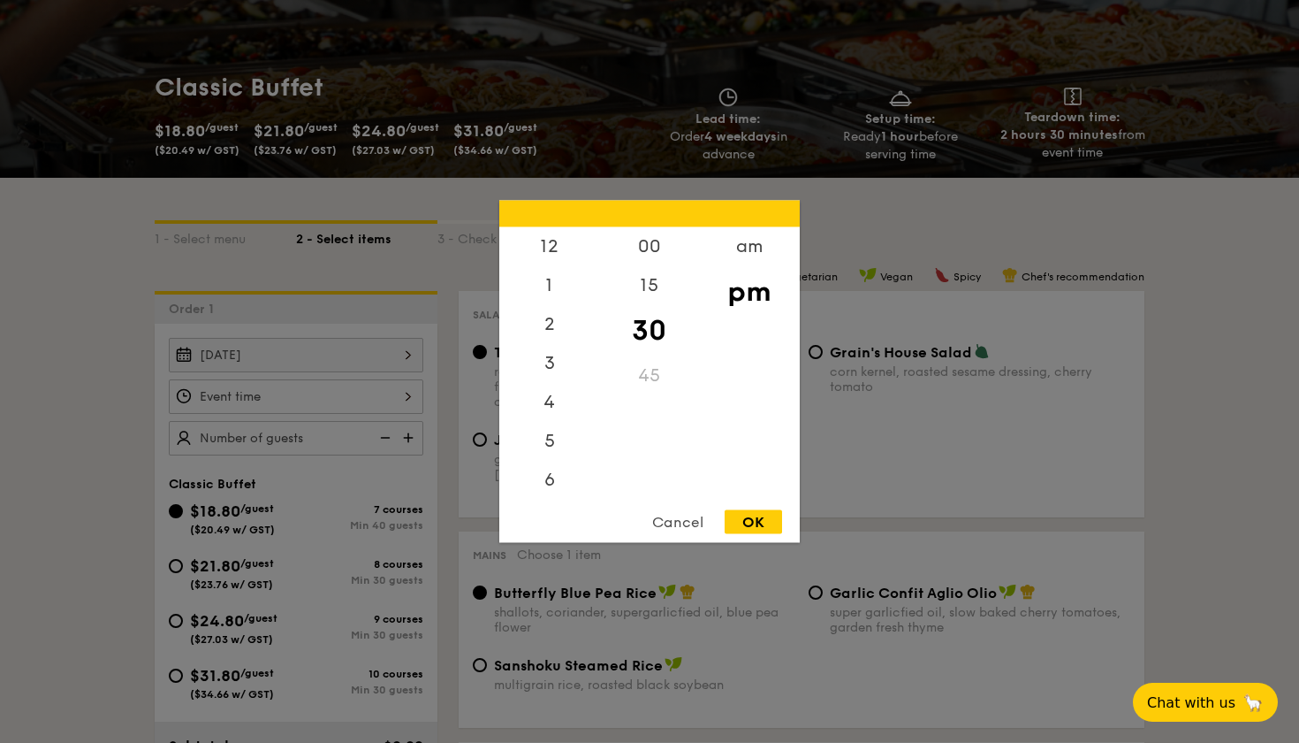
scroll to position [78, 0]
click at [737, 255] on div "am" at bounding box center [749, 252] width 100 height 51
click at [548, 461] on div "11" at bounding box center [549, 471] width 100 height 51
click at [650, 377] on div "45" at bounding box center [649, 381] width 100 height 51
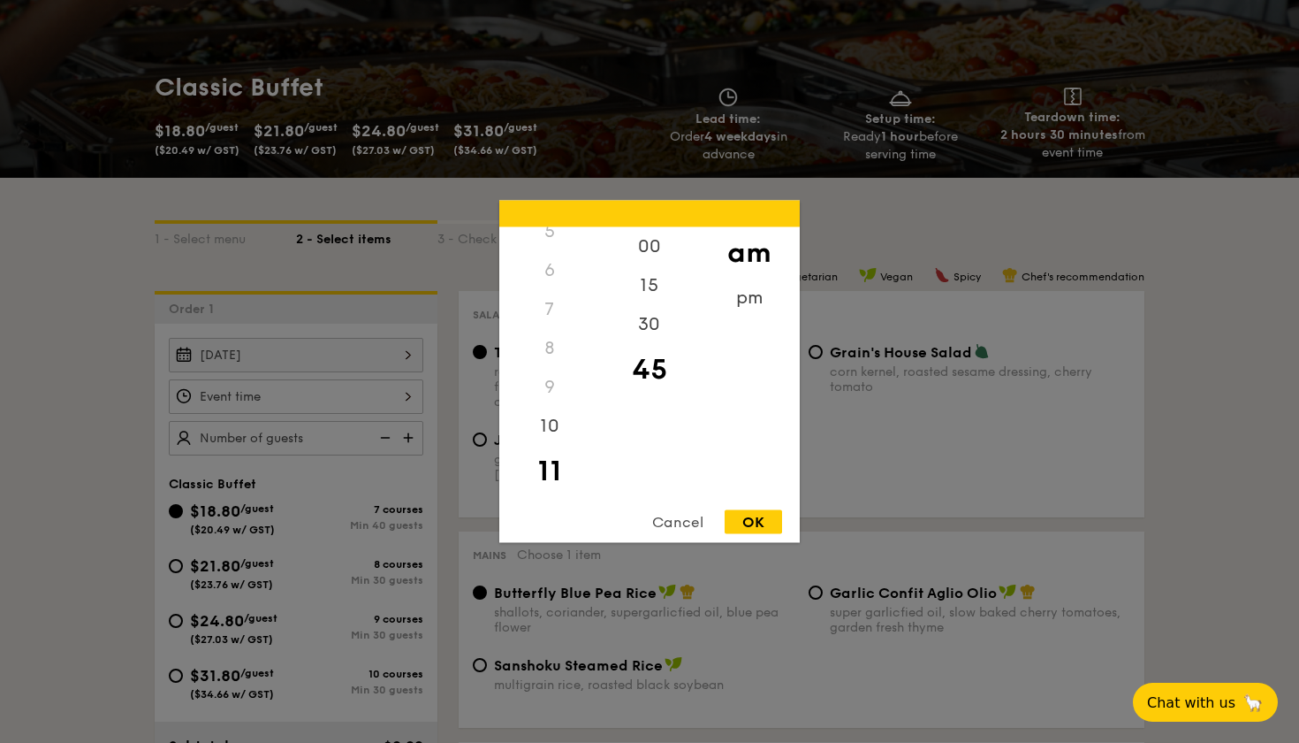
click at [763, 529] on div "OK" at bounding box center [753, 522] width 57 height 24
type input "11:45AM"
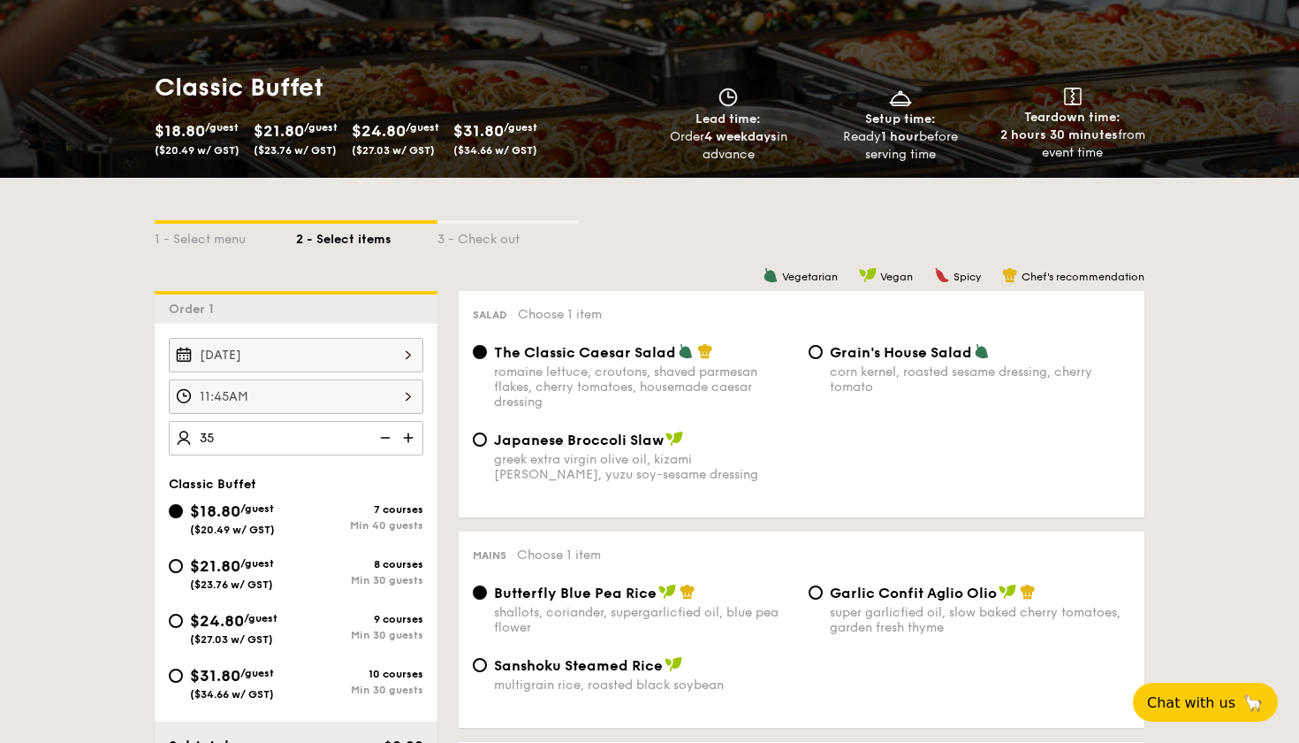
type input "40 guests"
click at [561, 354] on span "The Classic Caesar Salad" at bounding box center [585, 352] width 182 height 17
click at [487, 354] on input "The Classic Caesar Salad romaine lettuce, croutons, shaved parmesan flakes, che…" at bounding box center [480, 352] width 14 height 14
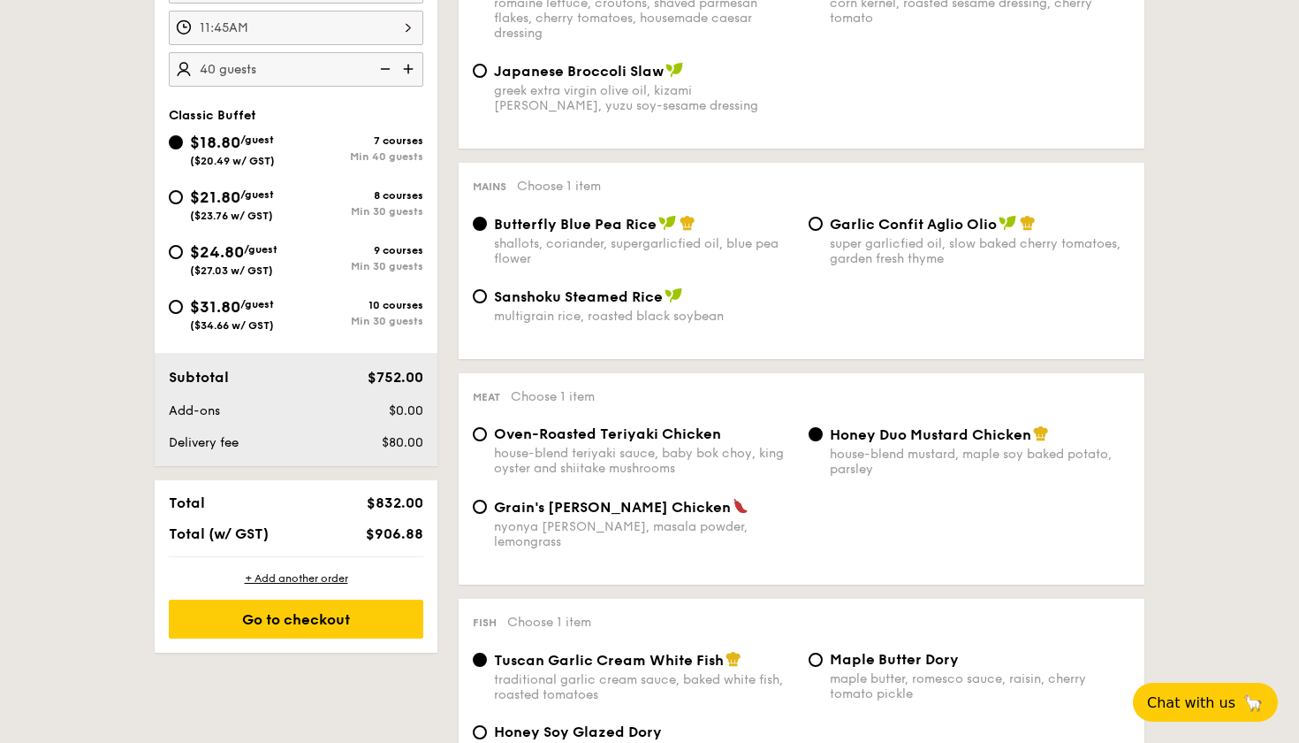
scroll to position [648, 0]
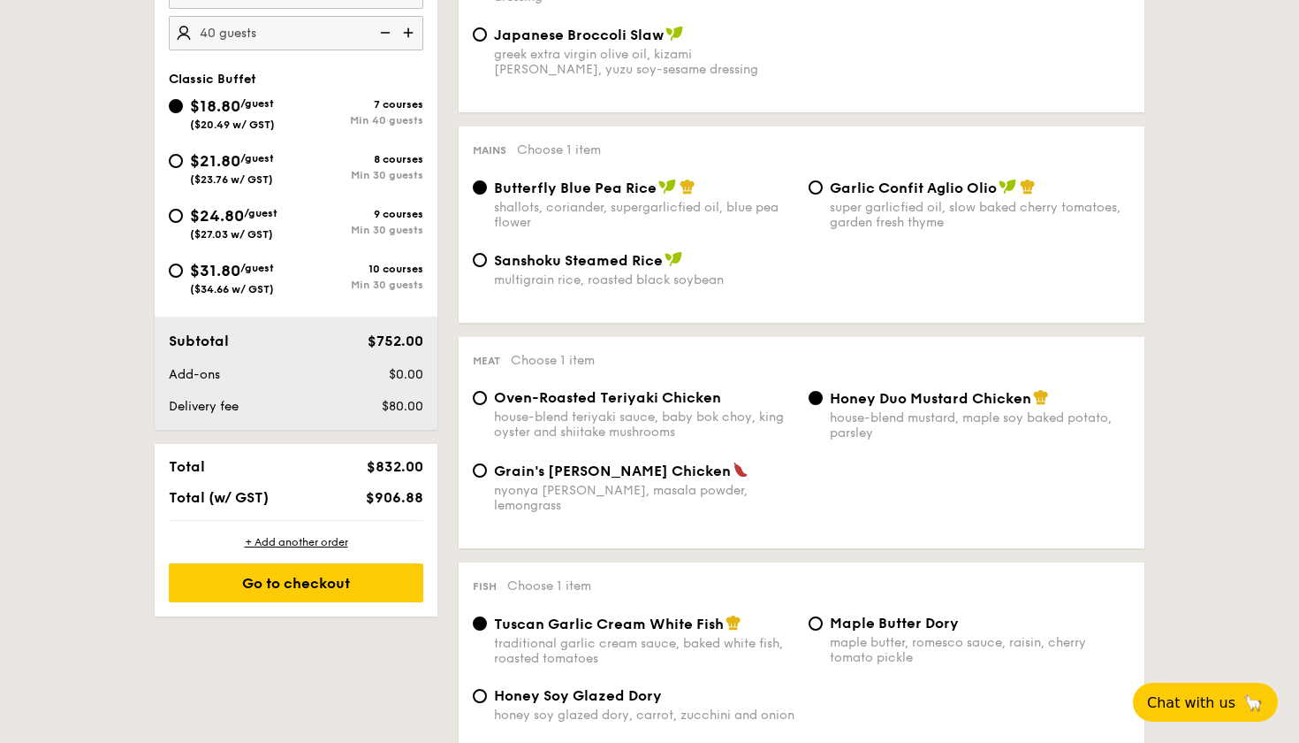
click at [534, 478] on span "Grain's Curry Chicken" at bounding box center [612, 470] width 237 height 17
click at [487, 477] on input "Grain's Curry Chicken nyonya curry, masala powder, lemongrass" at bounding box center [480, 470] width 14 height 14
radio input "true"
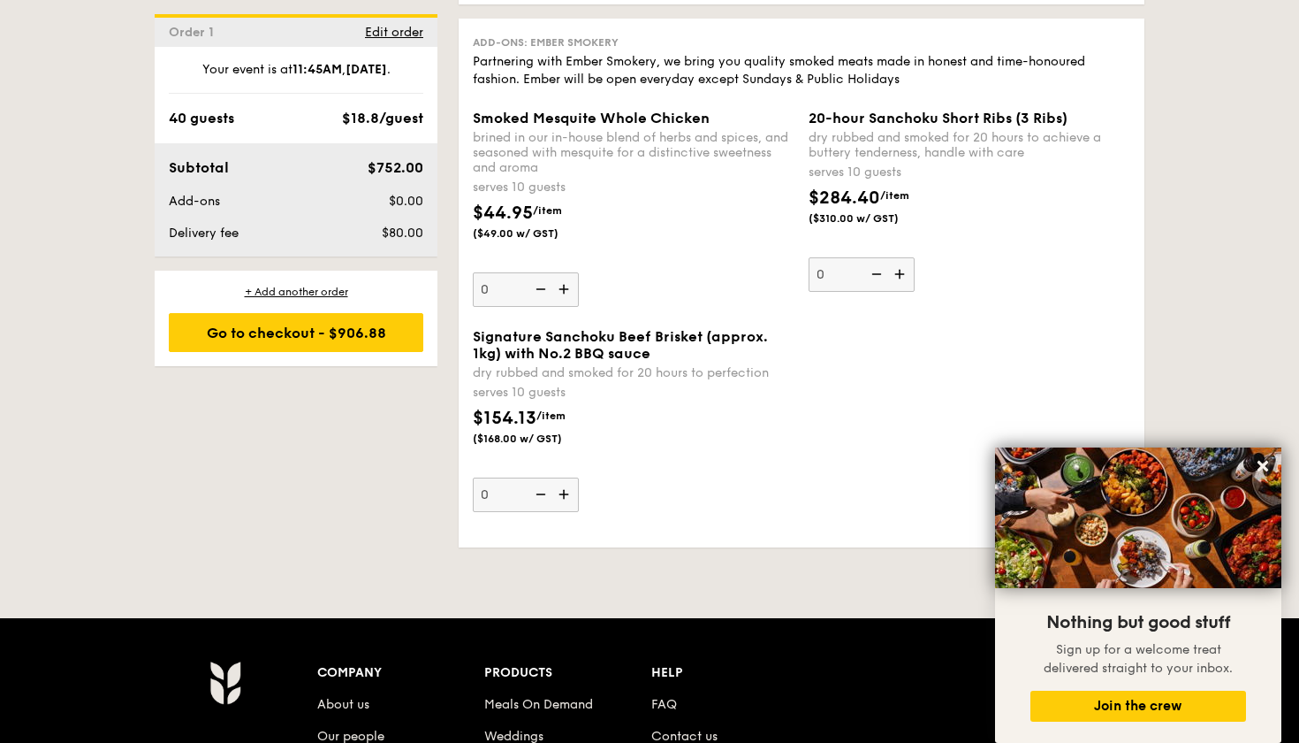
scroll to position [2091, 0]
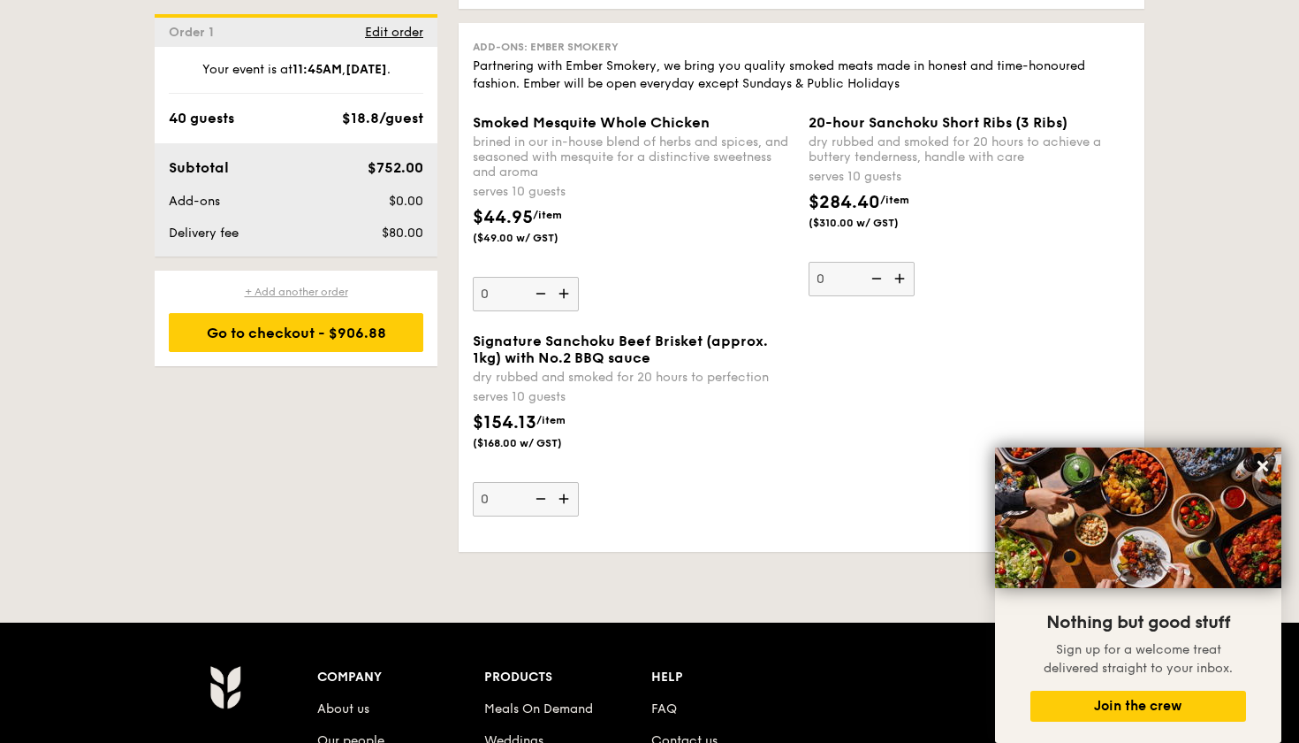
click at [320, 290] on div "+ Add another order" at bounding box center [296, 292] width 255 height 14
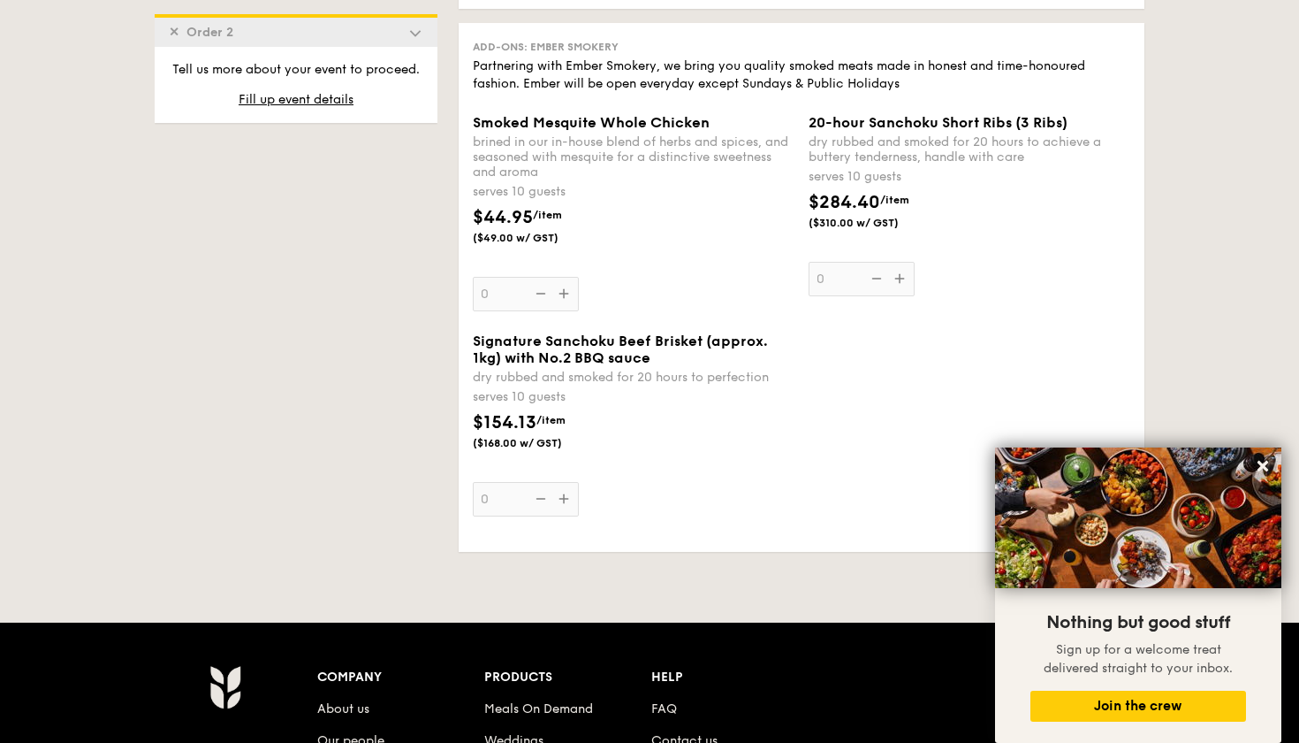
radio input "true"
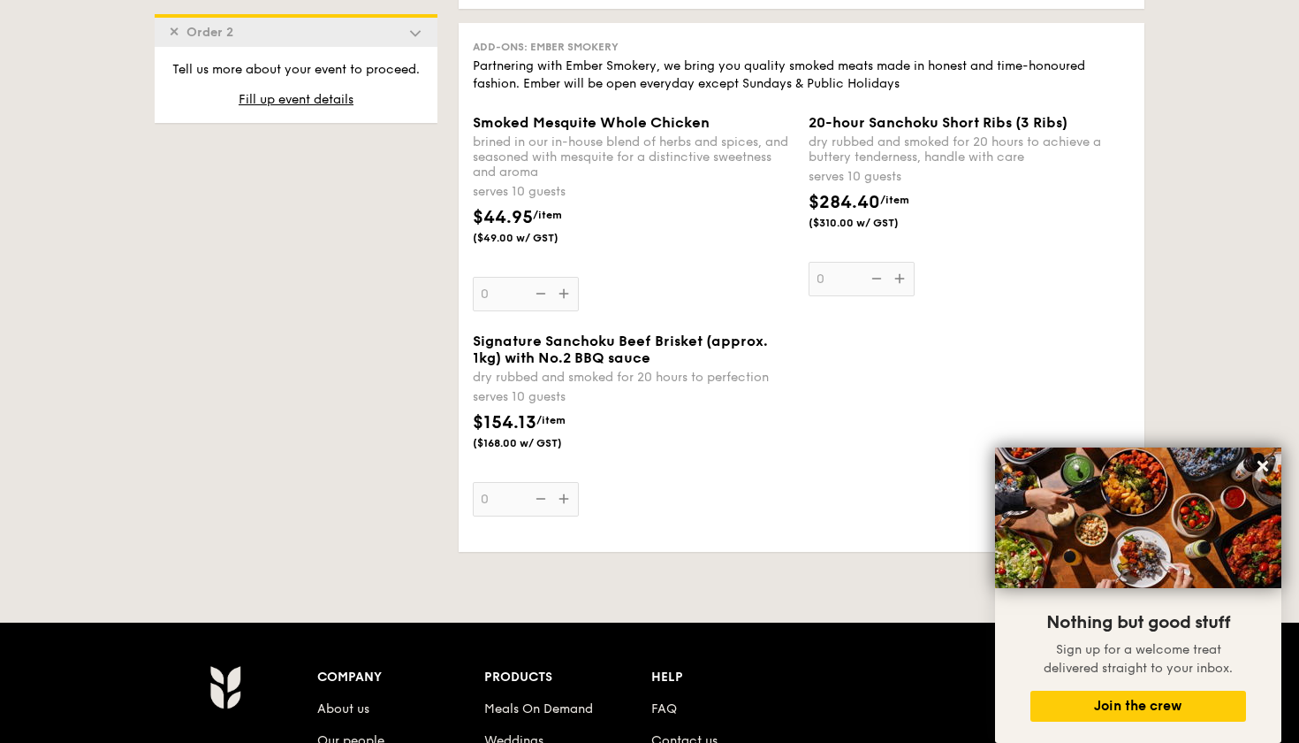
radio input "true"
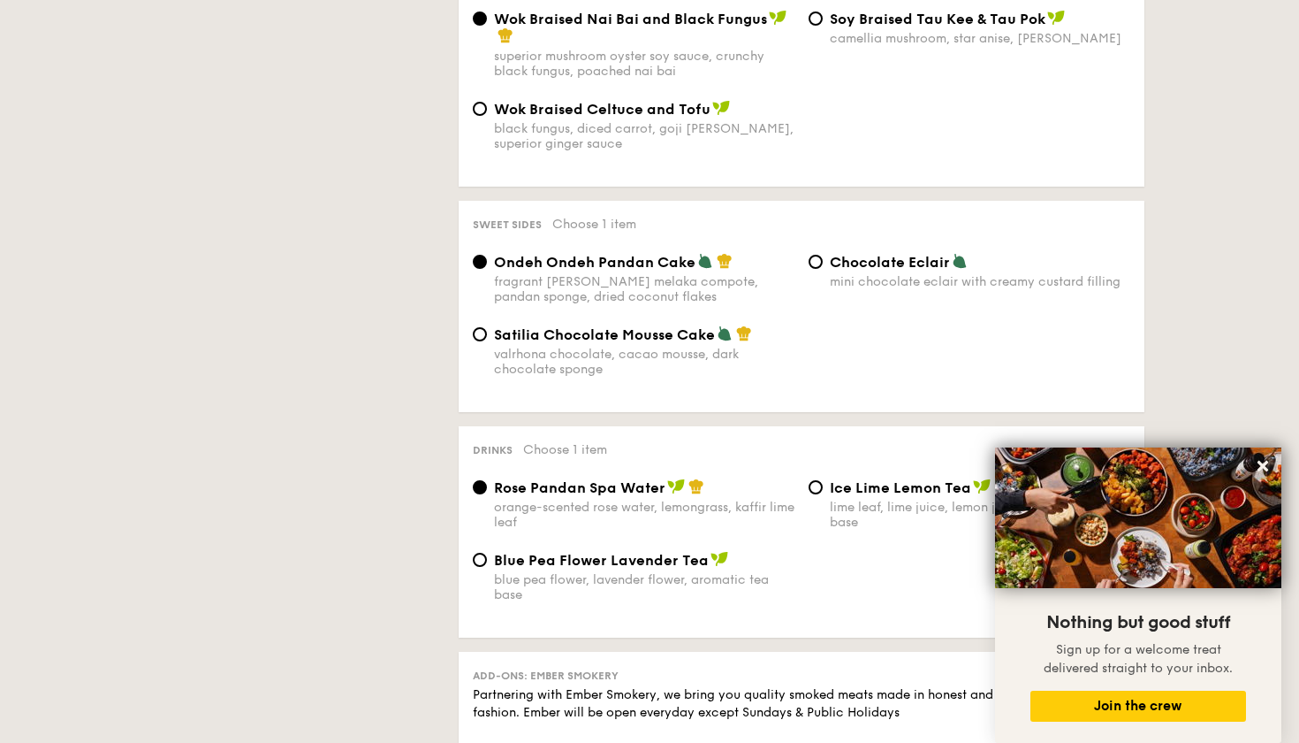
scroll to position [540, 0]
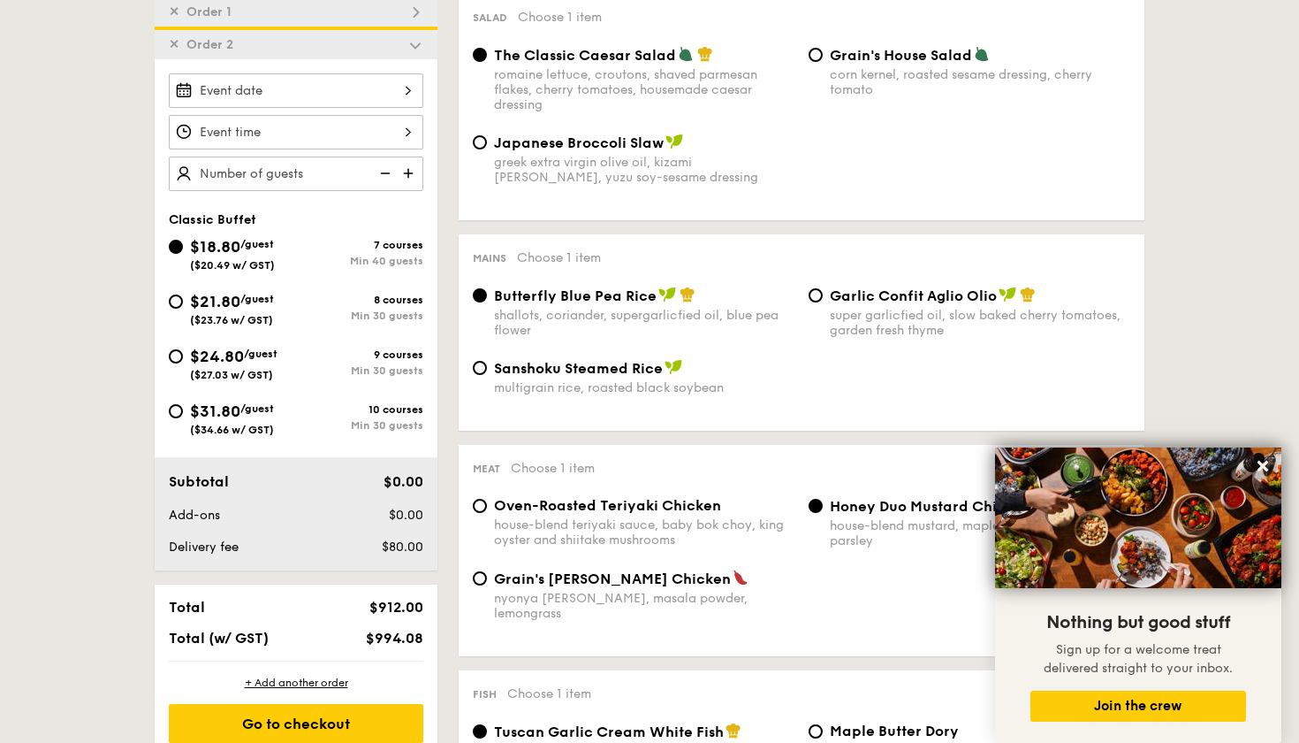
click at [307, 93] on div at bounding box center [296, 90] width 255 height 34
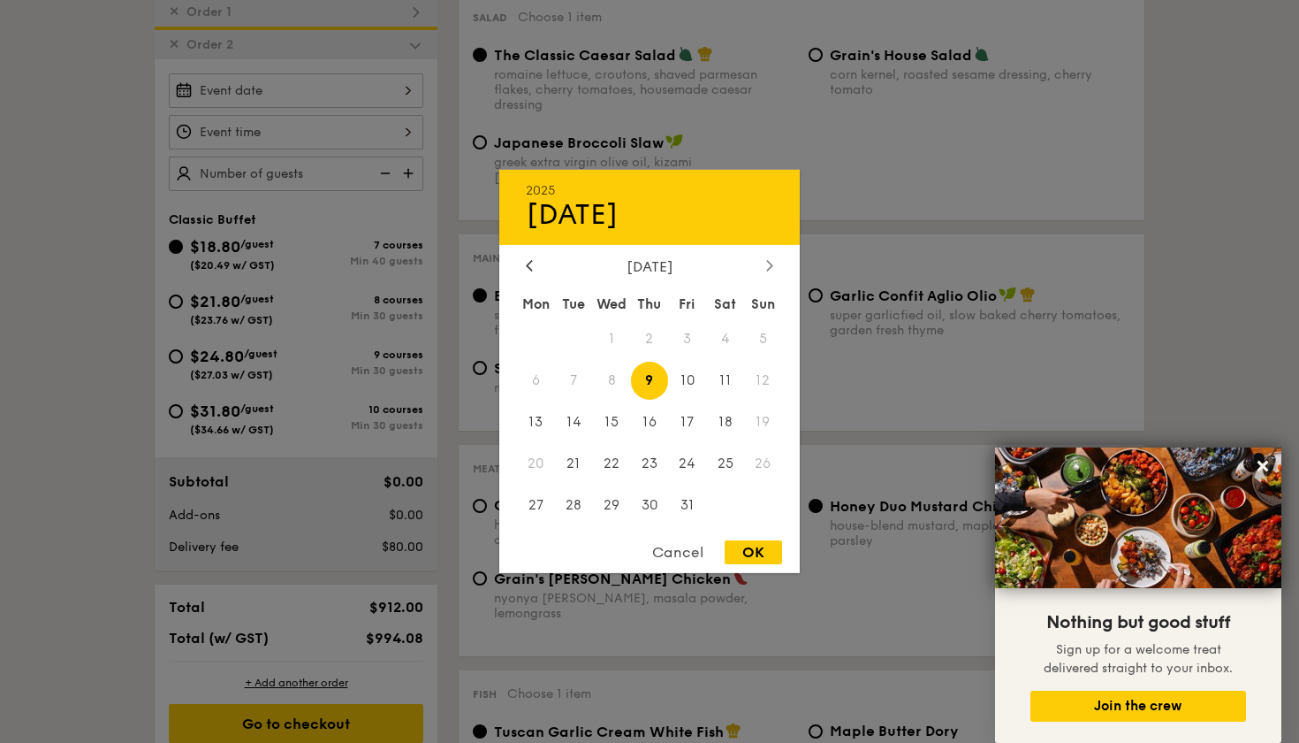
click at [776, 261] on div at bounding box center [770, 266] width 16 height 17
click at [727, 379] on span "8" at bounding box center [725, 381] width 38 height 38
click at [756, 562] on div "OK" at bounding box center [753, 552] width 57 height 24
type input "Nov 08, 2025"
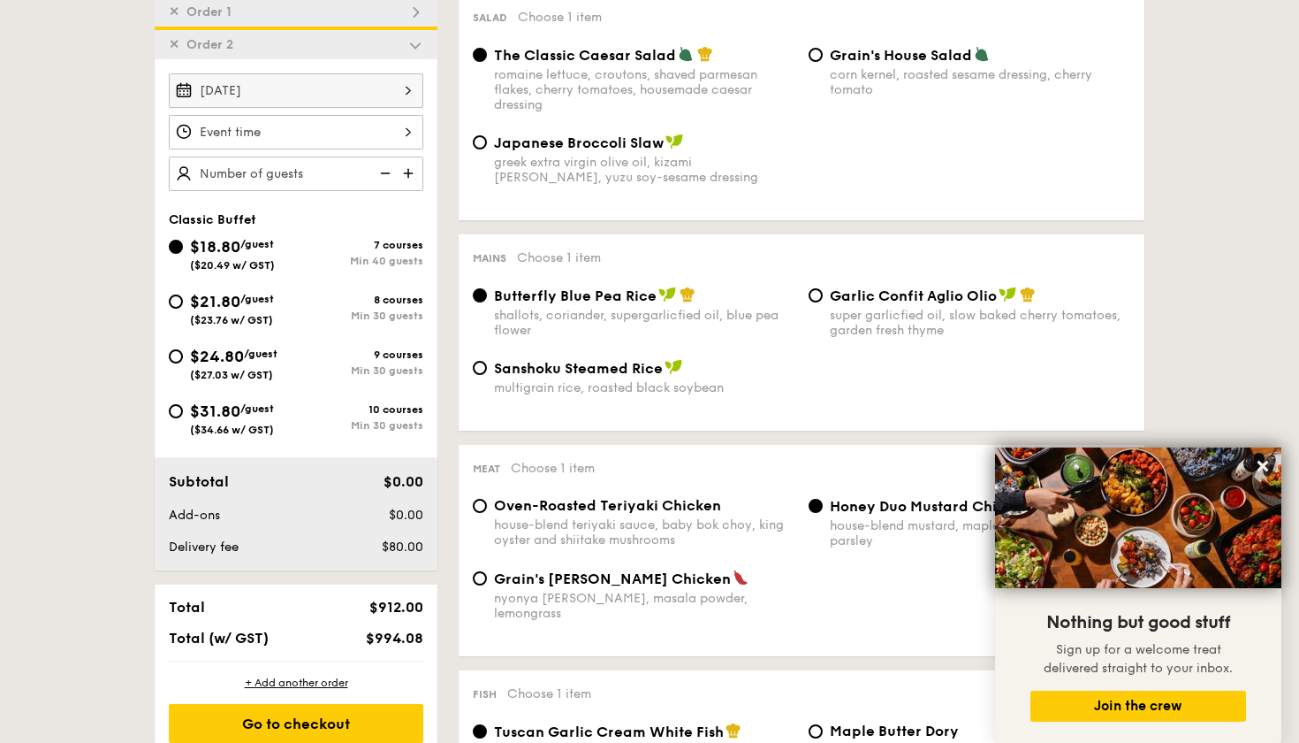
click at [416, 11] on img at bounding box center [416, 12] width 16 height 16
radio input "false"
radio input "true"
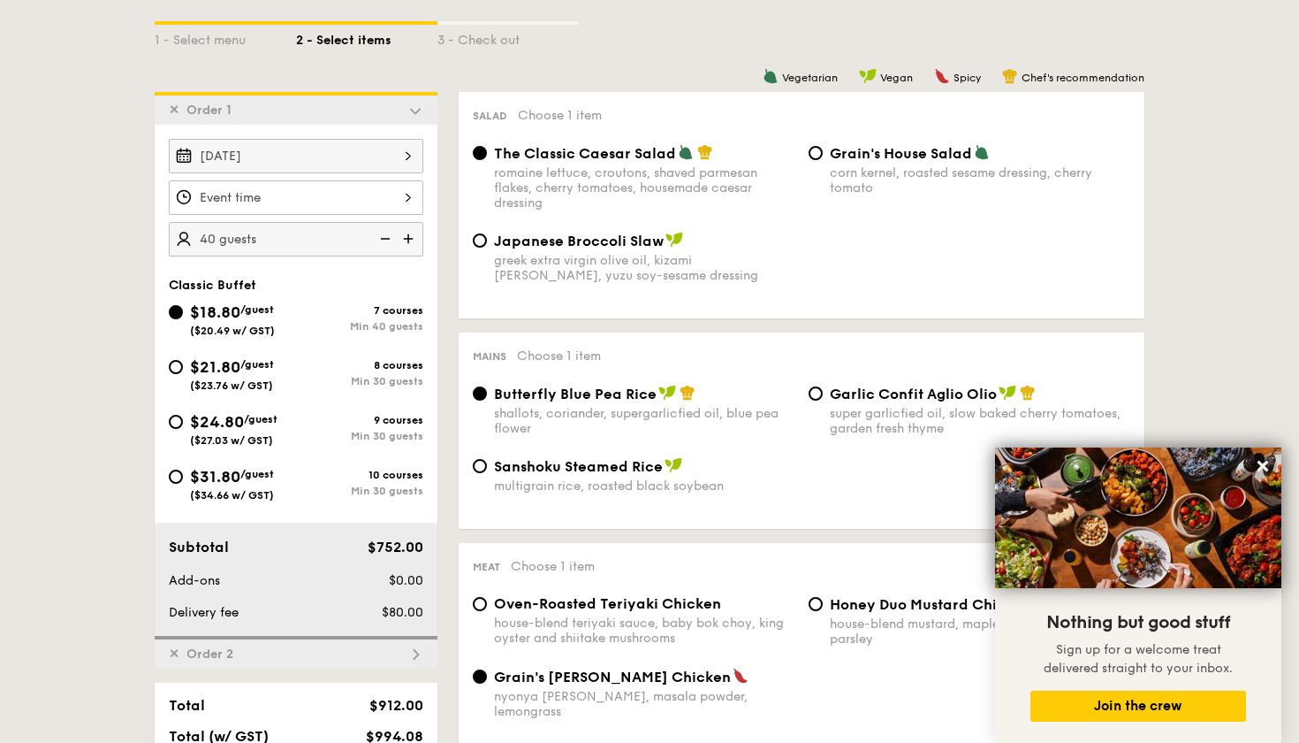
scroll to position [436, 0]
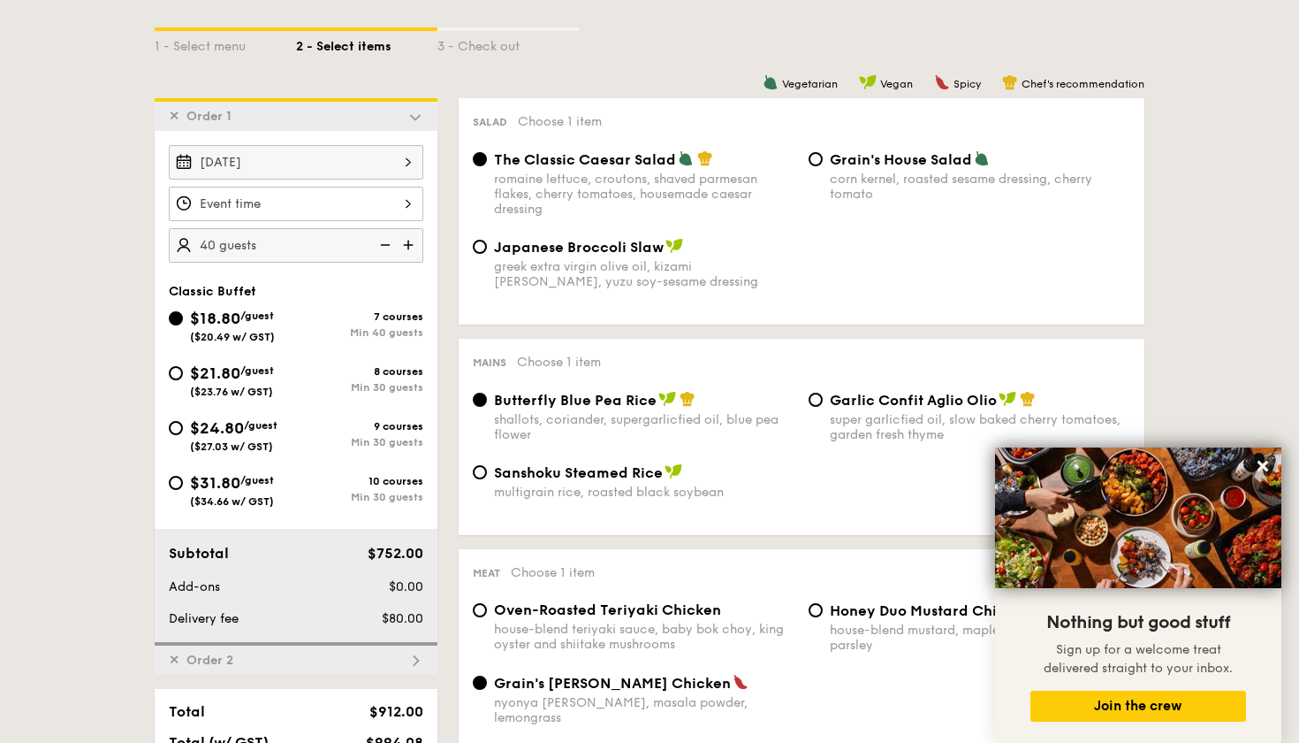
click at [415, 118] on img at bounding box center [416, 117] width 16 height 16
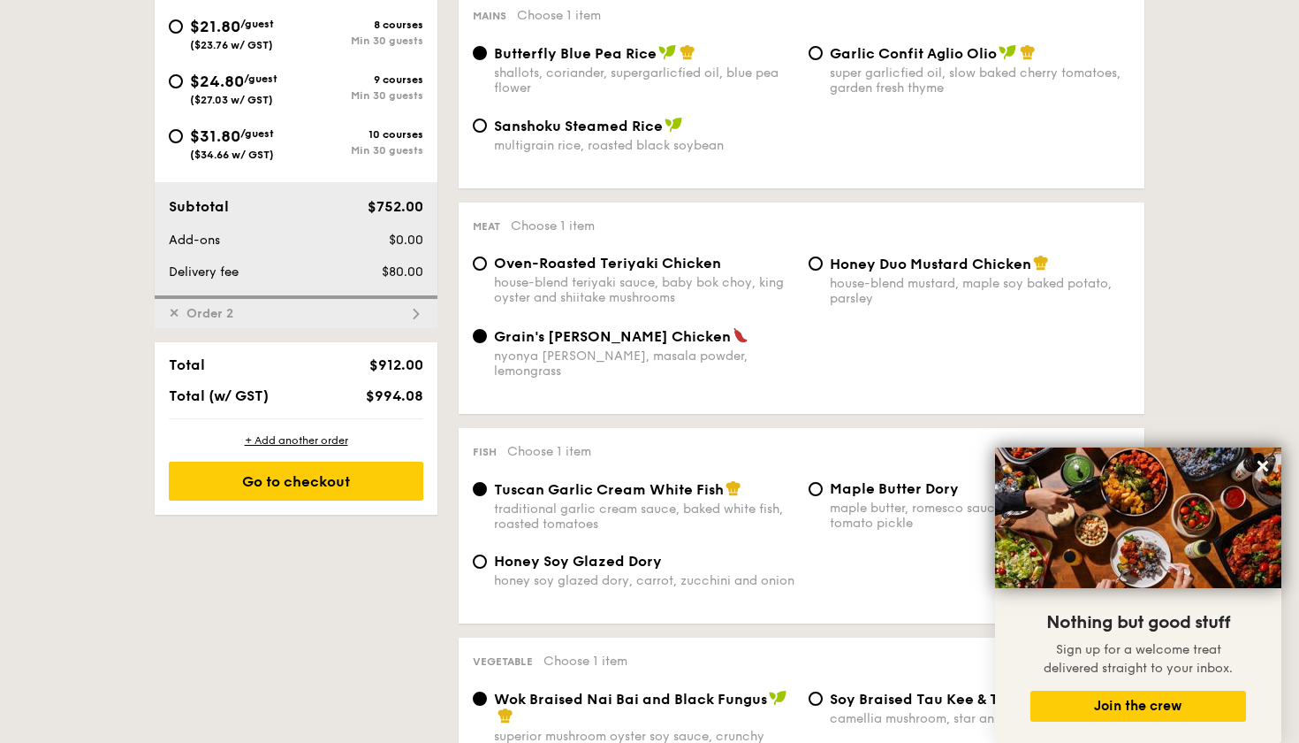
click at [416, 313] on img at bounding box center [416, 314] width 16 height 16
radio input "true"
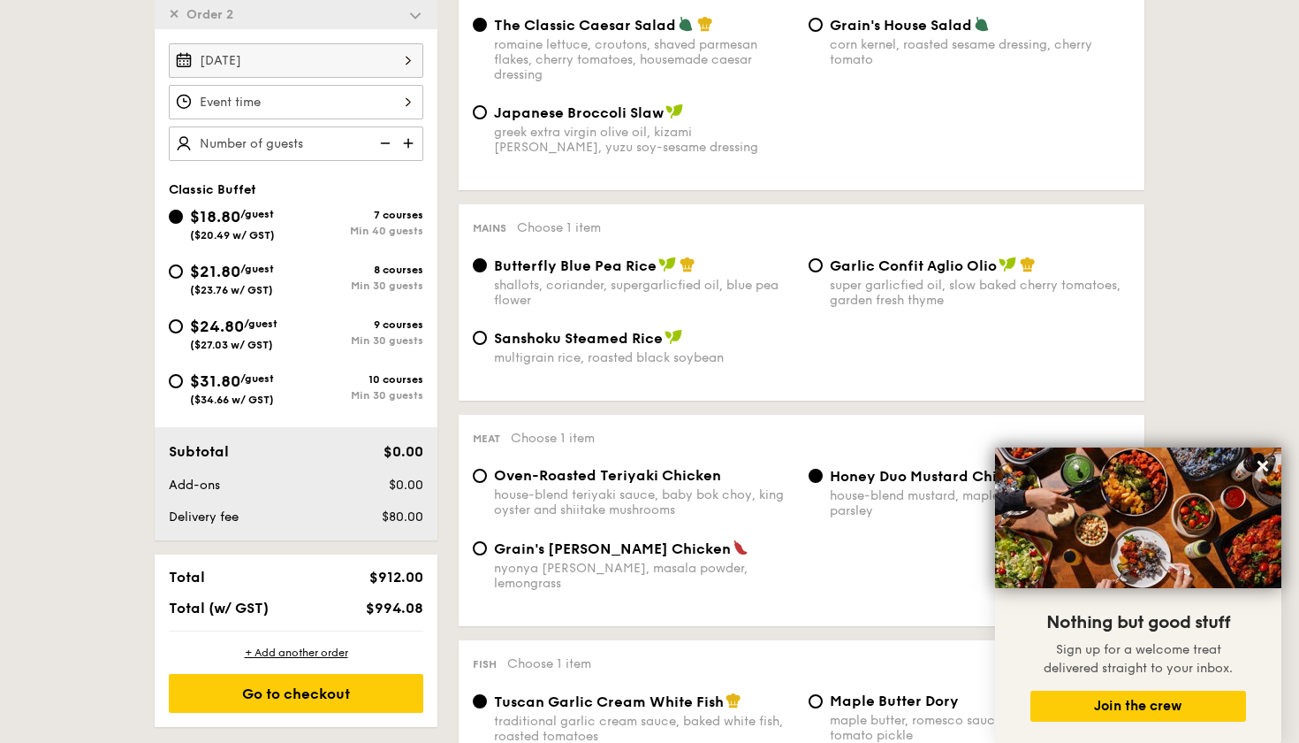
scroll to position [540, 0]
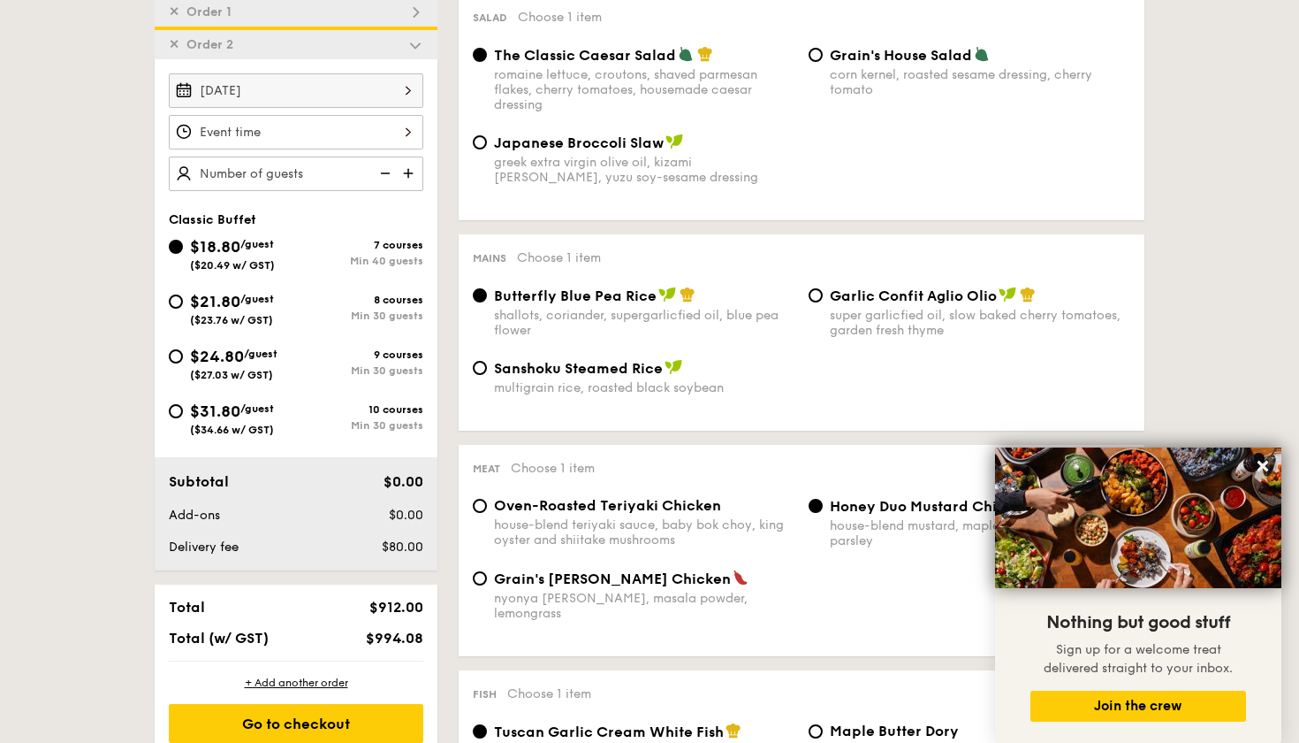
click at [278, 136] on div at bounding box center [296, 132] width 255 height 34
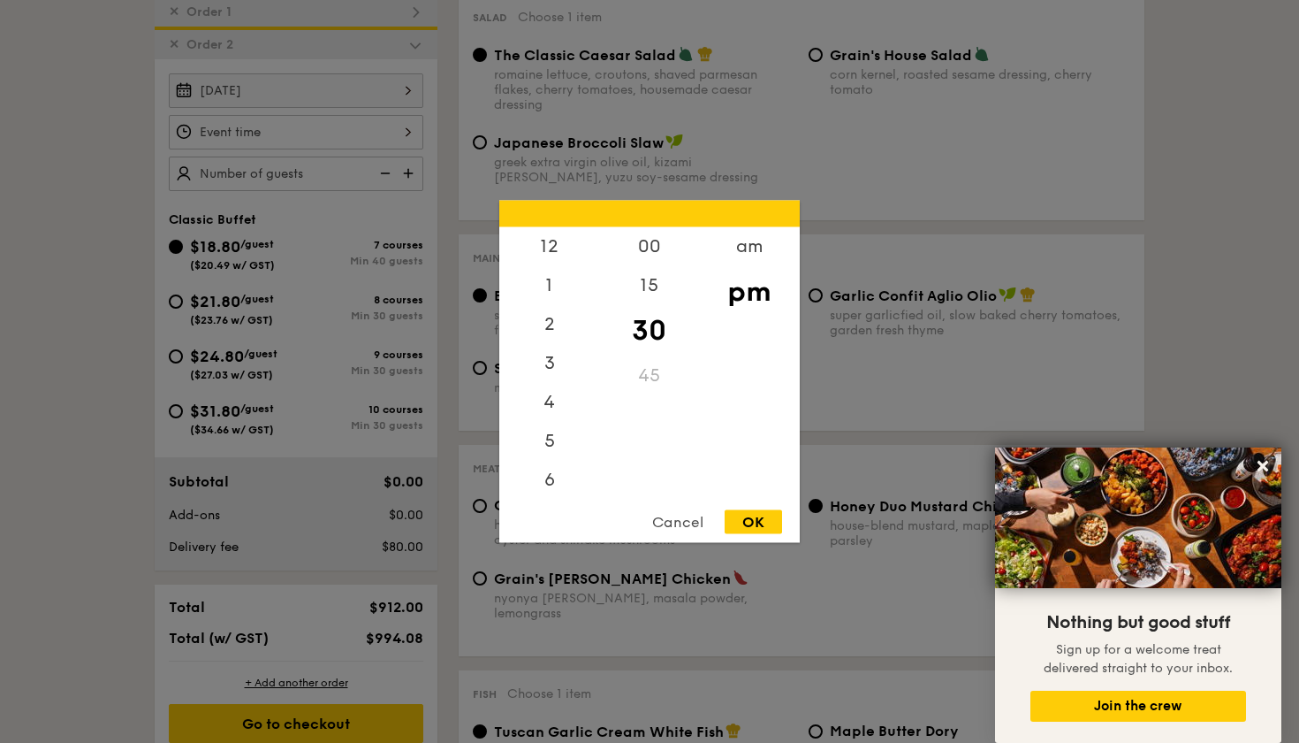
scroll to position [78, 0]
click at [764, 254] on div "am" at bounding box center [749, 252] width 100 height 51
click at [533, 485] on div "11" at bounding box center [549, 471] width 100 height 51
click at [648, 375] on div "45" at bounding box center [649, 381] width 100 height 51
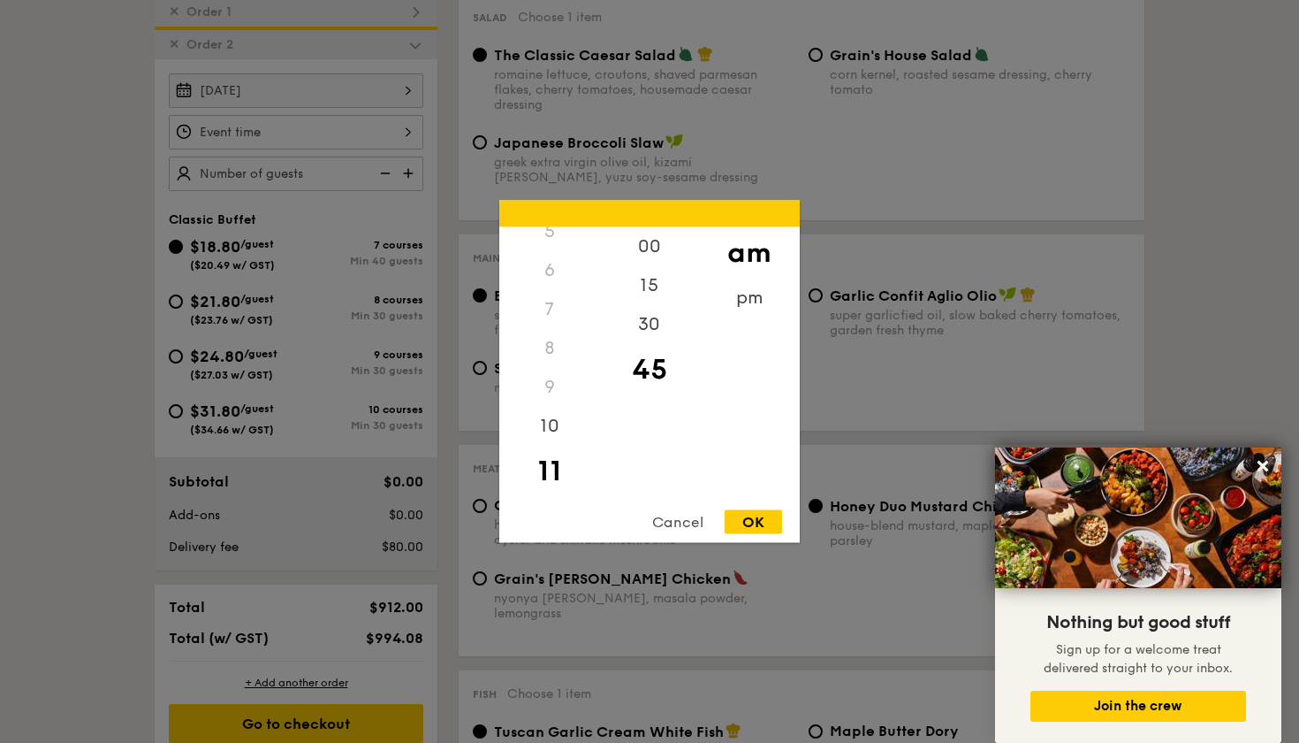
click at [754, 526] on div "OK" at bounding box center [753, 522] width 57 height 24
type input "11:45AM"
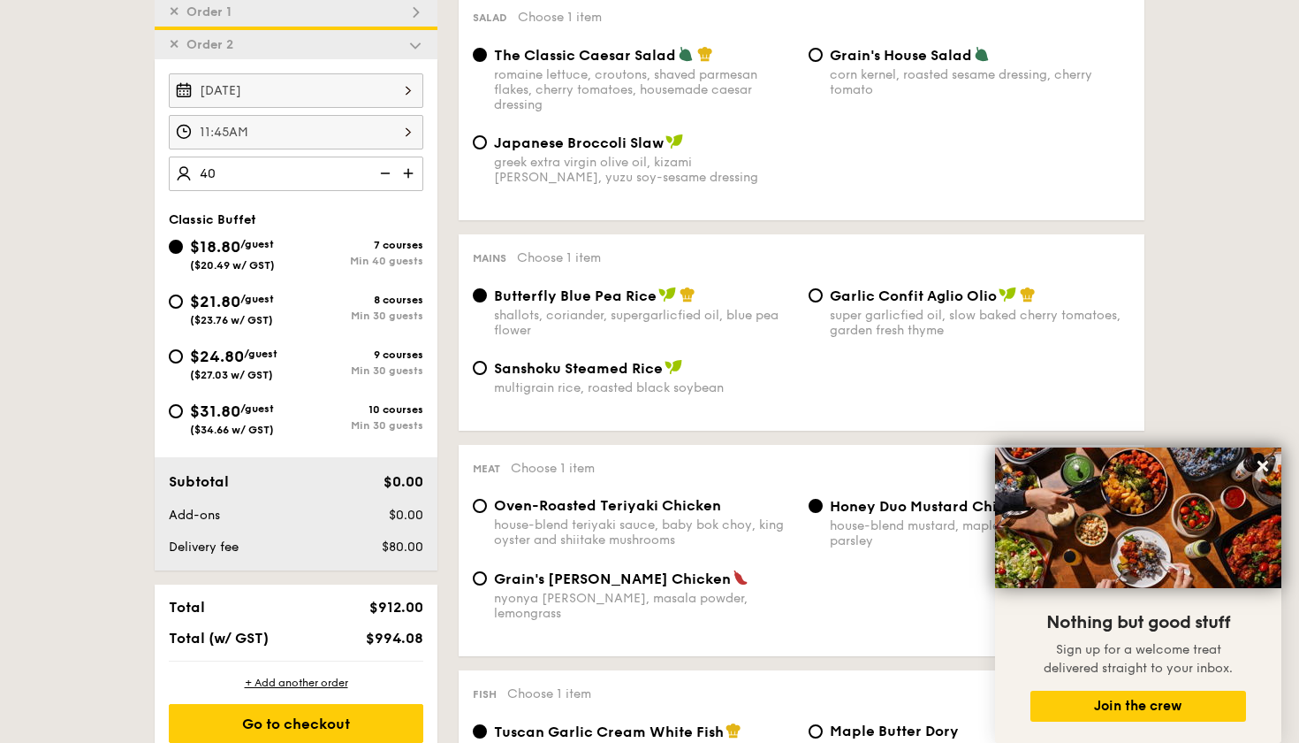
type input "40 guests"
click at [638, 218] on div "Salad Choose 1 item The Classic Caesar Salad romaine lettuce, croutons, shaved …" at bounding box center [802, 107] width 686 height 226
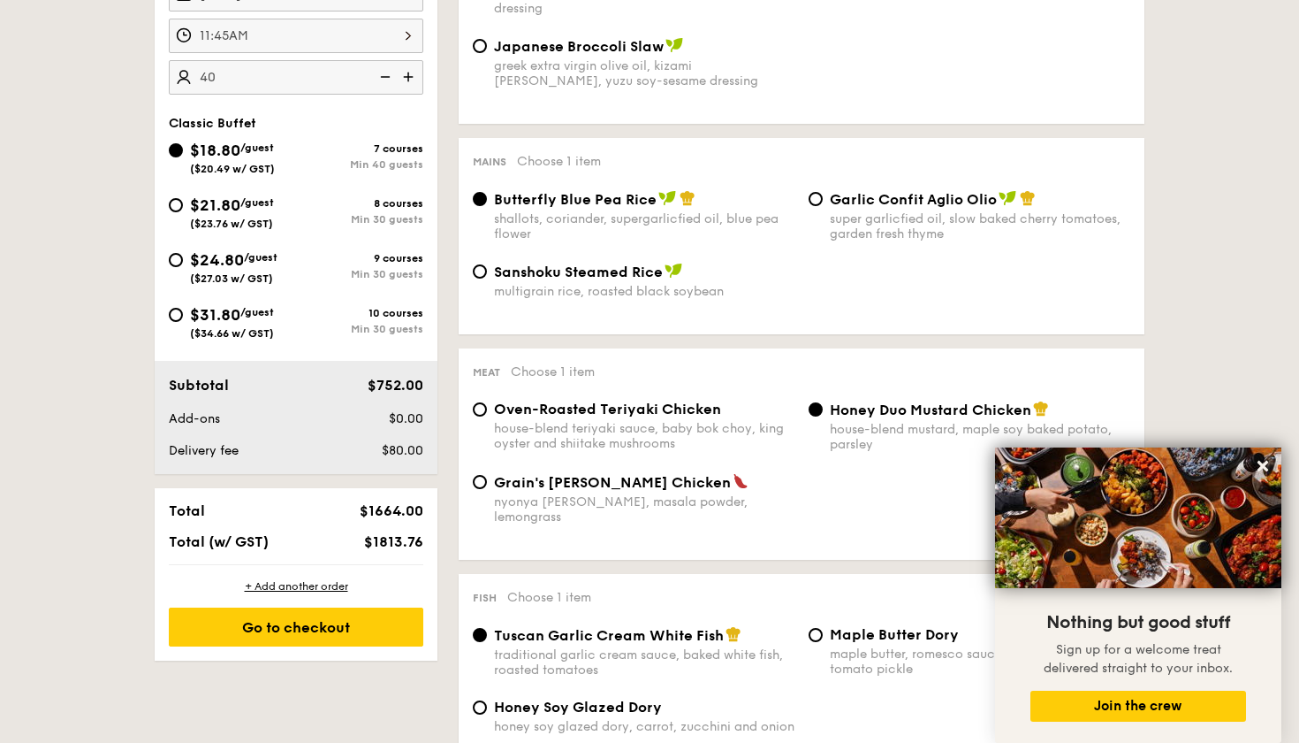
scroll to position [643, 0]
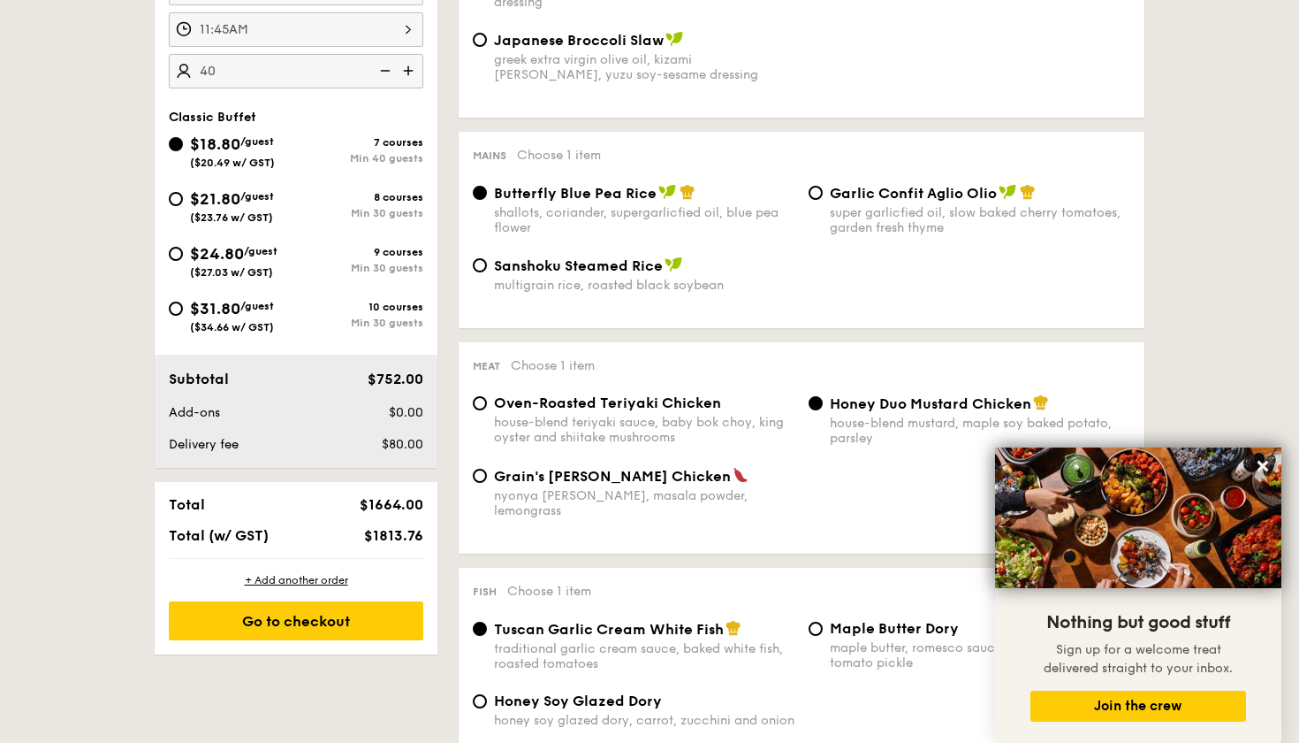
click at [828, 180] on div "Mains Choose 1 item Butterfly Blue Pea Rice shallots, coriander, supergarlicfie…" at bounding box center [802, 230] width 686 height 196
click at [821, 194] on input "Garlic Confit Aglio Olio super garlicfied oil, slow baked cherry tomatoes, gard…" at bounding box center [816, 193] width 14 height 14
radio input "true"
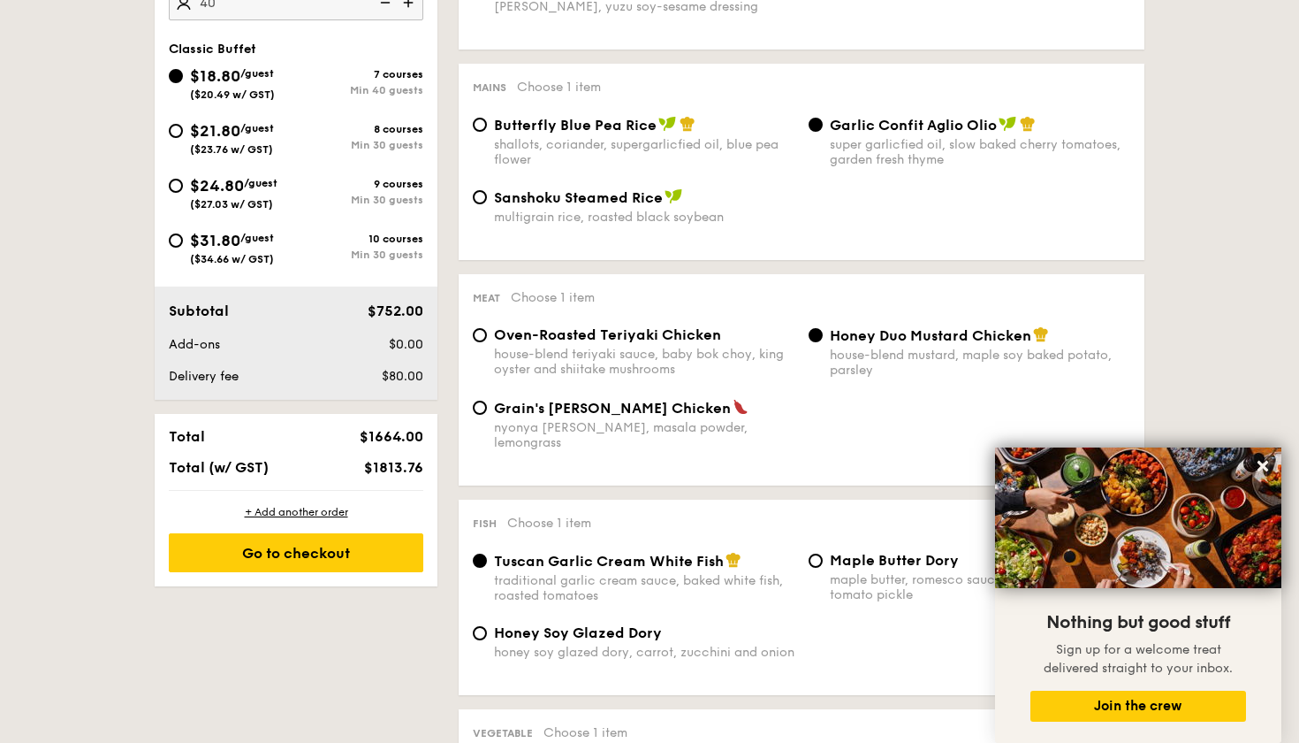
scroll to position [709, 0]
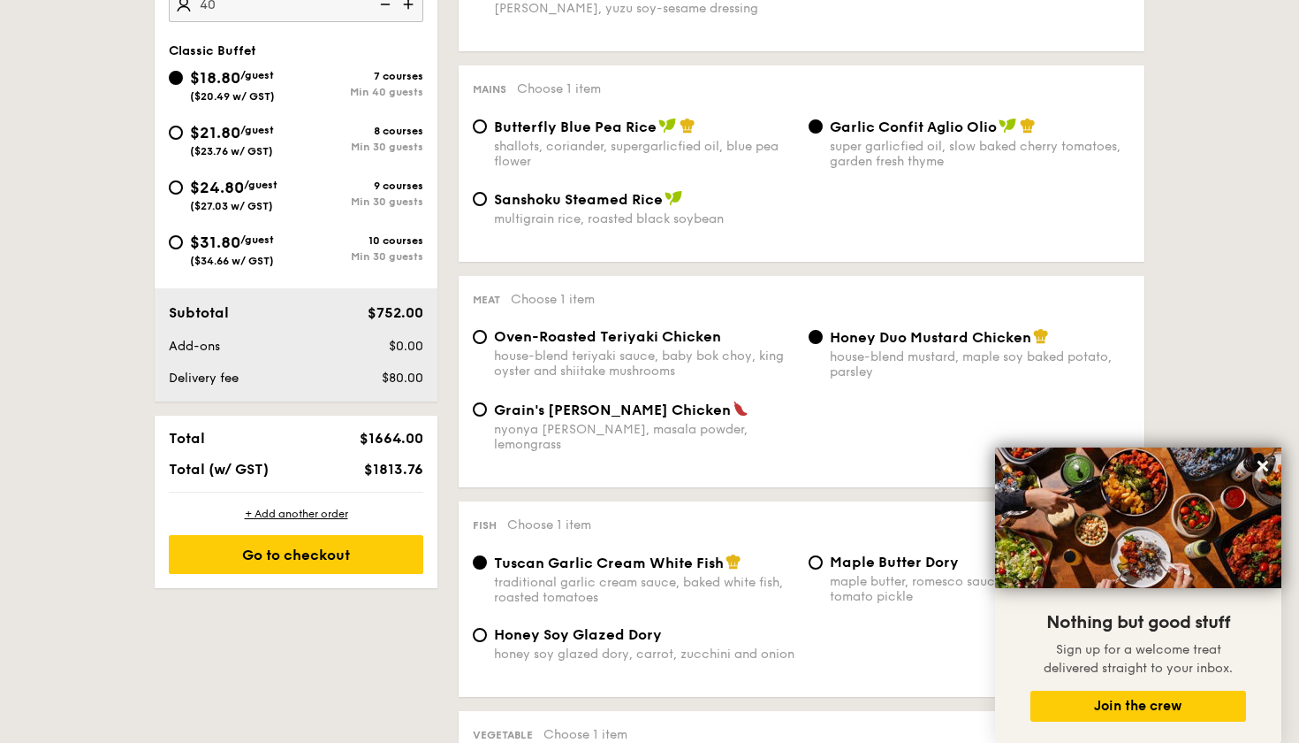
click at [814, 342] on input "Honey Duo Mustard Chicken house-blend mustard, maple soy baked potato, parsley" at bounding box center [816, 337] width 14 height 14
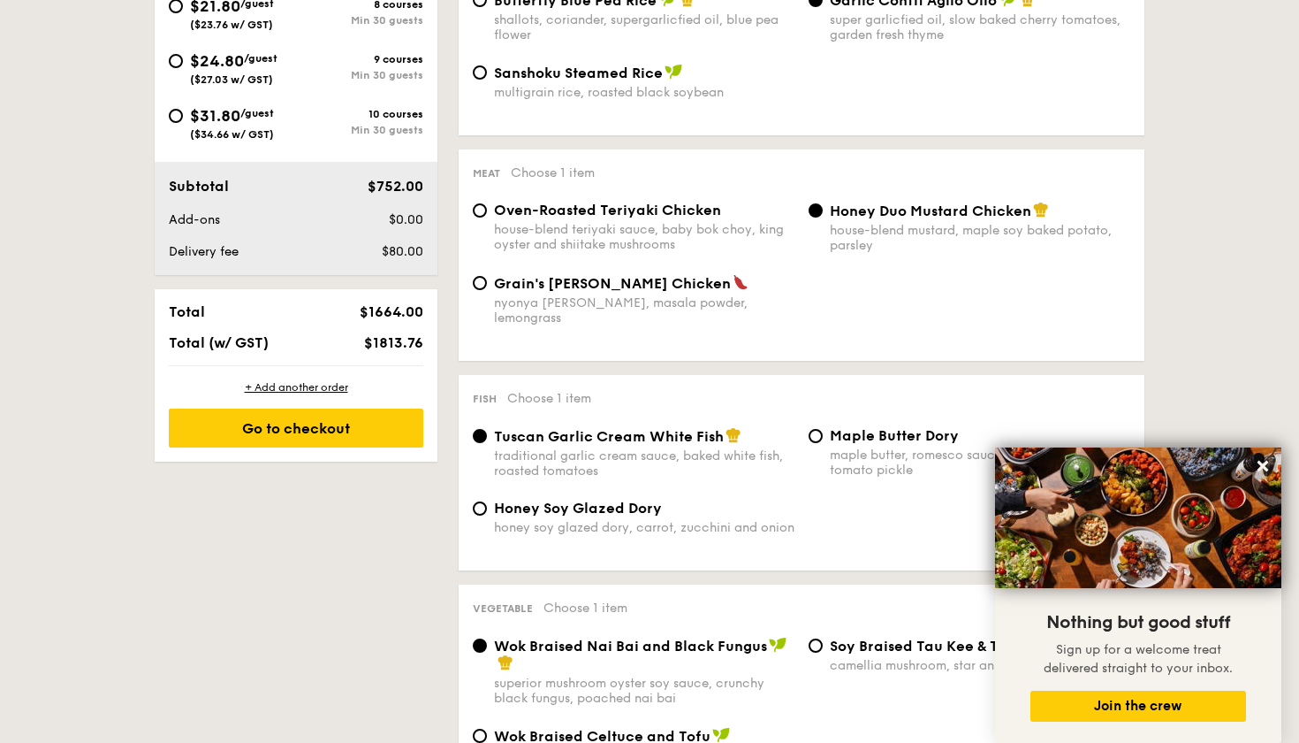
scroll to position [834, 0]
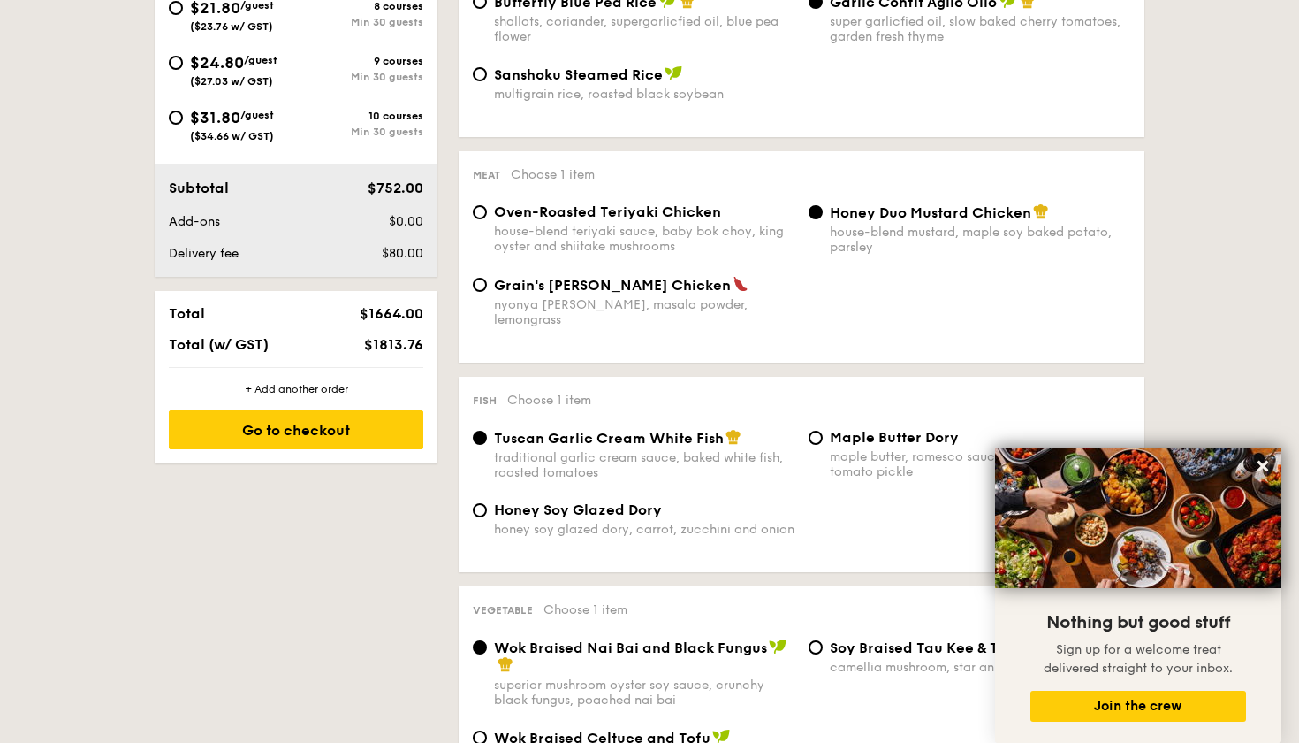
click at [825, 429] on div "Maple Butter Dory maple butter, romesco sauce, raisin, cherry tomato pickle" at bounding box center [970, 454] width 336 height 50
click at [819, 431] on input "Maple Butter Dory maple butter, romesco sauce, raisin, cherry tomato pickle" at bounding box center [816, 438] width 14 height 14
radio input "true"
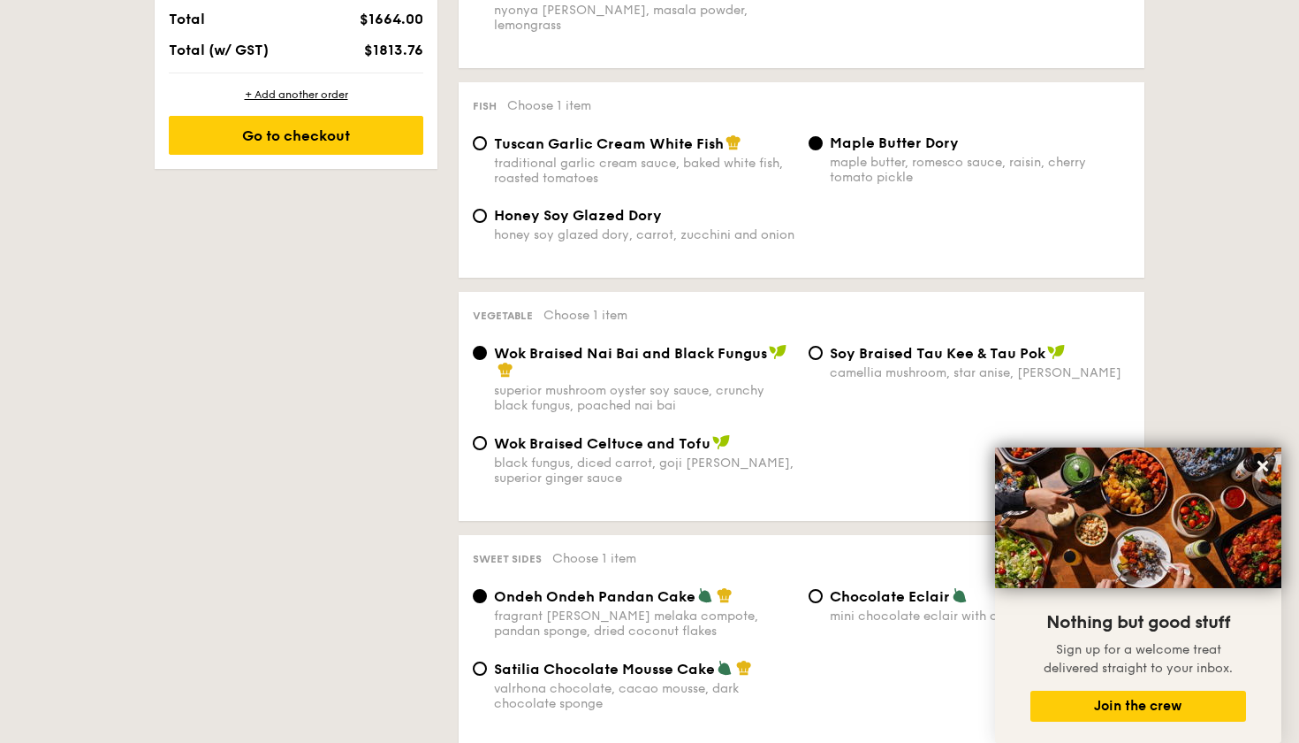
scroll to position [1136, 0]
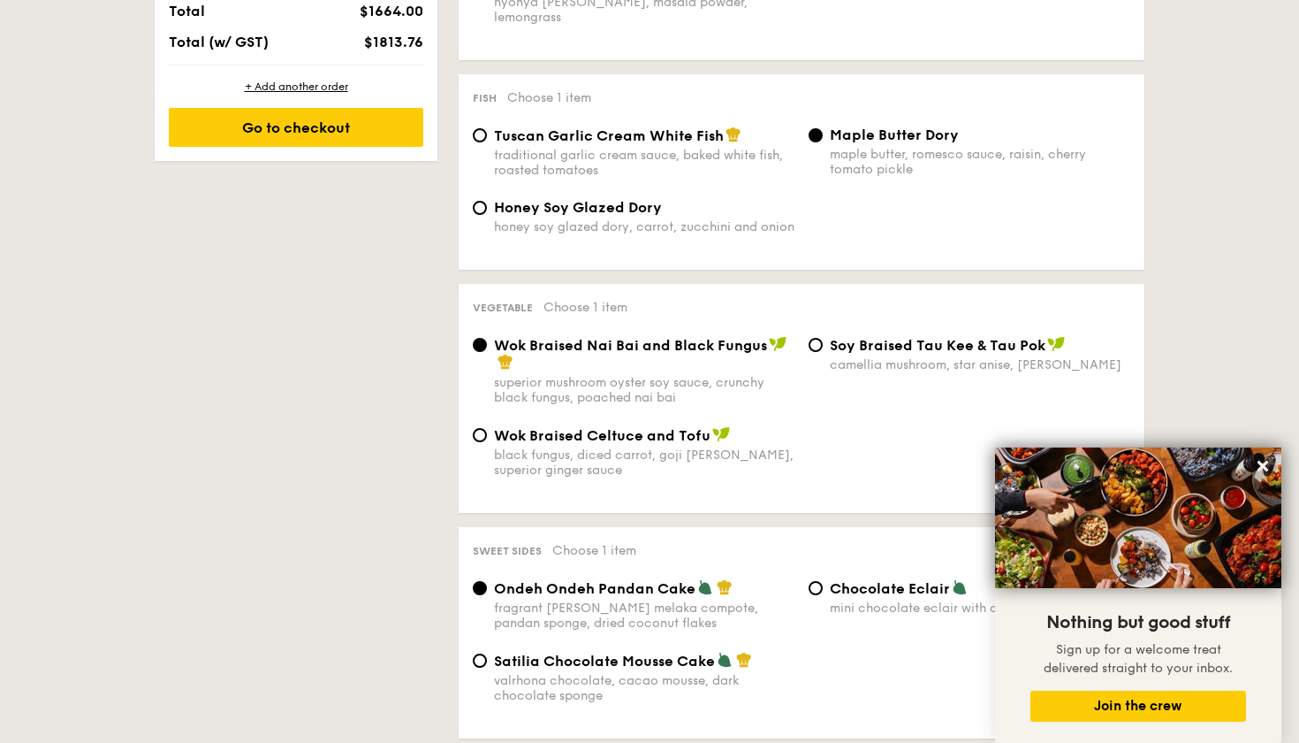
click at [514, 127] on span "Tuscan Garlic Cream White Fish" at bounding box center [609, 135] width 230 height 17
click at [487, 128] on input "Tuscan Garlic Cream White Fish traditional garlic cream sauce, baked white fish…" at bounding box center [480, 135] width 14 height 14
radio input "true"
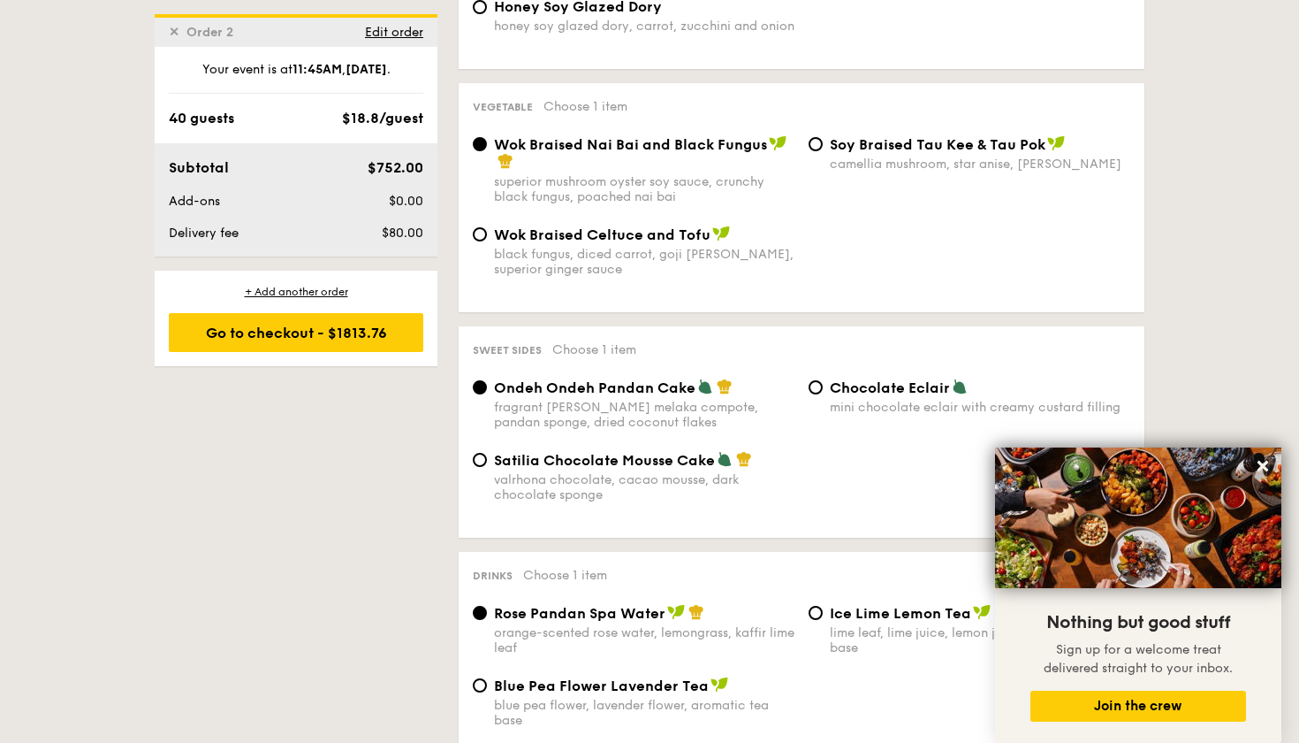
scroll to position [1337, 0]
click at [820, 136] on div "⁠Soy Braised Tau Kee & Tau Pok camellia mushroom, star anise, goji berry" at bounding box center [970, 152] width 336 height 36
click at [819, 136] on input "⁠Soy Braised Tau Kee & Tau Pok camellia mushroom, star anise, goji berry" at bounding box center [816, 143] width 14 height 14
radio input "true"
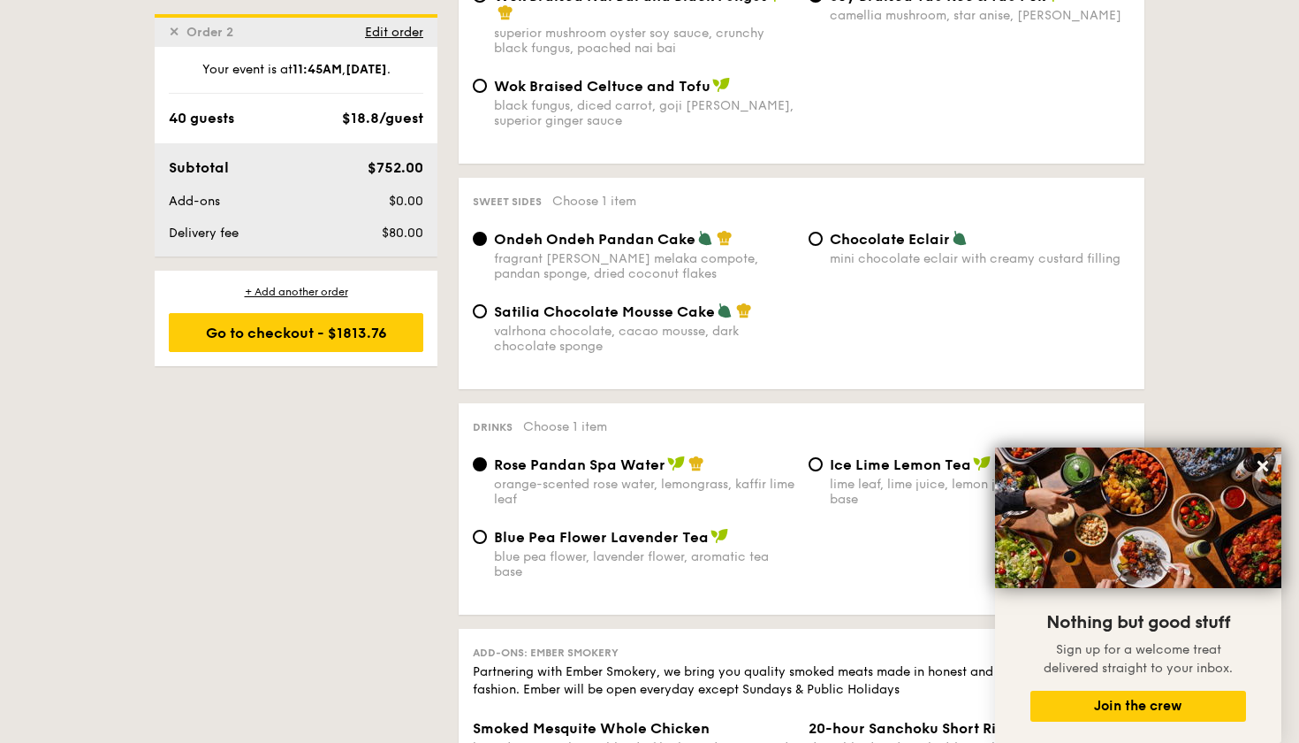
scroll to position [1498, 0]
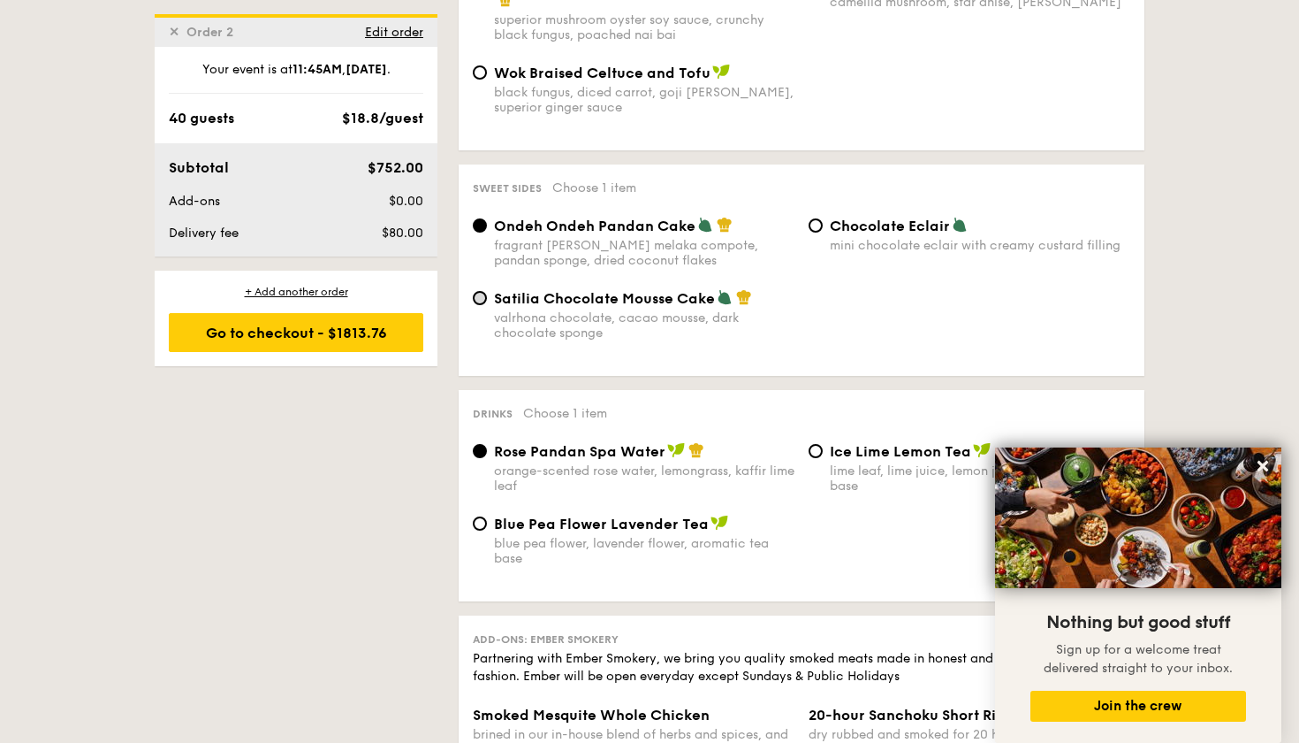
click at [481, 291] on input "Satilia Chocolate Mousse Cake valrhona chocolate, cacao mousse, dark chocolate …" at bounding box center [480, 298] width 14 height 14
radio input "true"
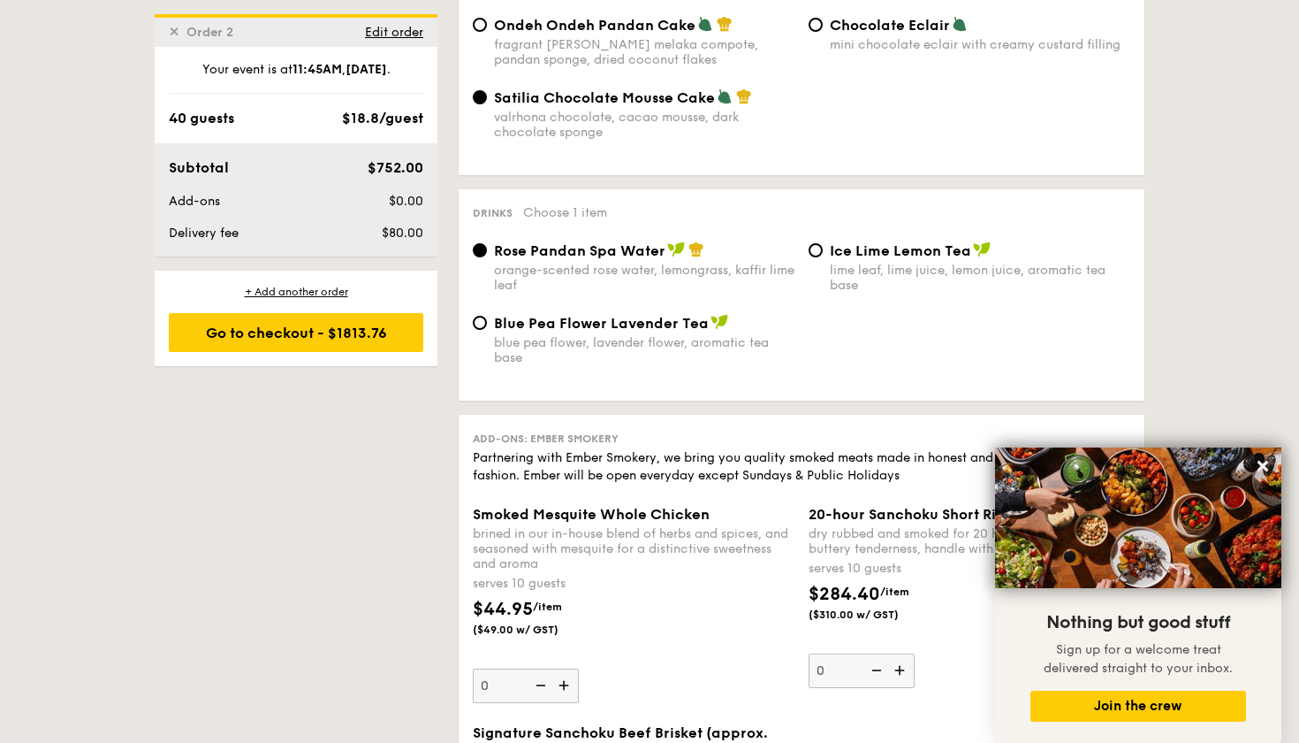
scroll to position [1713, 0]
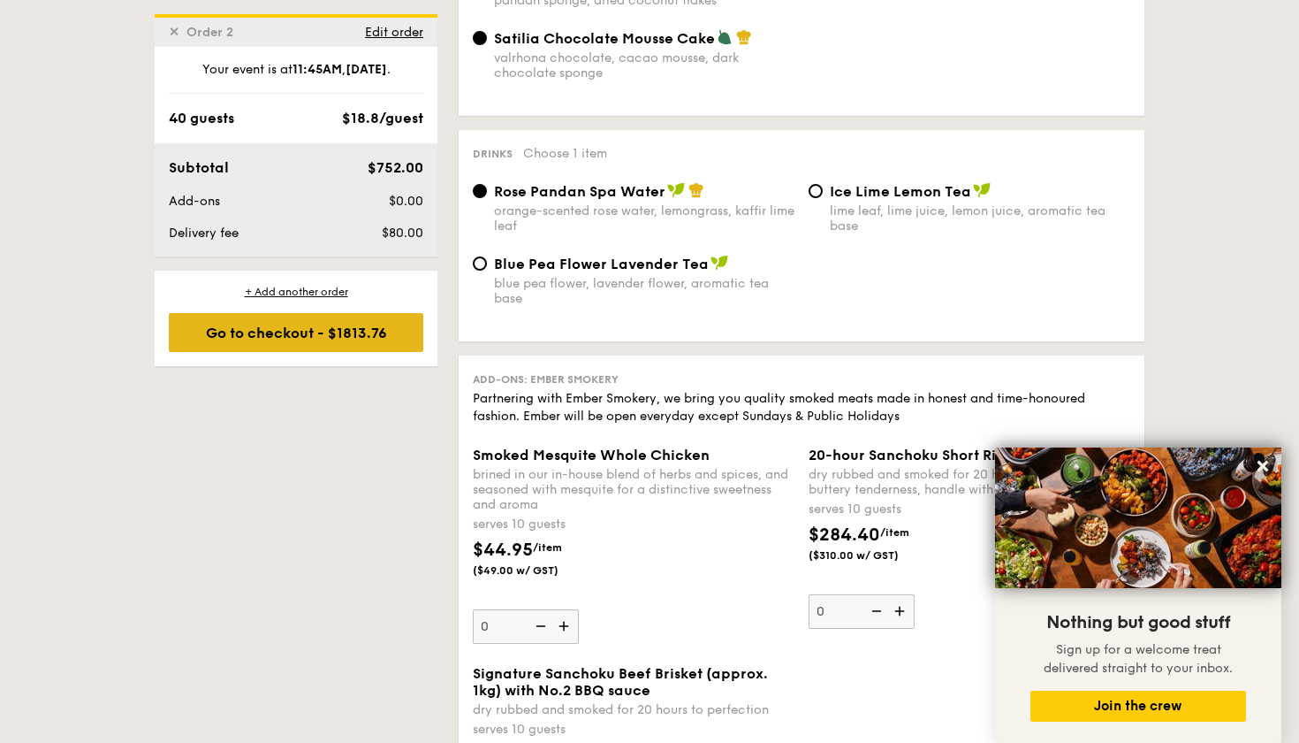
click at [325, 328] on div "Go to checkout - $1813.76" at bounding box center [296, 332] width 255 height 39
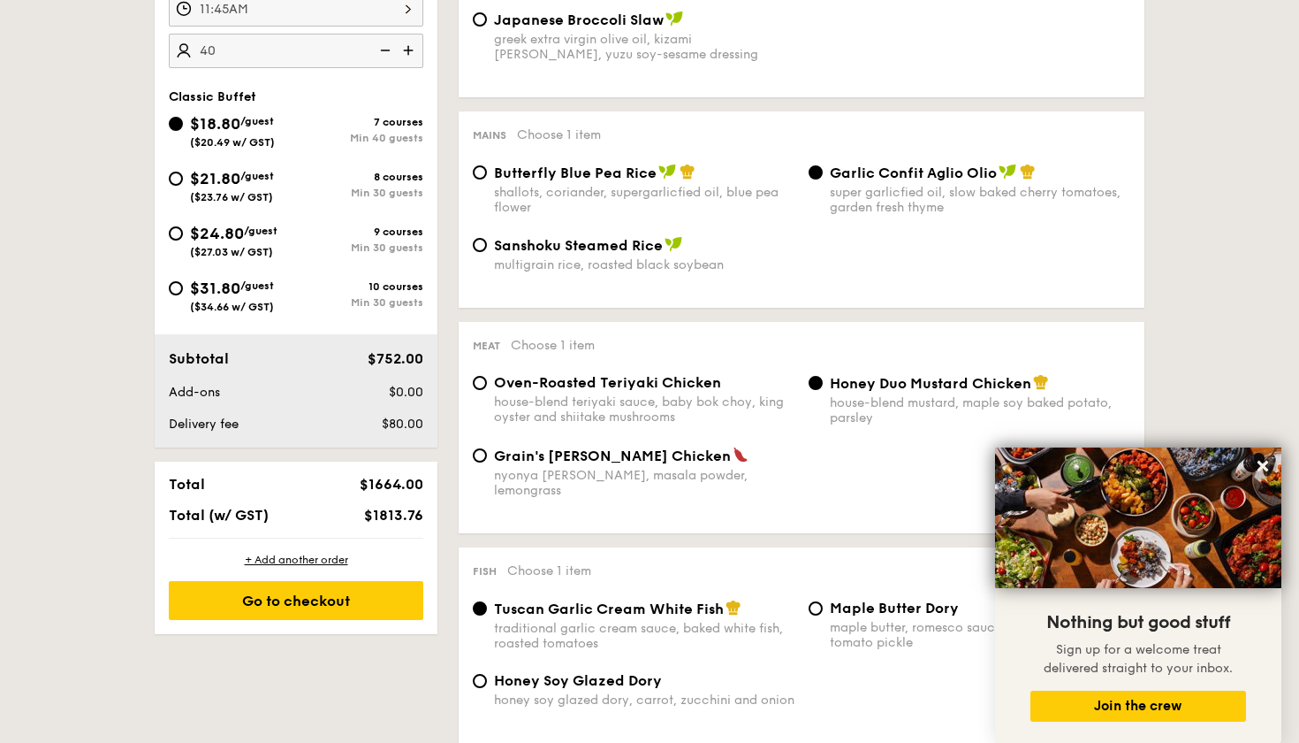
scroll to position [507, 0]
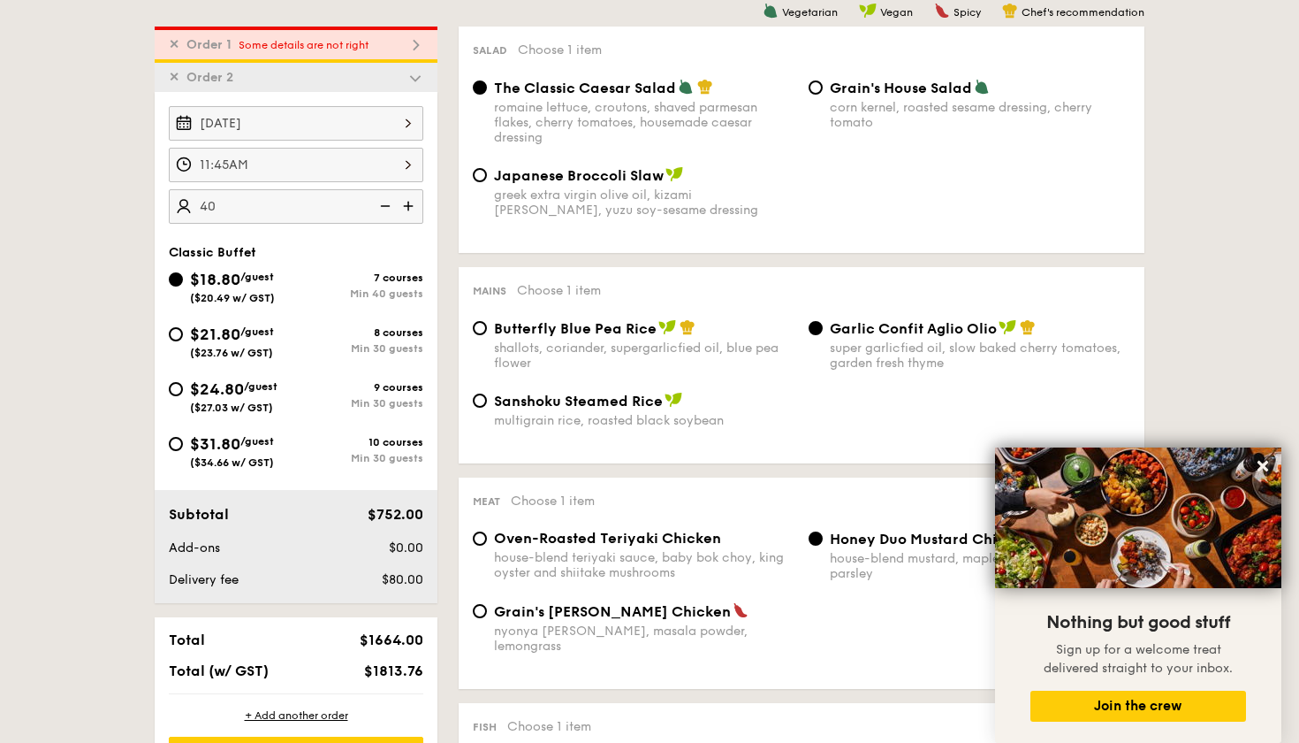
click at [335, 44] on span "Some details are not right" at bounding box center [304, 45] width 130 height 12
radio input "true"
radio input "false"
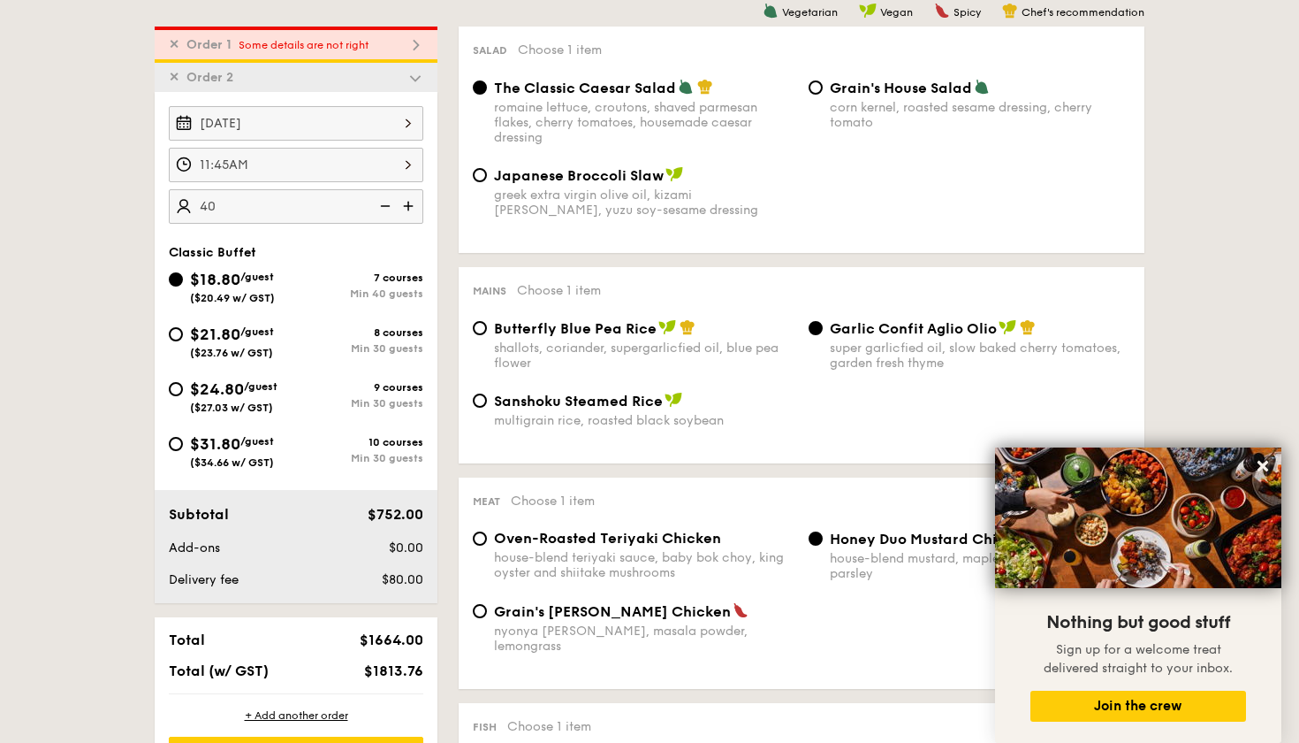
radio input "true"
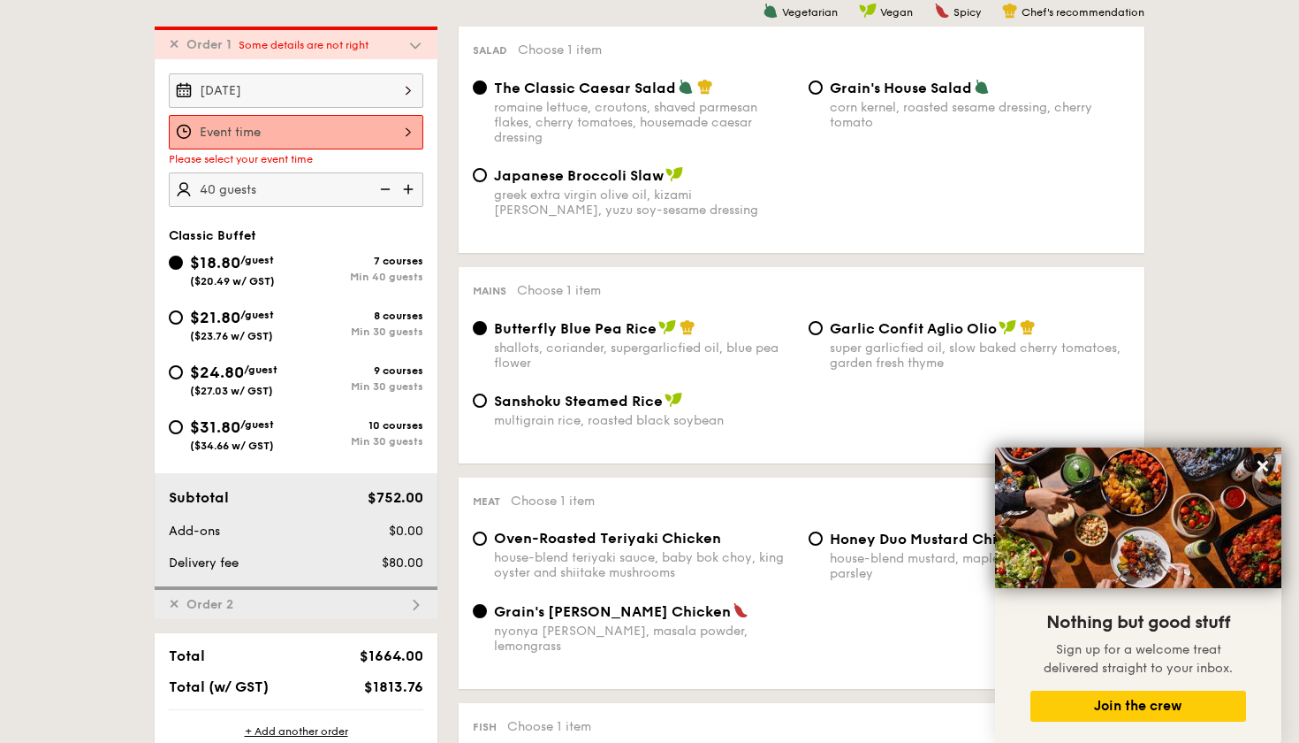
click at [288, 128] on div at bounding box center [296, 132] width 255 height 34
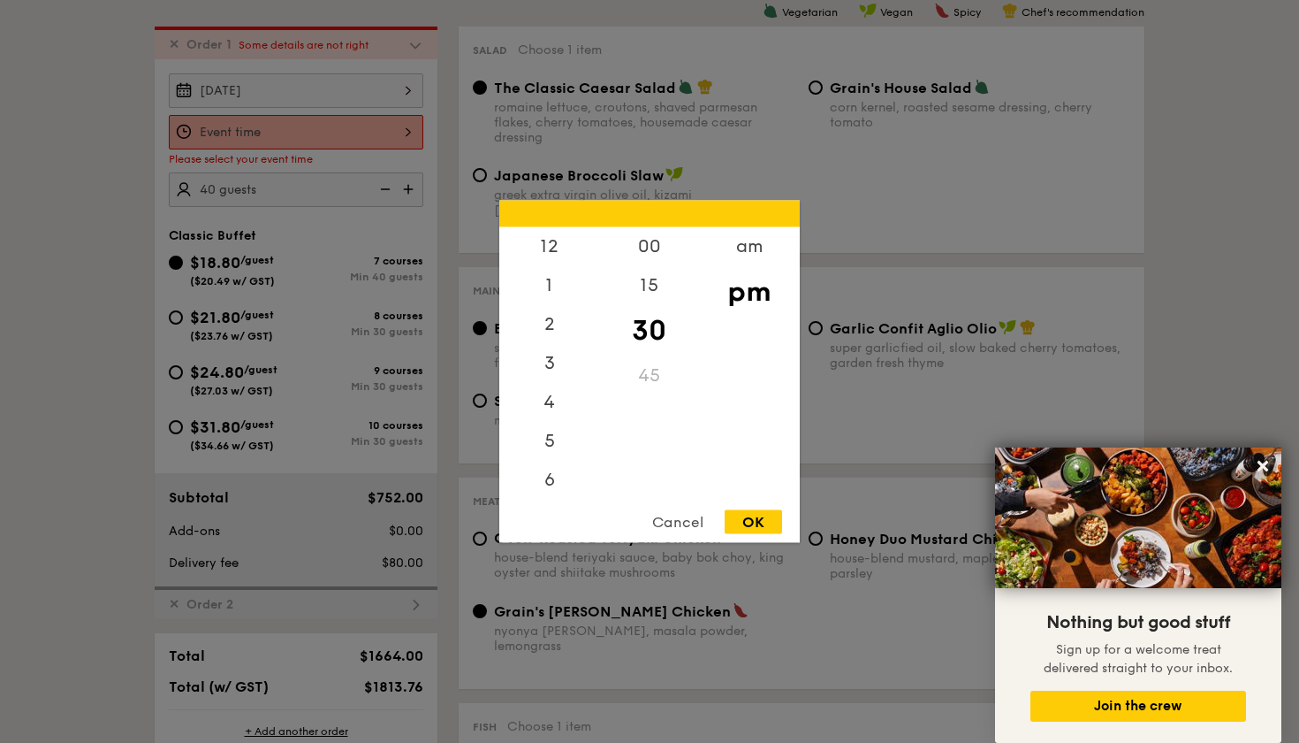
scroll to position [78, 0]
click at [739, 256] on div "am" at bounding box center [749, 252] width 100 height 51
click at [547, 482] on div "11" at bounding box center [549, 471] width 100 height 51
click at [646, 368] on div "45" at bounding box center [649, 381] width 100 height 51
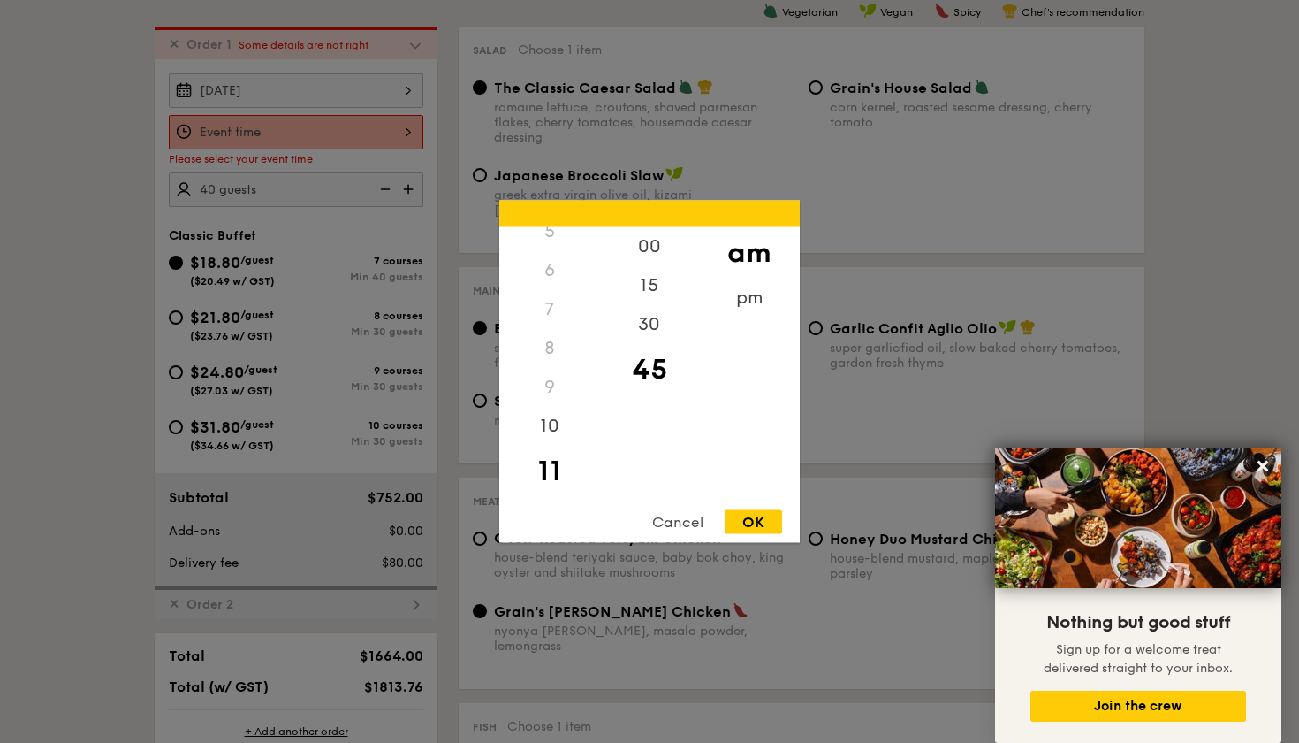
click at [758, 523] on div "OK" at bounding box center [753, 522] width 57 height 24
type input "11:45AM"
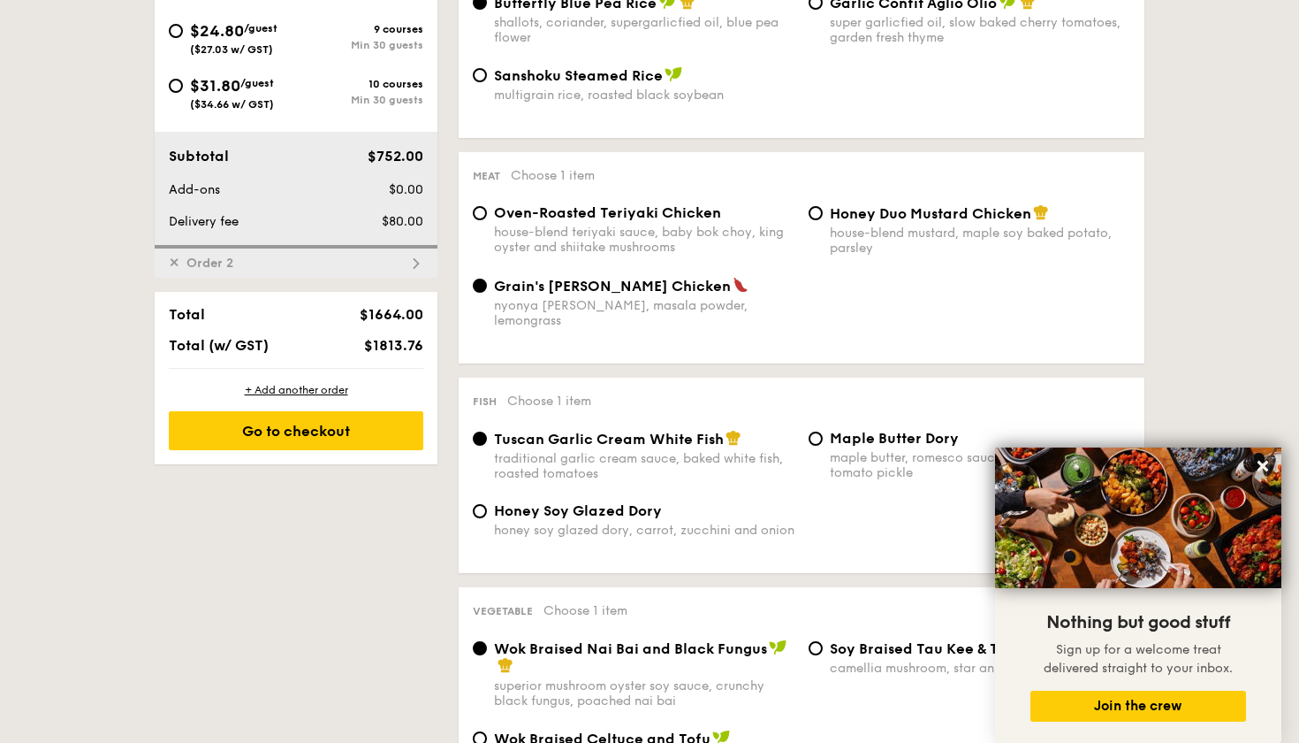
scroll to position [935, 0]
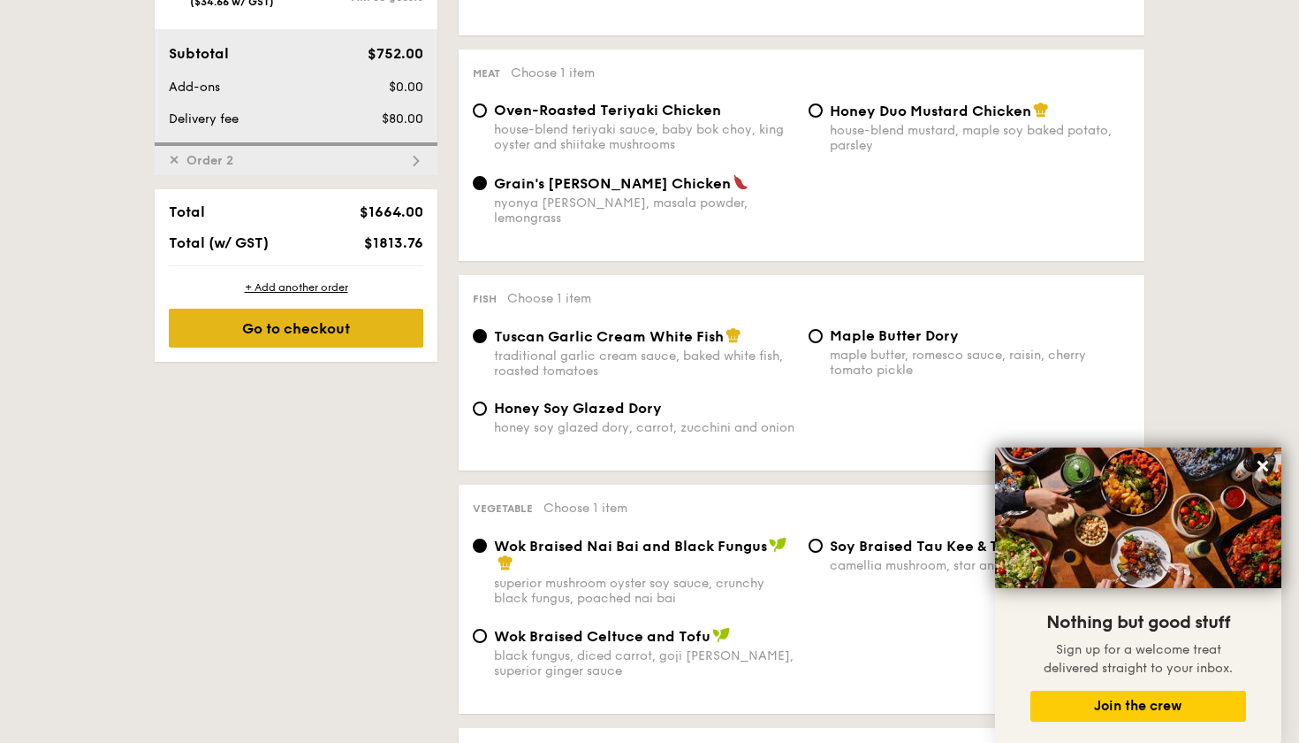
click at [377, 336] on div "Go to checkout" at bounding box center [296, 328] width 255 height 39
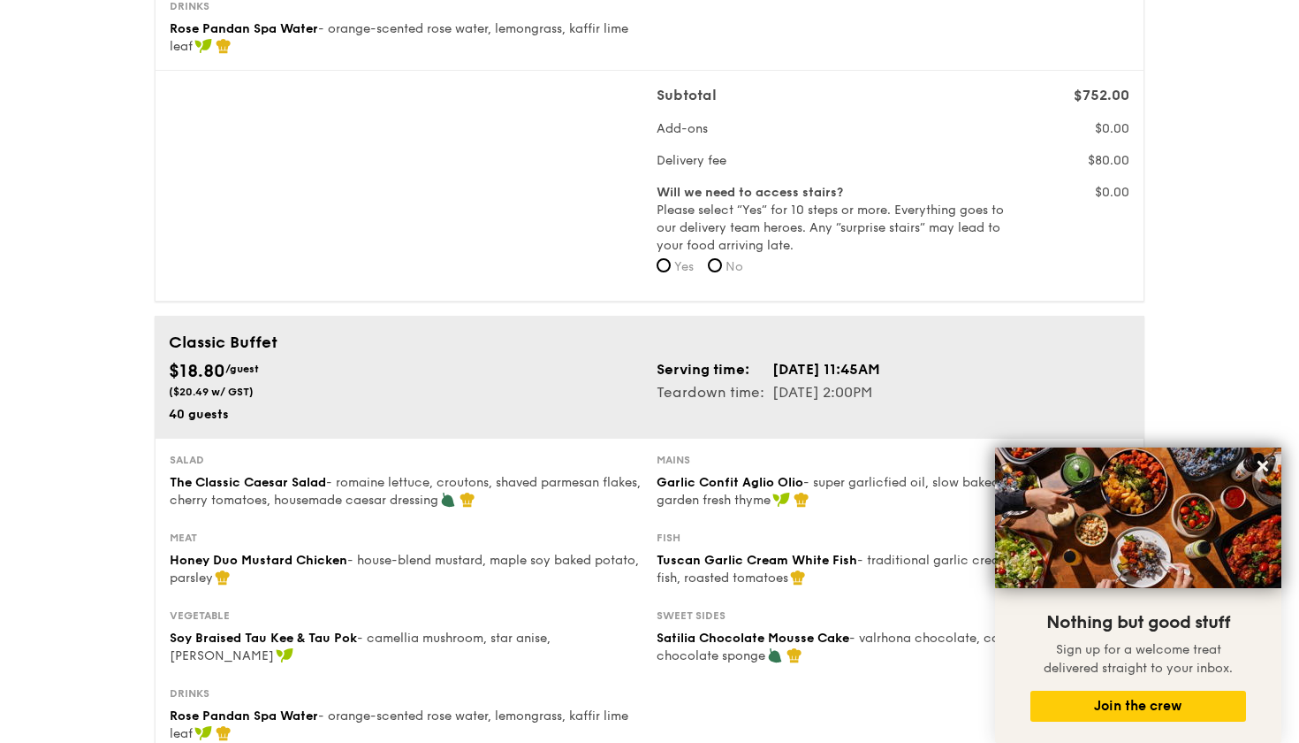
scroll to position [546, 0]
click at [726, 265] on label "No" at bounding box center [725, 269] width 35 height 18
click at [722, 265] on input "No" at bounding box center [715, 267] width 14 height 14
radio input "true"
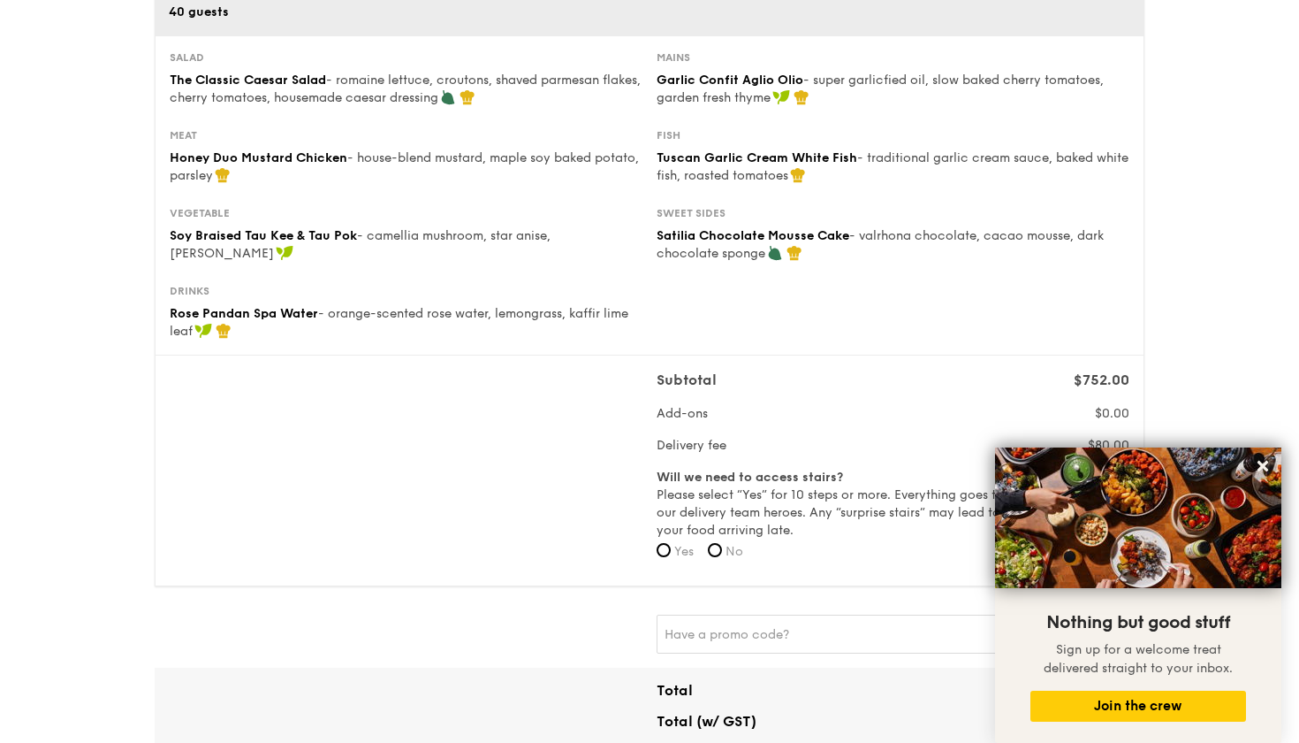
scroll to position [1074, 0]
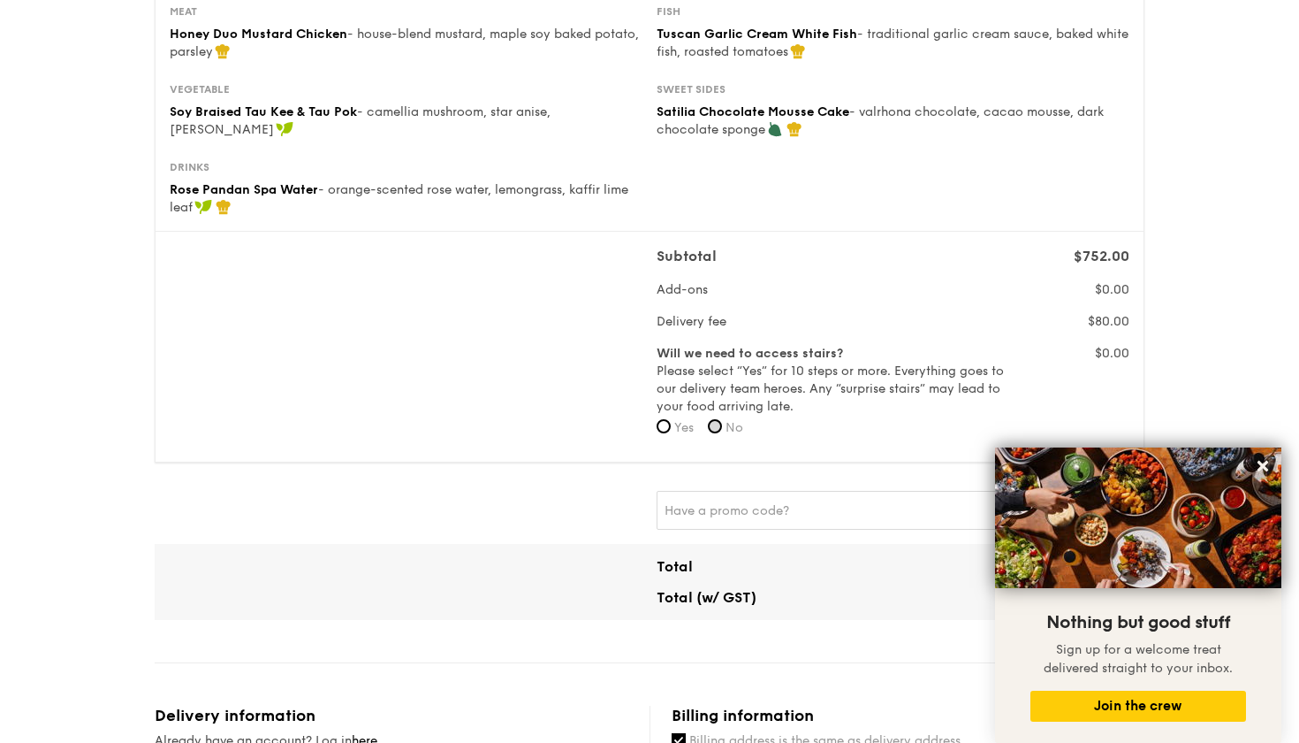
click at [722, 431] on input "No" at bounding box center [715, 426] width 14 height 14
radio input "true"
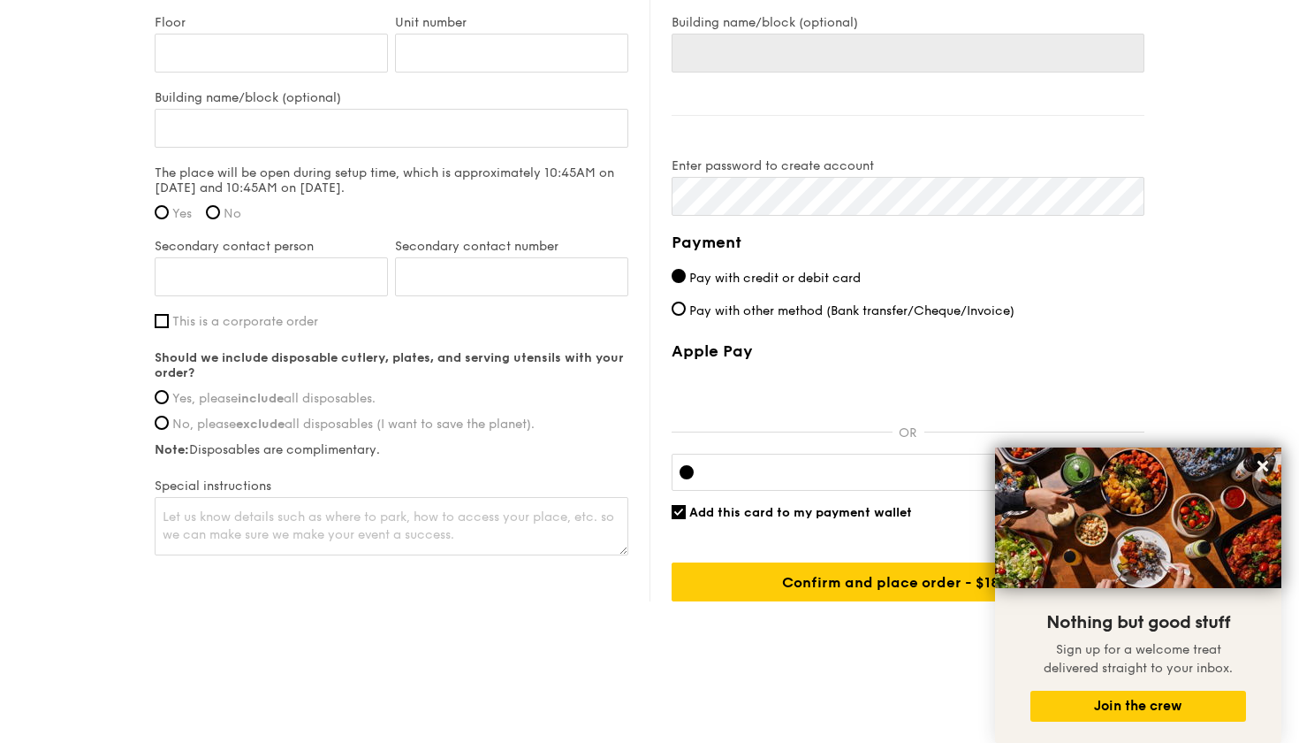
scroll to position [2045, 0]
click at [1266, 469] on icon at bounding box center [1263, 466] width 11 height 11
